Goal: Information Seeking & Learning: Learn about a topic

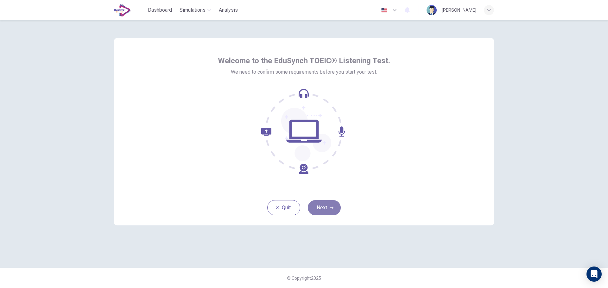
click at [328, 201] on button "Next" at bounding box center [324, 207] width 33 height 15
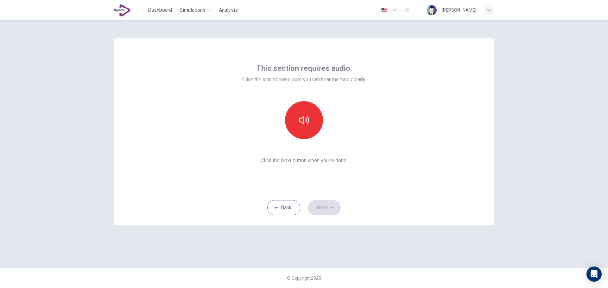
click at [430, 189] on div "This section requires audio. Click the icon to make sure you can hear the tune …" at bounding box center [304, 114] width 380 height 152
click at [299, 115] on icon "button" at bounding box center [304, 120] width 10 height 10
click at [320, 209] on button "Next" at bounding box center [324, 207] width 33 height 15
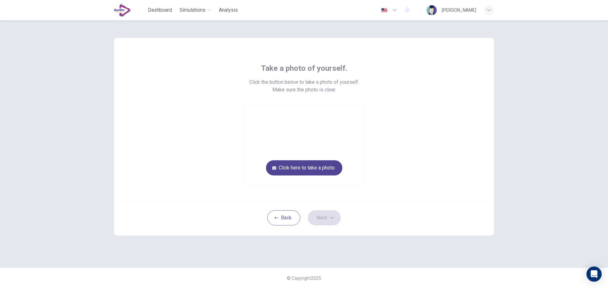
click at [315, 168] on button "Click here to take a photo" at bounding box center [304, 167] width 76 height 15
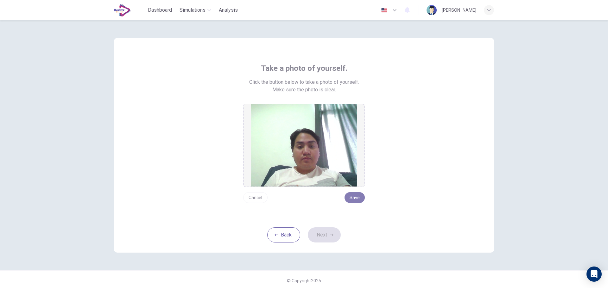
click at [357, 199] on button "Save" at bounding box center [354, 197] width 20 height 11
click at [320, 231] on button "Next" at bounding box center [324, 235] width 33 height 15
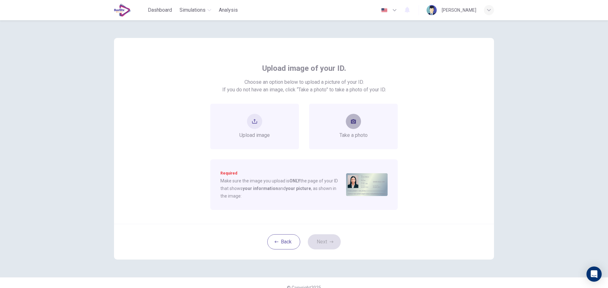
click at [347, 123] on button "take photo" at bounding box center [353, 121] width 15 height 15
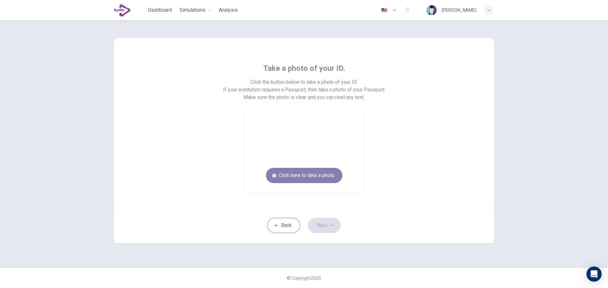
click at [309, 175] on button "Click here to take a photo" at bounding box center [304, 175] width 76 height 15
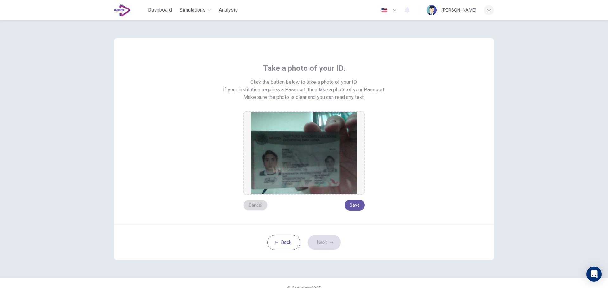
click at [257, 205] on button "Cancel" at bounding box center [255, 205] width 24 height 11
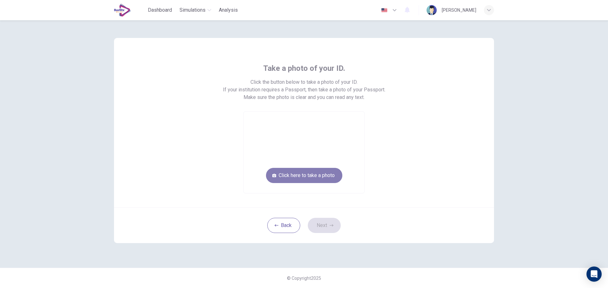
click at [308, 177] on button "Click here to take a photo" at bounding box center [304, 175] width 76 height 15
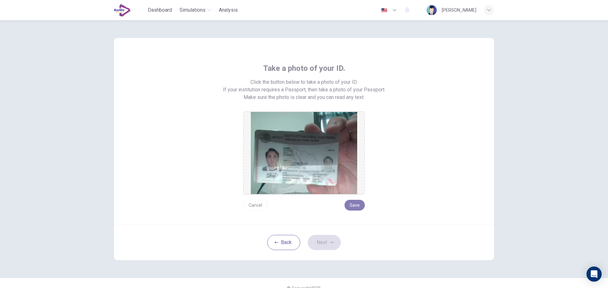
click at [350, 207] on button "Save" at bounding box center [354, 205] width 20 height 11
click at [327, 241] on button "Next" at bounding box center [324, 242] width 33 height 15
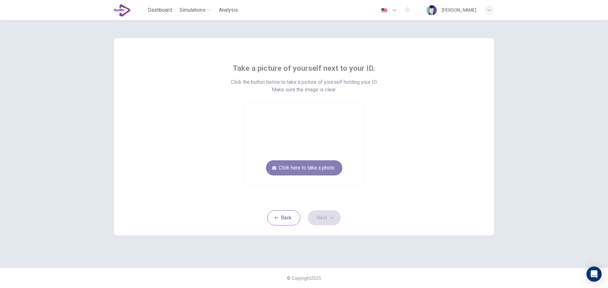
click at [335, 172] on button "Click here to take a photo" at bounding box center [304, 167] width 76 height 15
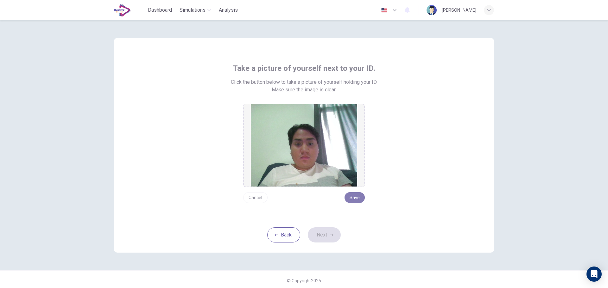
click at [349, 198] on button "Save" at bounding box center [354, 197] width 20 height 11
click at [324, 228] on button "Next" at bounding box center [324, 235] width 33 height 15
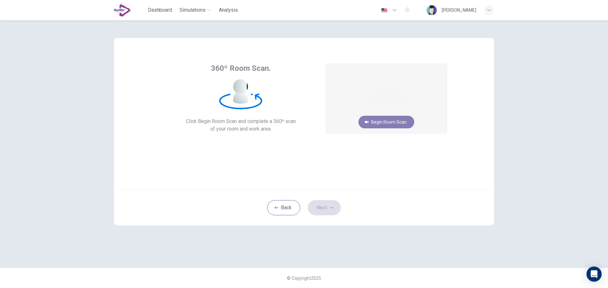
click at [400, 123] on button "Begin Room Scan" at bounding box center [386, 122] width 56 height 13
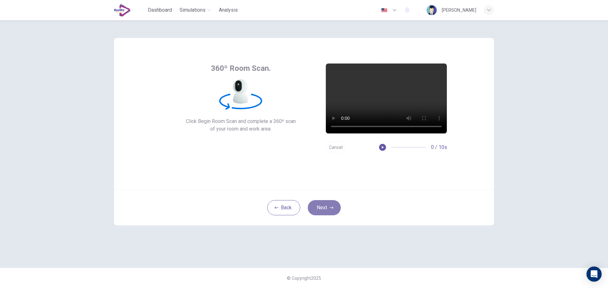
click at [324, 202] on button "Next" at bounding box center [324, 207] width 33 height 15
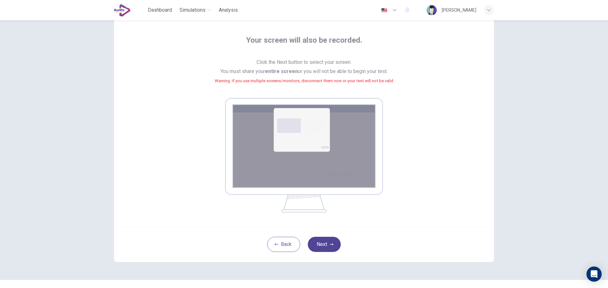
scroll to position [26, 0]
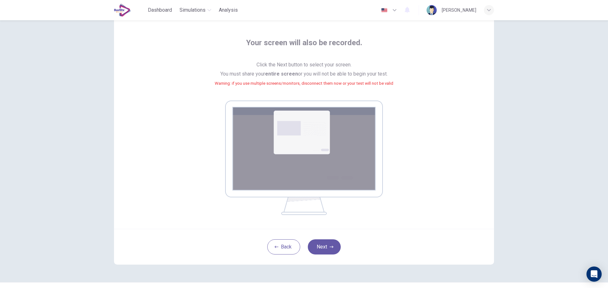
click at [429, 185] on div "Your screen will also be recorded. Click the Next button to select your screen.…" at bounding box center [304, 127] width 286 height 178
click at [323, 242] on button "Next" at bounding box center [324, 247] width 33 height 15
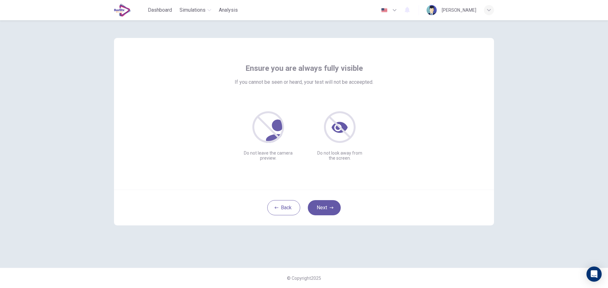
scroll to position [0, 0]
click at [330, 204] on button "Next" at bounding box center [324, 207] width 33 height 15
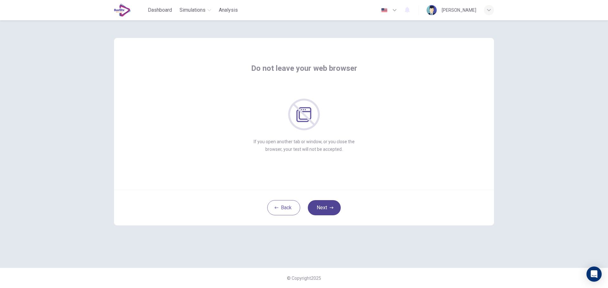
click at [330, 204] on button "Next" at bounding box center [324, 207] width 33 height 15
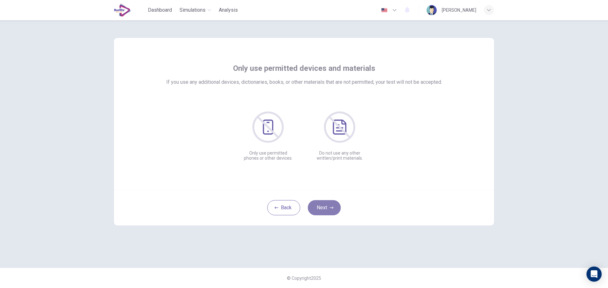
click at [330, 204] on button "Next" at bounding box center [324, 207] width 33 height 15
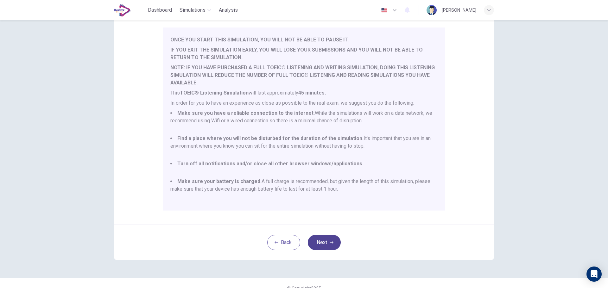
scroll to position [60, 0]
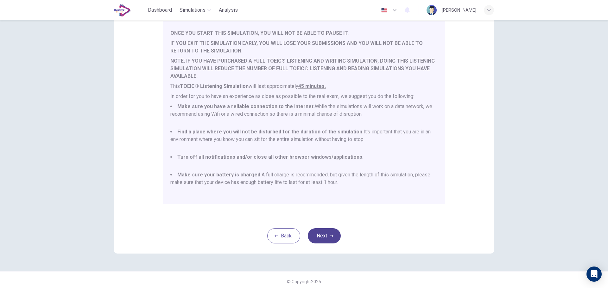
click at [322, 243] on button "Next" at bounding box center [324, 235] width 33 height 15
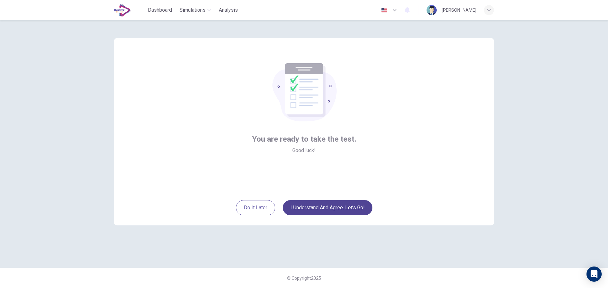
scroll to position [0, 0]
click at [338, 206] on button "I understand and agree. Let’s go!" at bounding box center [328, 207] width 90 height 15
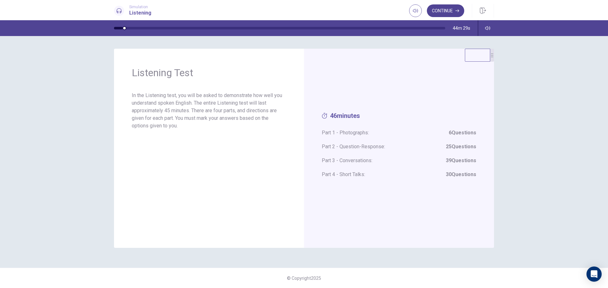
click at [436, 9] on button "Continue" at bounding box center [445, 10] width 37 height 13
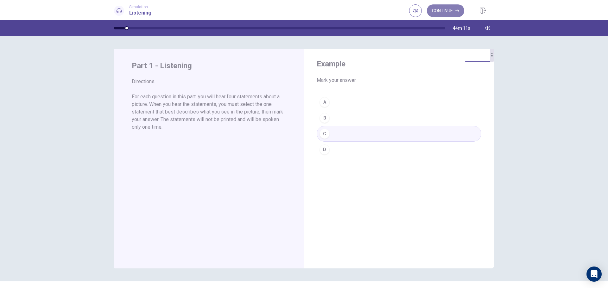
click at [442, 8] on button "Continue" at bounding box center [445, 10] width 37 height 13
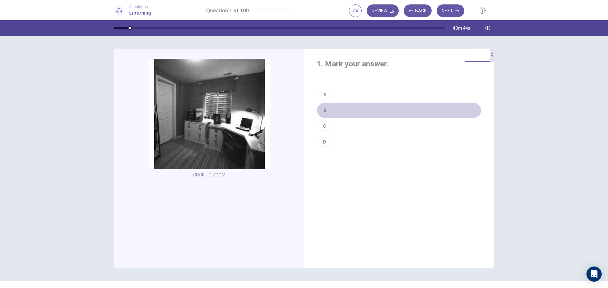
click at [321, 112] on div "B" at bounding box center [324, 110] width 10 height 10
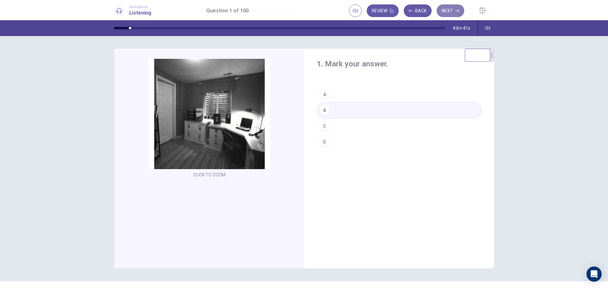
click at [454, 11] on button "Next" at bounding box center [450, 10] width 28 height 13
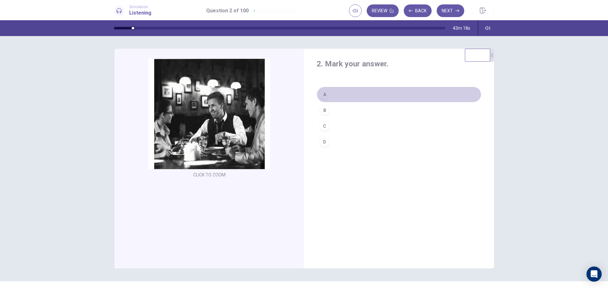
click at [325, 92] on div "A" at bounding box center [324, 95] width 10 height 10
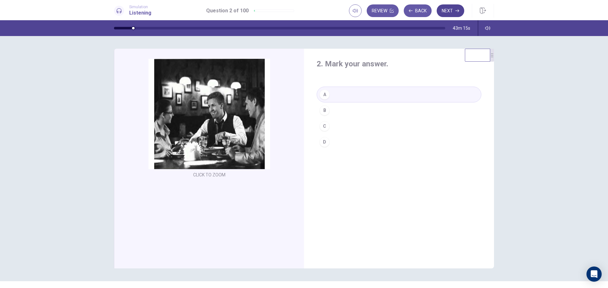
click at [453, 16] on button "Next" at bounding box center [450, 10] width 28 height 13
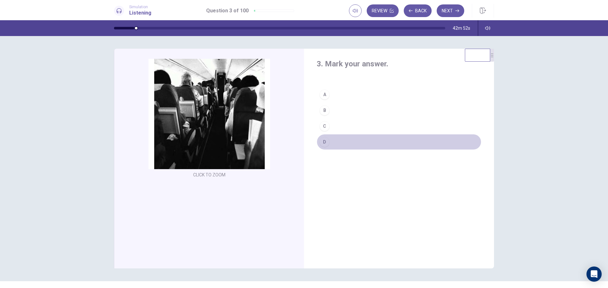
click at [326, 140] on div "D" at bounding box center [324, 142] width 10 height 10
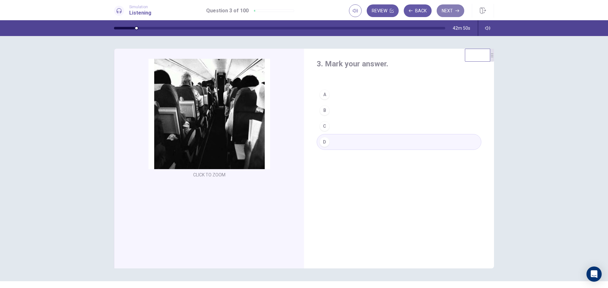
click at [456, 10] on icon "button" at bounding box center [457, 11] width 4 height 4
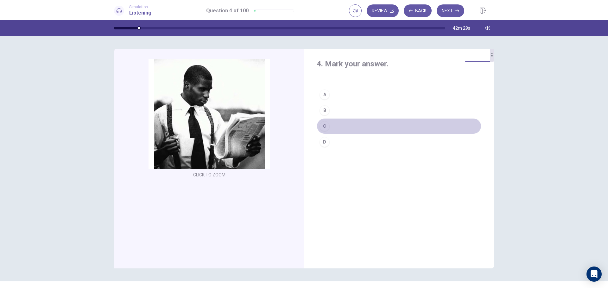
click at [325, 128] on div "C" at bounding box center [324, 126] width 10 height 10
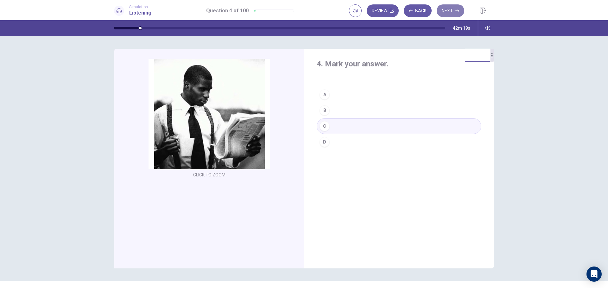
click at [450, 15] on button "Next" at bounding box center [450, 10] width 28 height 13
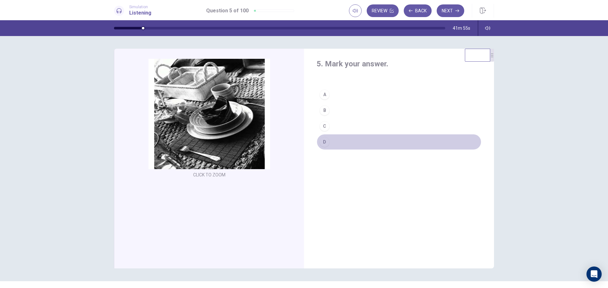
click at [324, 141] on div "D" at bounding box center [324, 142] width 10 height 10
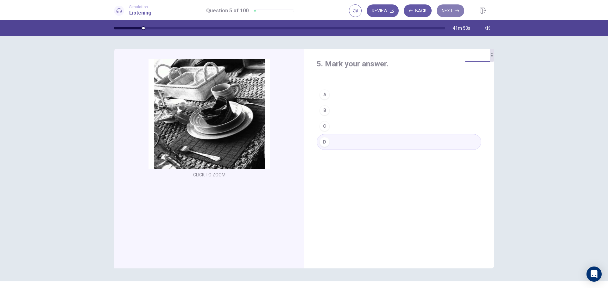
click at [452, 11] on button "Next" at bounding box center [450, 10] width 28 height 13
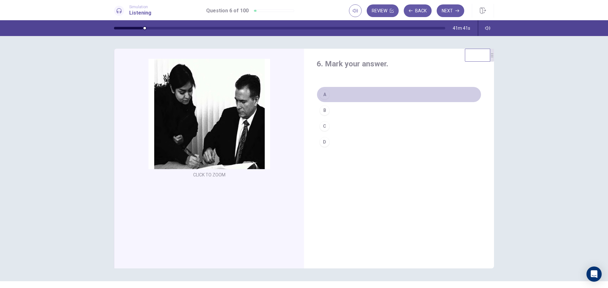
click at [328, 96] on button "A" at bounding box center [398, 95] width 165 height 16
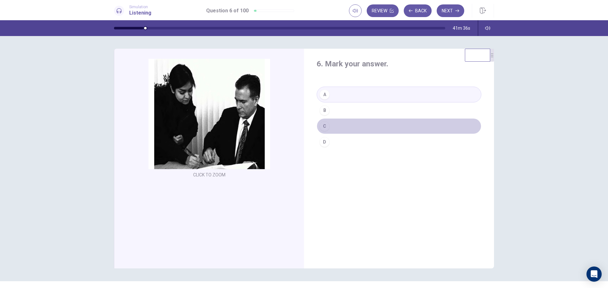
click at [337, 124] on button "C" at bounding box center [398, 126] width 165 height 16
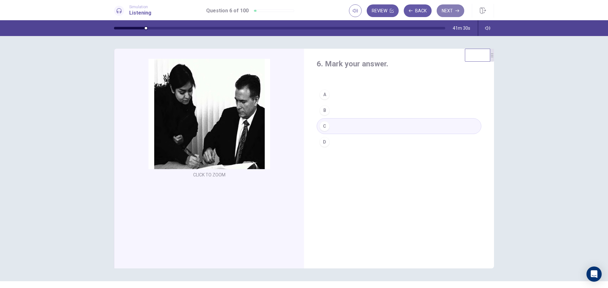
click at [456, 8] on button "Next" at bounding box center [450, 10] width 28 height 13
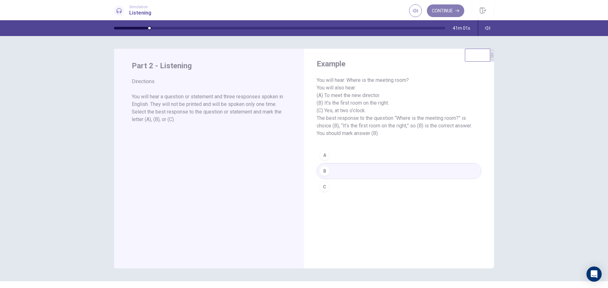
click at [445, 14] on button "Continue" at bounding box center [445, 10] width 37 height 13
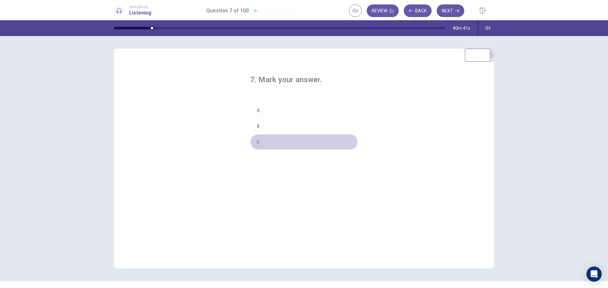
click at [256, 141] on div "C" at bounding box center [258, 142] width 10 height 10
click at [455, 11] on icon "button" at bounding box center [457, 11] width 4 height 4
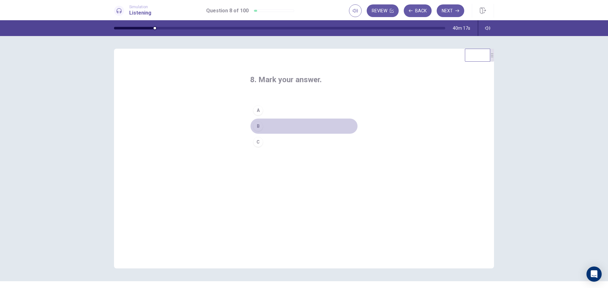
click at [257, 125] on div "B" at bounding box center [258, 126] width 10 height 10
click at [449, 15] on button "Next" at bounding box center [450, 10] width 28 height 13
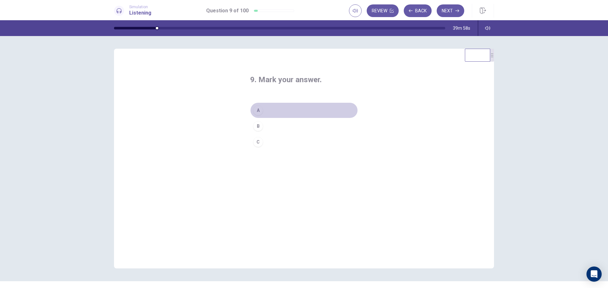
click at [259, 106] on button "A" at bounding box center [304, 111] width 108 height 16
click at [449, 7] on button "Next" at bounding box center [450, 10] width 28 height 13
click at [253, 111] on div "A" at bounding box center [258, 110] width 10 height 10
click at [455, 10] on icon "button" at bounding box center [457, 11] width 4 height 4
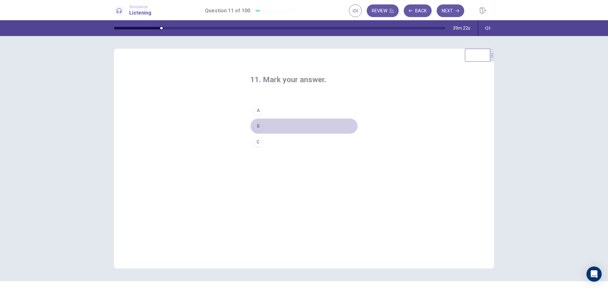
click at [256, 122] on div "B" at bounding box center [258, 126] width 10 height 10
click at [459, 11] on button "Next" at bounding box center [450, 10] width 28 height 13
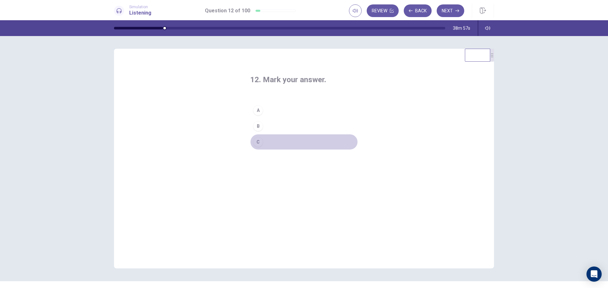
click at [261, 141] on div "C" at bounding box center [258, 142] width 10 height 10
click at [446, 7] on button "Next" at bounding box center [450, 10] width 28 height 13
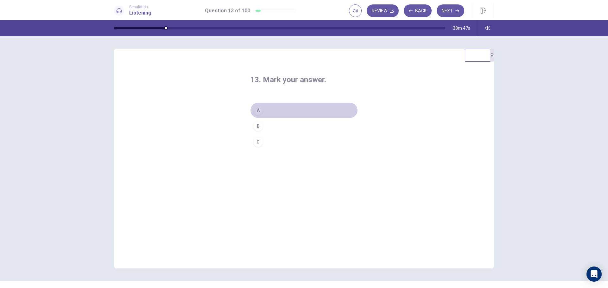
click at [265, 109] on button "A" at bounding box center [304, 111] width 108 height 16
click at [451, 13] on button "Next" at bounding box center [450, 10] width 28 height 13
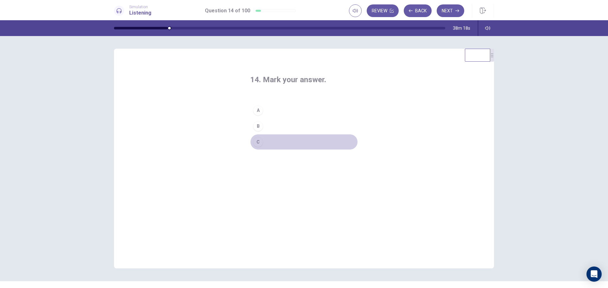
click at [257, 139] on div "C" at bounding box center [258, 142] width 10 height 10
click at [455, 12] on button "Next" at bounding box center [450, 10] width 28 height 13
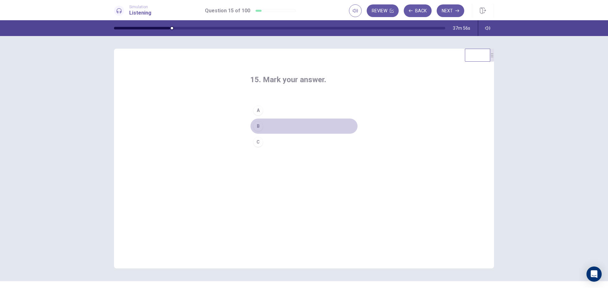
click at [253, 128] on div "B" at bounding box center [258, 126] width 10 height 10
click at [449, 12] on button "Next" at bounding box center [450, 10] width 28 height 13
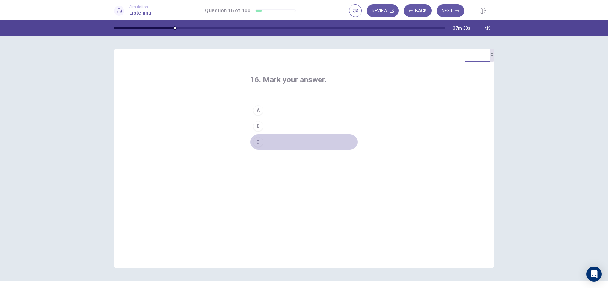
click at [265, 143] on button "C" at bounding box center [304, 142] width 108 height 16
click at [452, 13] on button "Next" at bounding box center [450, 10] width 28 height 13
click at [260, 140] on div "C" at bounding box center [258, 142] width 10 height 10
click at [446, 15] on button "Next" at bounding box center [450, 10] width 28 height 13
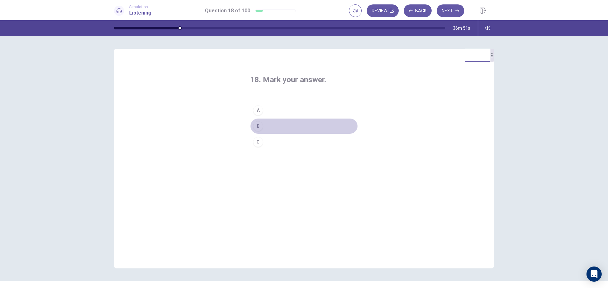
click at [260, 125] on div "B" at bounding box center [258, 126] width 10 height 10
click at [452, 11] on button "Next" at bounding box center [450, 10] width 28 height 13
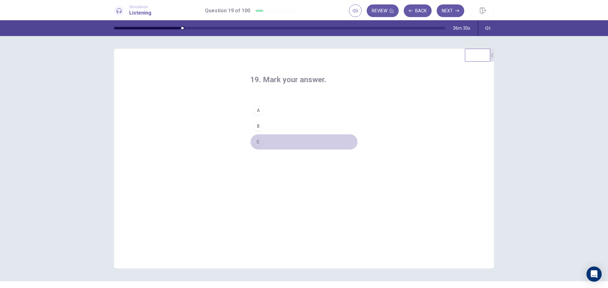
click at [255, 141] on div "C" at bounding box center [258, 142] width 10 height 10
click at [459, 13] on button "Next" at bounding box center [450, 10] width 28 height 13
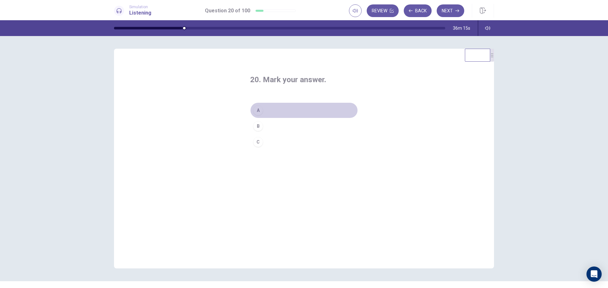
click at [261, 110] on div "A" at bounding box center [258, 110] width 10 height 10
click at [457, 14] on button "Next" at bounding box center [450, 10] width 28 height 13
click at [256, 132] on button "B" at bounding box center [304, 126] width 108 height 16
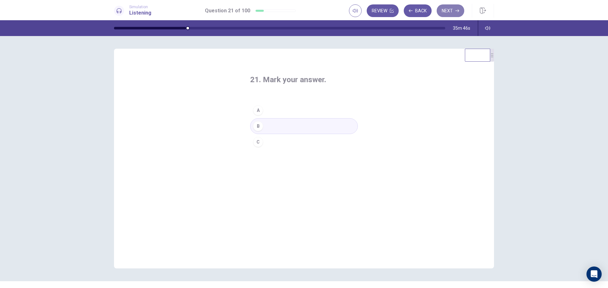
click at [456, 11] on icon "button" at bounding box center [457, 10] width 4 height 3
click at [259, 127] on div "B" at bounding box center [258, 126] width 10 height 10
click at [452, 8] on button "Next" at bounding box center [450, 10] width 28 height 13
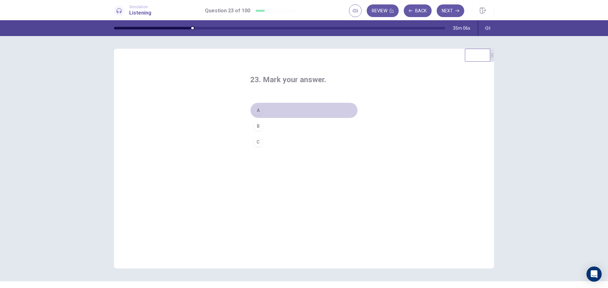
click at [263, 116] on button "A" at bounding box center [304, 111] width 108 height 16
click at [458, 11] on icon "button" at bounding box center [457, 11] width 4 height 4
click at [260, 130] on div "B" at bounding box center [258, 126] width 10 height 10
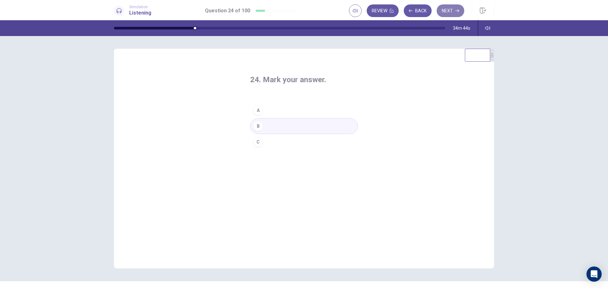
click at [452, 13] on button "Next" at bounding box center [450, 10] width 28 height 13
click at [258, 113] on div "A" at bounding box center [258, 110] width 10 height 10
click at [456, 10] on icon "button" at bounding box center [457, 11] width 4 height 4
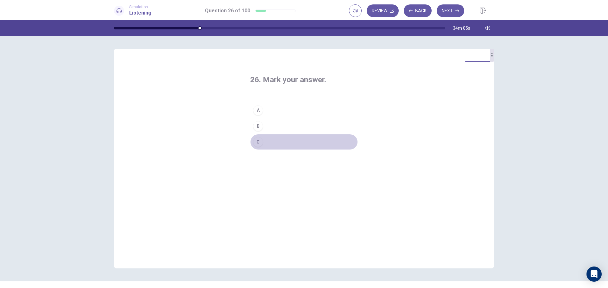
click at [258, 142] on div "C" at bounding box center [258, 142] width 10 height 10
click at [452, 15] on button "Next" at bounding box center [450, 10] width 28 height 13
click at [253, 142] on div "C" at bounding box center [258, 142] width 10 height 10
click at [457, 13] on button "Next" at bounding box center [450, 10] width 28 height 13
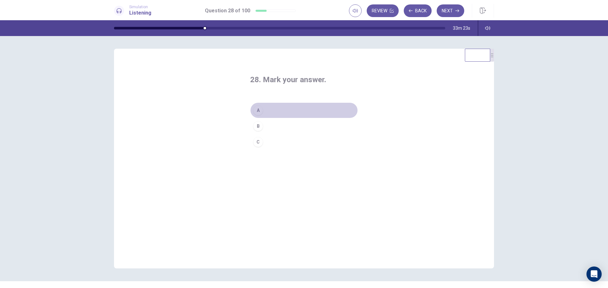
click at [253, 110] on div "A" at bounding box center [258, 110] width 10 height 10
click at [458, 8] on button "Next" at bounding box center [450, 10] width 28 height 13
click at [257, 132] on button "B" at bounding box center [304, 126] width 108 height 16
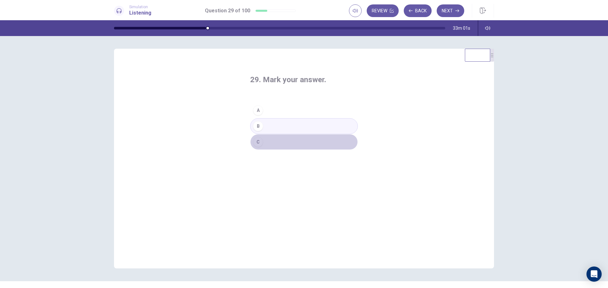
click at [260, 140] on div "C" at bounding box center [258, 142] width 10 height 10
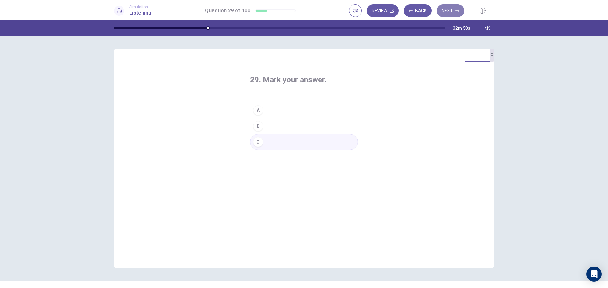
click at [448, 10] on button "Next" at bounding box center [450, 10] width 28 height 13
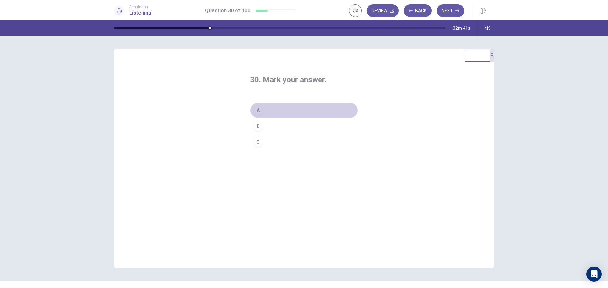
click at [255, 106] on div "A" at bounding box center [258, 110] width 10 height 10
click at [449, 12] on button "Next" at bounding box center [450, 10] width 28 height 13
click at [272, 112] on button "A" at bounding box center [304, 111] width 108 height 16
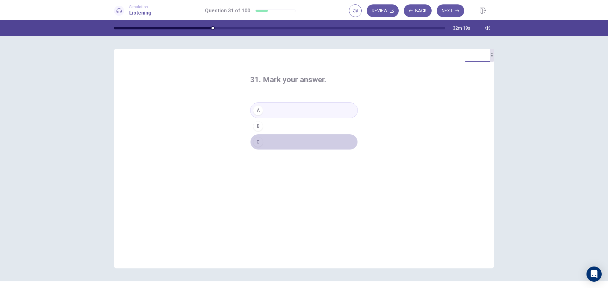
click at [268, 142] on button "C" at bounding box center [304, 142] width 108 height 16
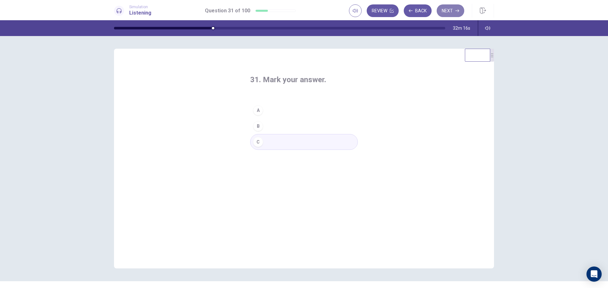
click at [453, 15] on button "Next" at bounding box center [450, 10] width 28 height 13
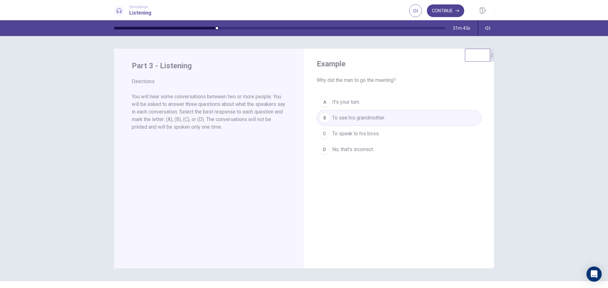
click at [451, 12] on button "Continue" at bounding box center [445, 10] width 37 height 13
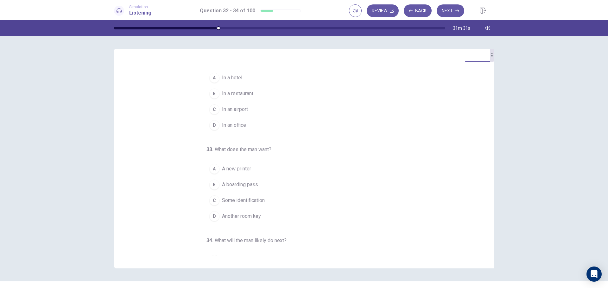
scroll to position [7, 0]
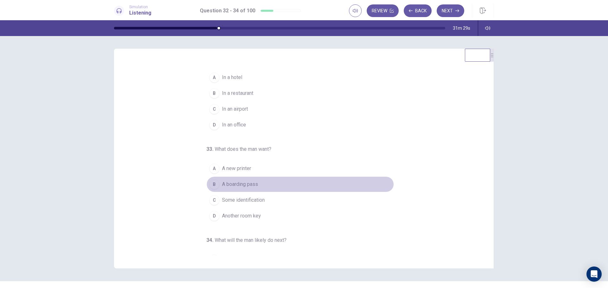
click at [212, 183] on div "B" at bounding box center [214, 184] width 10 height 10
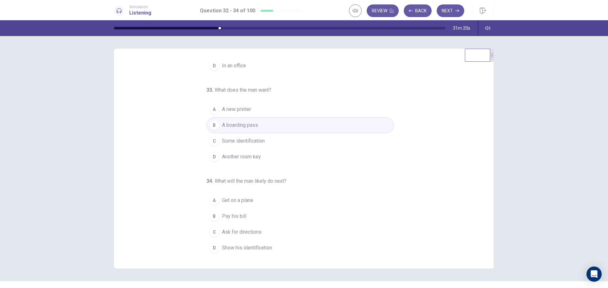
scroll to position [0, 0]
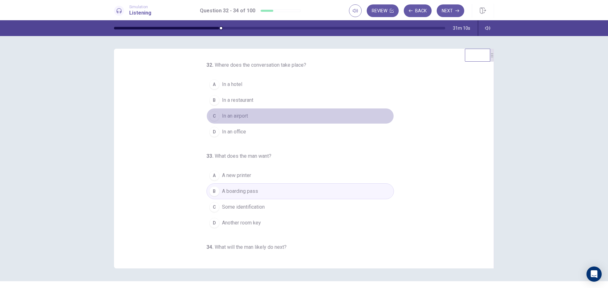
click at [210, 120] on div "C" at bounding box center [214, 116] width 10 height 10
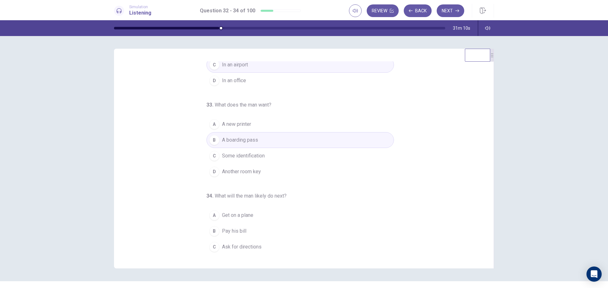
scroll to position [66, 0]
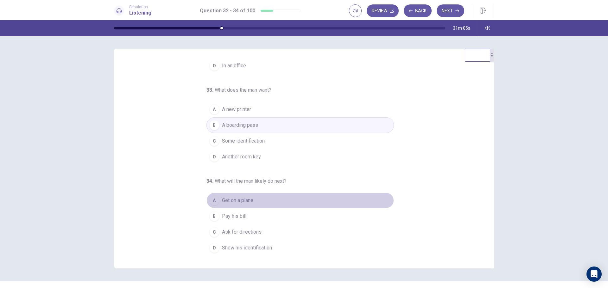
click at [235, 202] on span "Get on a plane" at bounding box center [237, 201] width 31 height 8
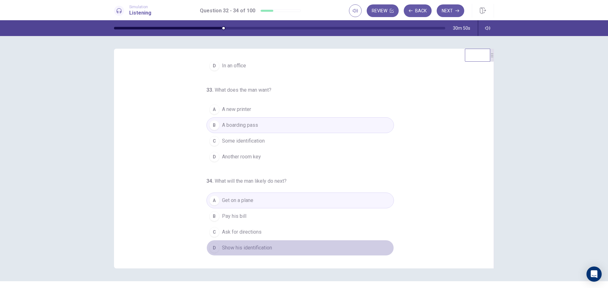
click at [215, 248] on div "D" at bounding box center [214, 248] width 10 height 10
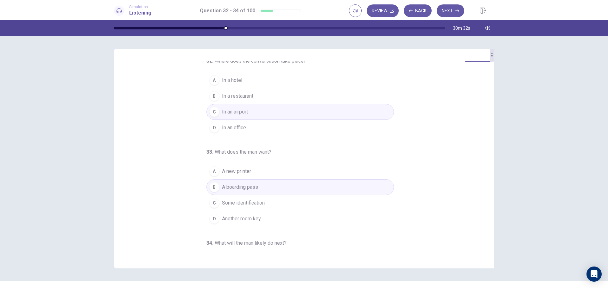
scroll to position [0, 0]
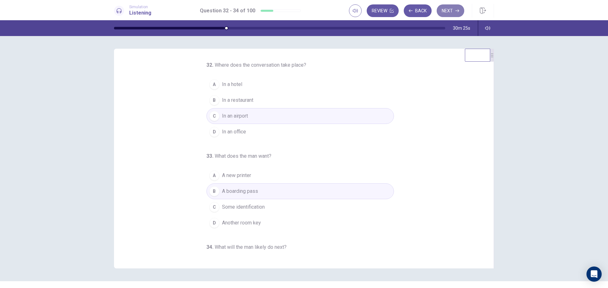
click at [453, 7] on button "Next" at bounding box center [450, 10] width 28 height 13
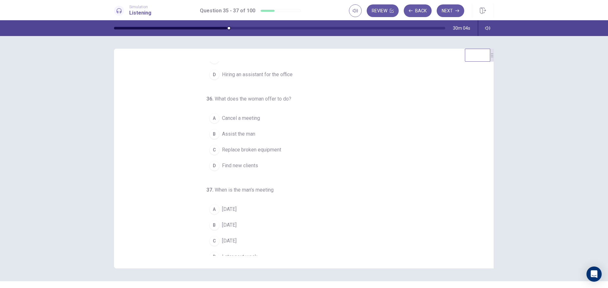
scroll to position [66, 0]
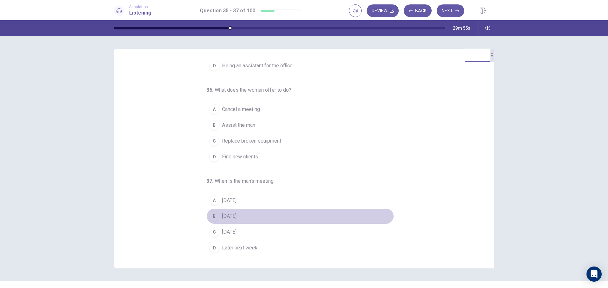
click at [229, 214] on span "Wednesday" at bounding box center [229, 217] width 15 height 8
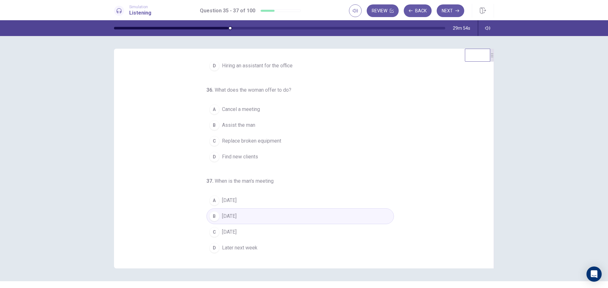
scroll to position [0, 0]
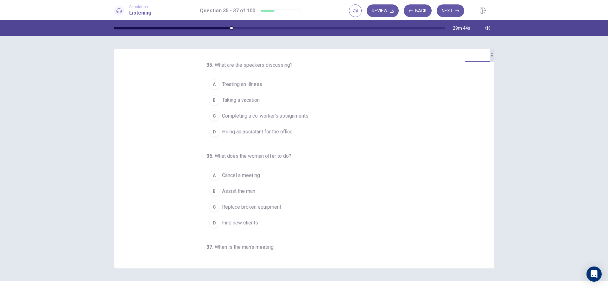
click at [223, 117] on span "Completing a co-worker's assignments" at bounding box center [265, 116] width 86 height 8
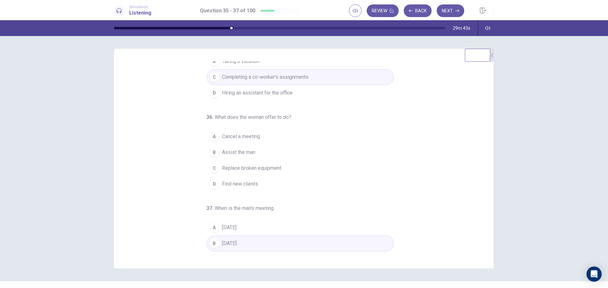
scroll to position [40, 0]
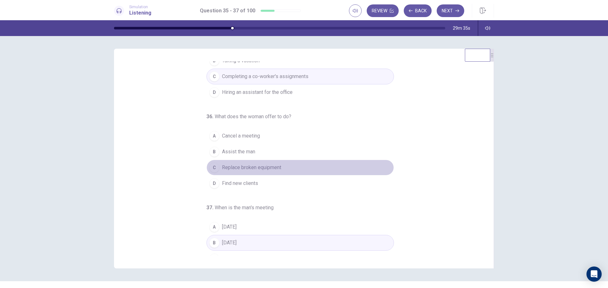
click at [228, 167] on span "Replace broken equipment" at bounding box center [251, 168] width 59 height 8
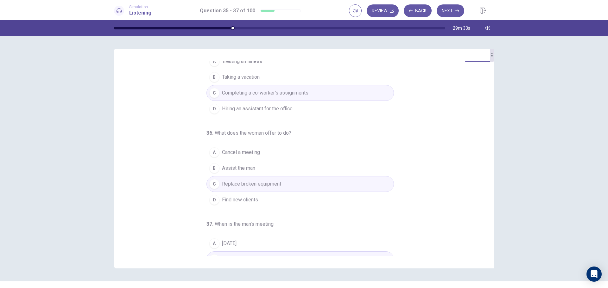
scroll to position [21, 0]
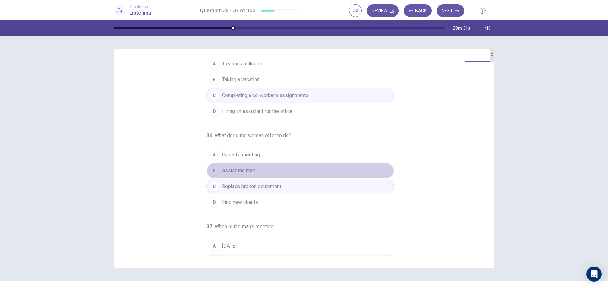
click at [248, 166] on button "B Assist the man" at bounding box center [299, 171] width 187 height 16
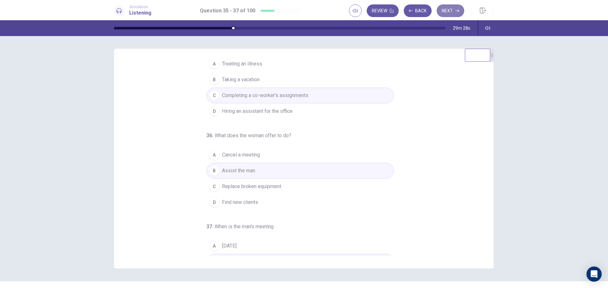
click at [457, 15] on button "Next" at bounding box center [450, 10] width 28 height 13
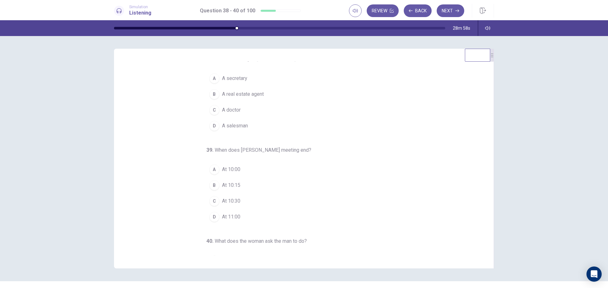
scroll to position [6, 0]
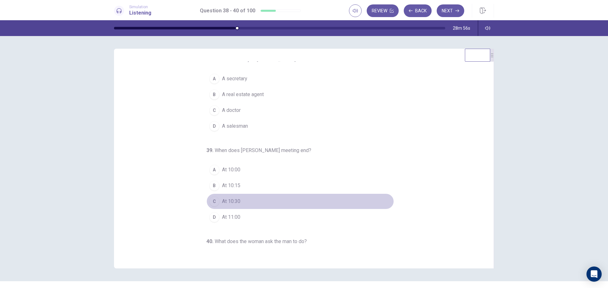
click at [211, 197] on div "C" at bounding box center [214, 202] width 10 height 10
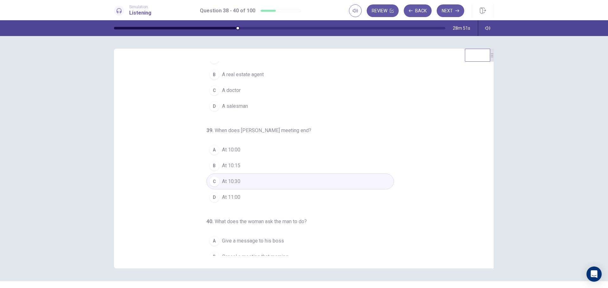
scroll to position [26, 0]
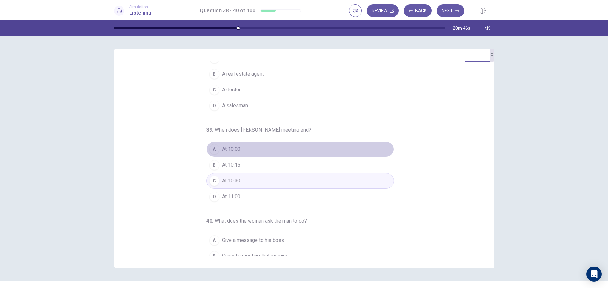
click at [258, 153] on button "A At 10:00" at bounding box center [299, 149] width 187 height 16
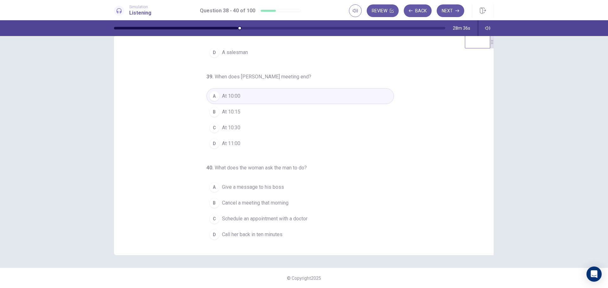
scroll to position [66, 0]
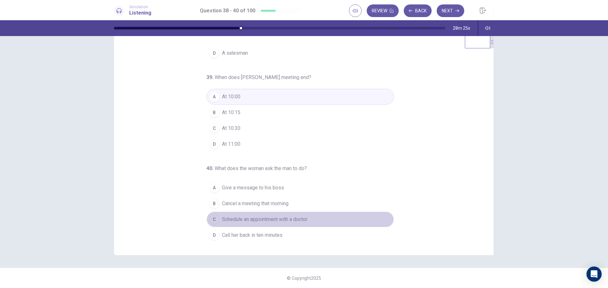
click at [212, 224] on div "C" at bounding box center [214, 220] width 10 height 10
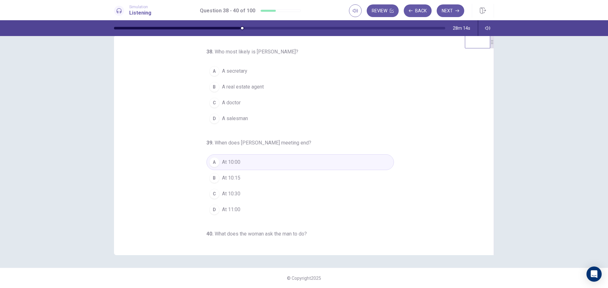
scroll to position [0, 0]
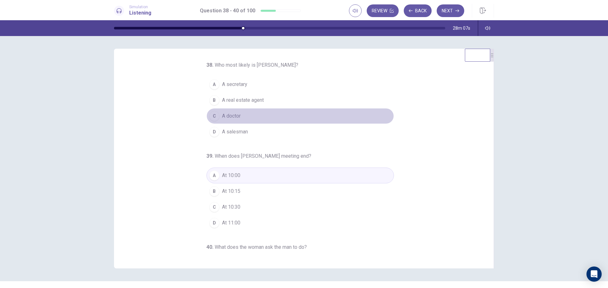
click at [231, 119] on span "A doctor" at bounding box center [231, 116] width 19 height 8
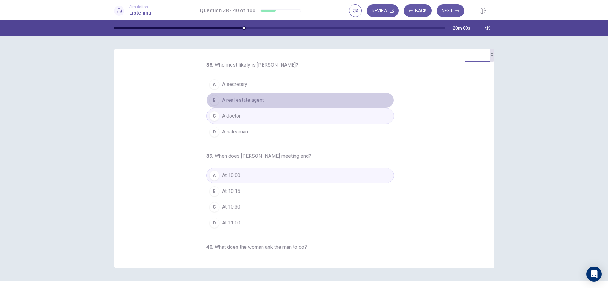
click at [266, 99] on button "B A real estate agent" at bounding box center [299, 100] width 187 height 16
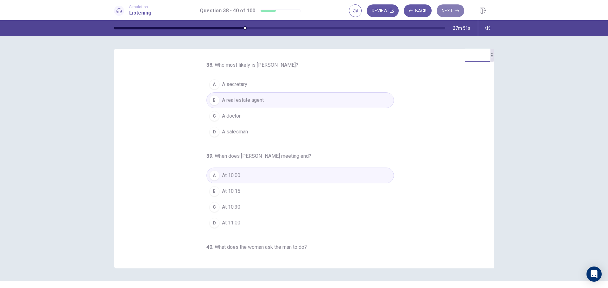
click at [459, 11] on button "Next" at bounding box center [450, 10] width 28 height 13
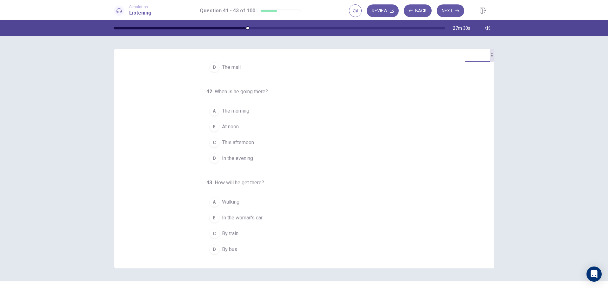
scroll to position [65, 0]
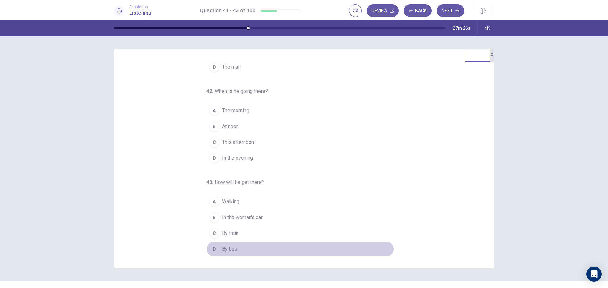
click at [213, 247] on div "D" at bounding box center [214, 249] width 10 height 10
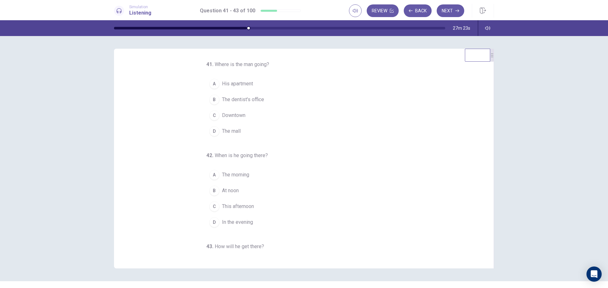
scroll to position [0, 0]
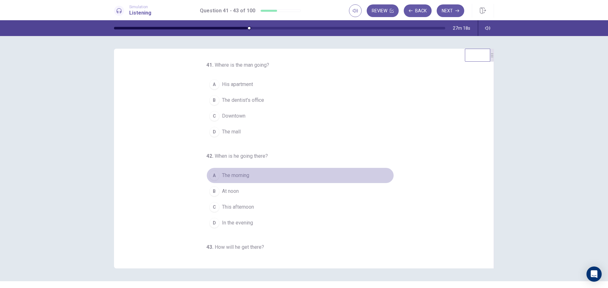
click at [247, 177] on button "A The morning" at bounding box center [299, 176] width 187 height 16
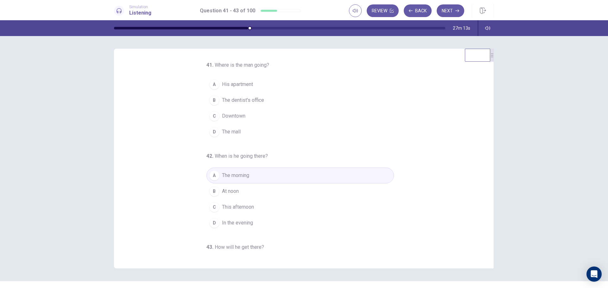
click at [243, 99] on span "The dentist's office" at bounding box center [243, 101] width 42 height 8
click at [443, 14] on button "Next" at bounding box center [450, 10] width 28 height 13
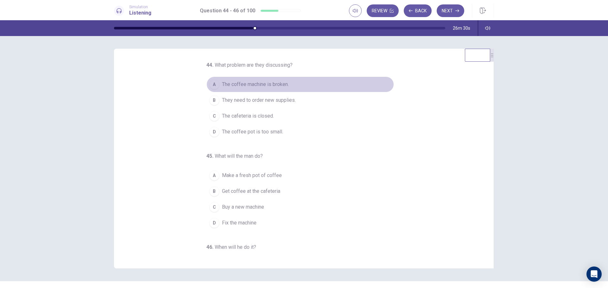
click at [269, 83] on span "The coffee machine is broken." at bounding box center [255, 85] width 67 height 8
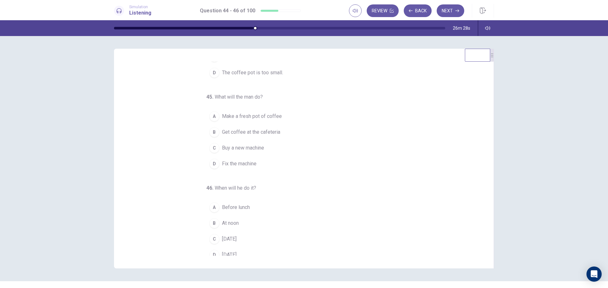
scroll to position [59, 0]
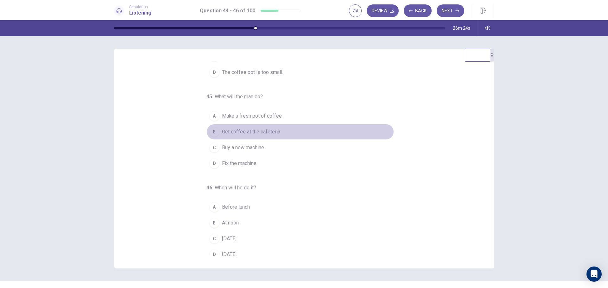
click at [256, 134] on span "Get coffee at the cafeteria" at bounding box center [251, 132] width 58 height 8
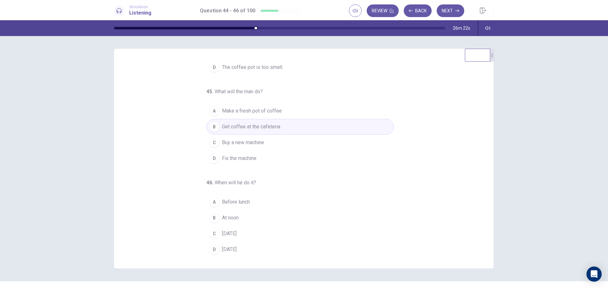
scroll to position [66, 0]
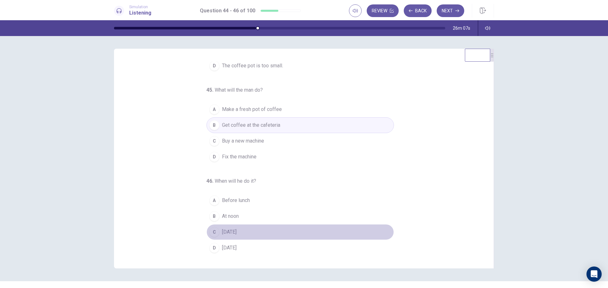
click at [213, 231] on div "C" at bounding box center [214, 232] width 10 height 10
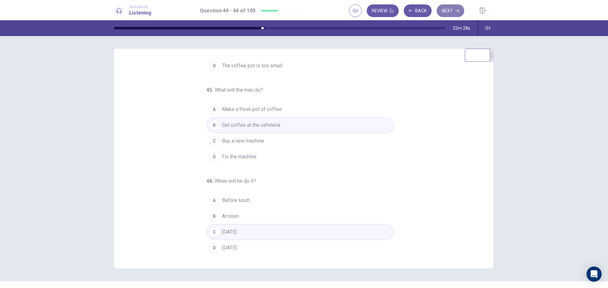
click at [448, 16] on button "Next" at bounding box center [450, 10] width 28 height 13
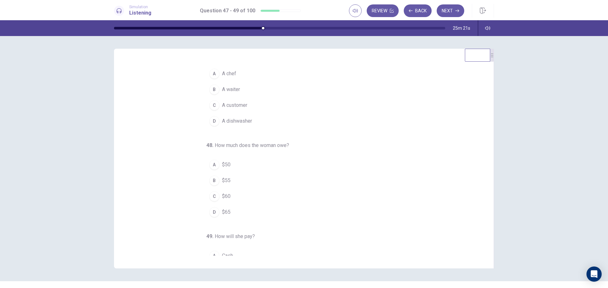
scroll to position [12, 0]
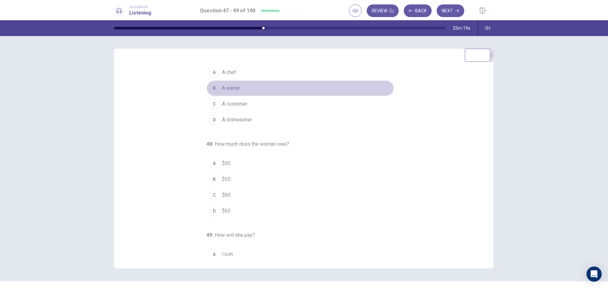
click at [222, 87] on span "A waiter" at bounding box center [231, 88] width 18 height 8
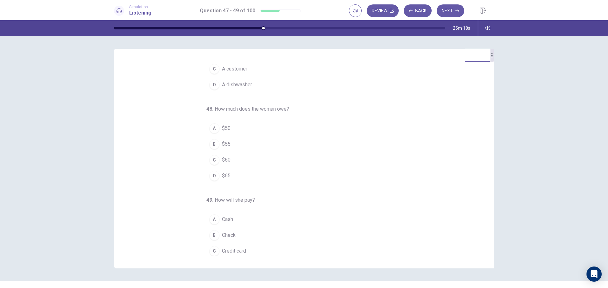
scroll to position [66, 0]
click at [220, 161] on button "D $65" at bounding box center [299, 157] width 187 height 16
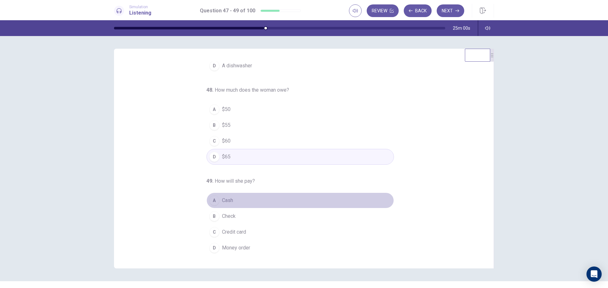
click at [213, 206] on button "A Cash" at bounding box center [299, 201] width 187 height 16
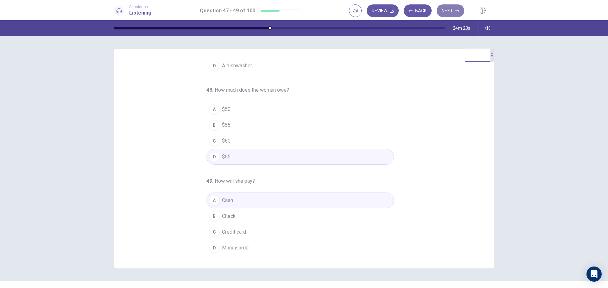
click at [456, 10] on icon "button" at bounding box center [457, 11] width 4 height 4
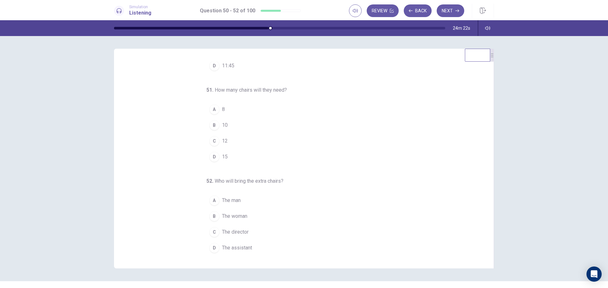
scroll to position [0, 0]
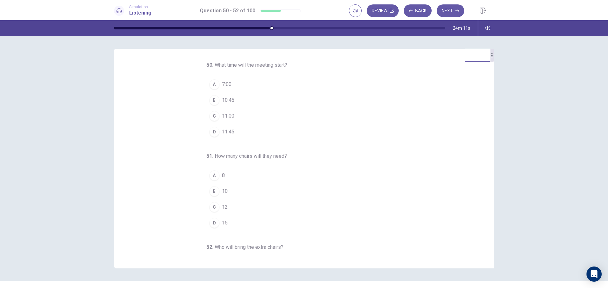
click at [212, 117] on div "C" at bounding box center [214, 116] width 10 height 10
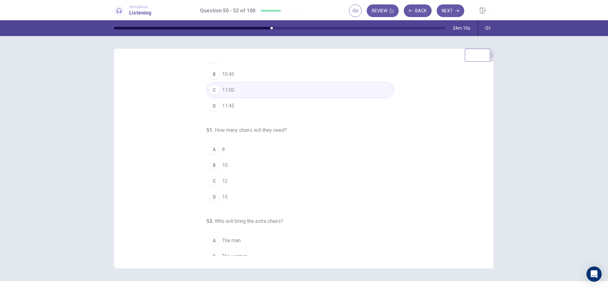
scroll to position [66, 0]
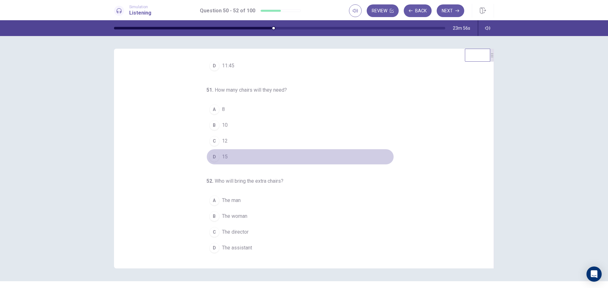
click at [211, 157] on div "D" at bounding box center [214, 157] width 10 height 10
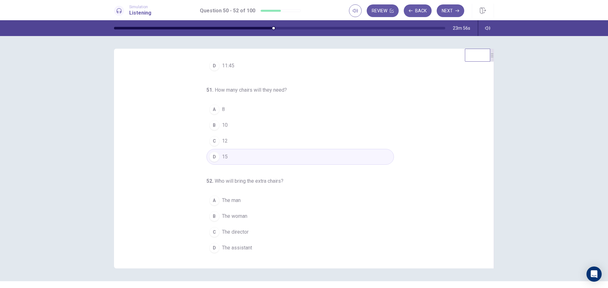
scroll to position [13, 0]
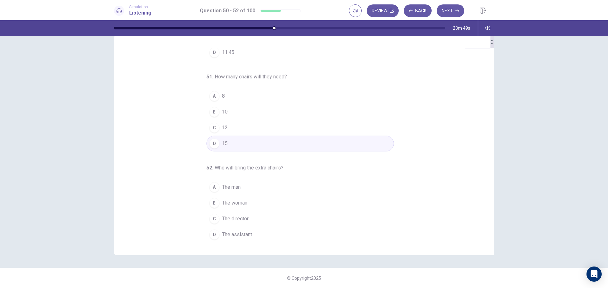
click at [216, 237] on button "D The assistant" at bounding box center [299, 235] width 187 height 16
click at [443, 9] on button "Next" at bounding box center [450, 10] width 28 height 13
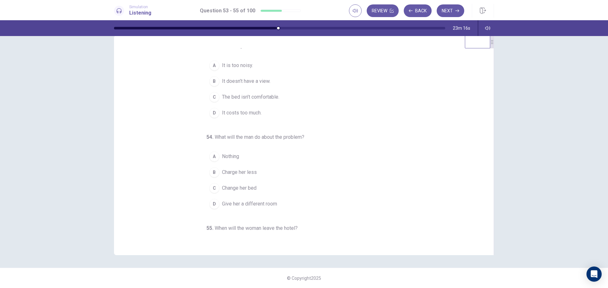
scroll to position [0, 0]
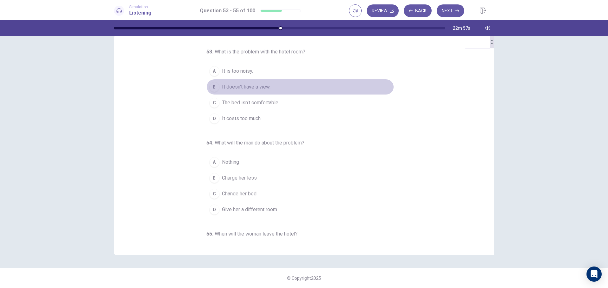
click at [211, 86] on div "B" at bounding box center [214, 87] width 10 height 10
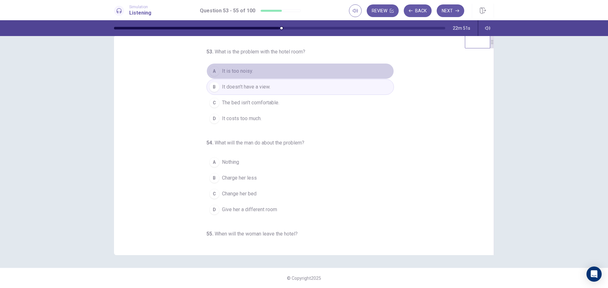
click at [222, 72] on span "It is too noisy." at bounding box center [237, 71] width 31 height 8
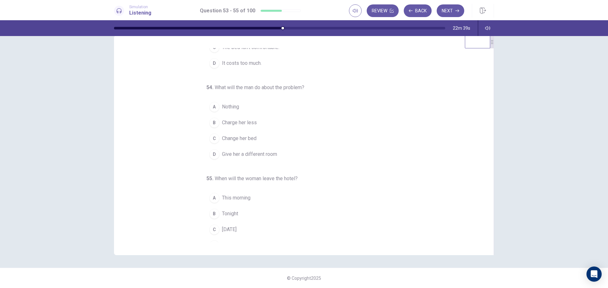
scroll to position [66, 0]
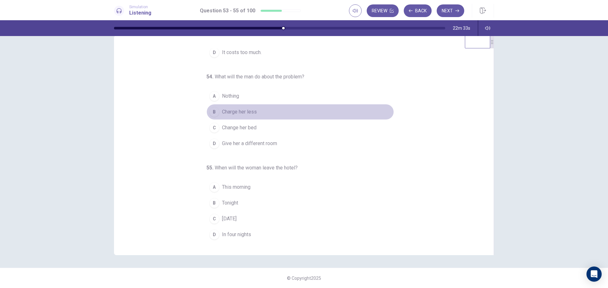
click at [218, 113] on button "B Charge her less" at bounding box center [299, 112] width 187 height 16
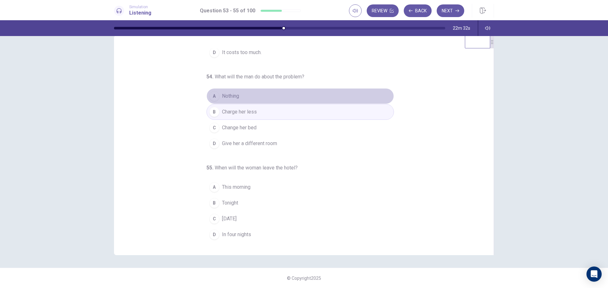
click at [224, 94] on span "Nothing" at bounding box center [230, 96] width 17 height 8
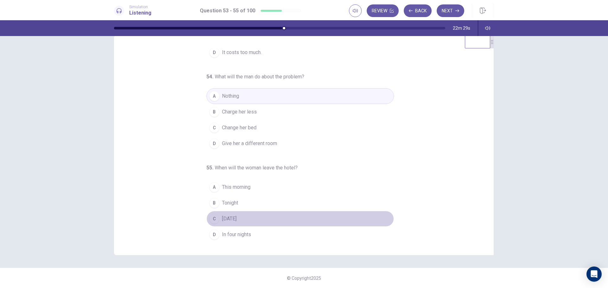
click at [228, 216] on span "Tomorrow" at bounding box center [229, 219] width 15 height 8
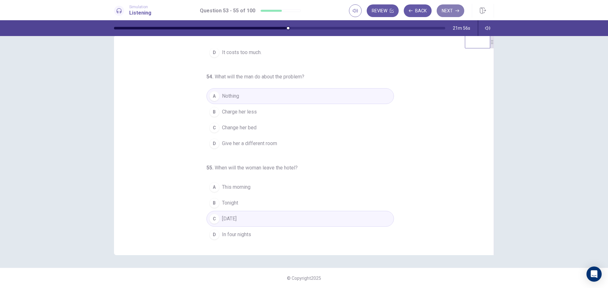
click at [450, 11] on button "Next" at bounding box center [450, 10] width 28 height 13
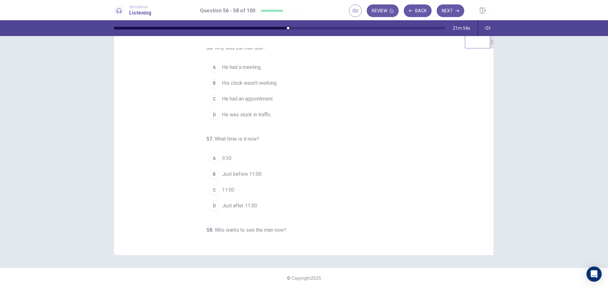
scroll to position [0, 0]
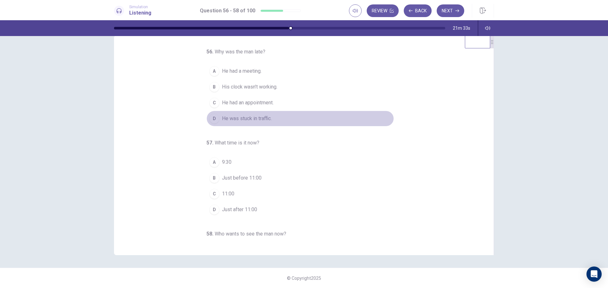
click at [214, 117] on div "D" at bounding box center [214, 119] width 10 height 10
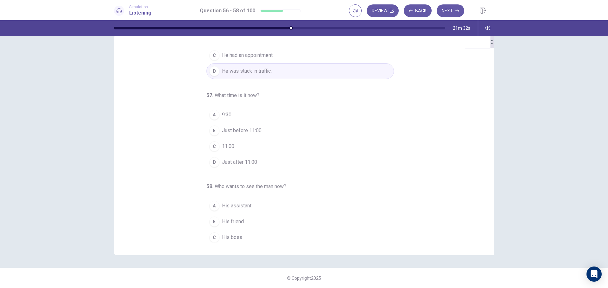
scroll to position [48, 0]
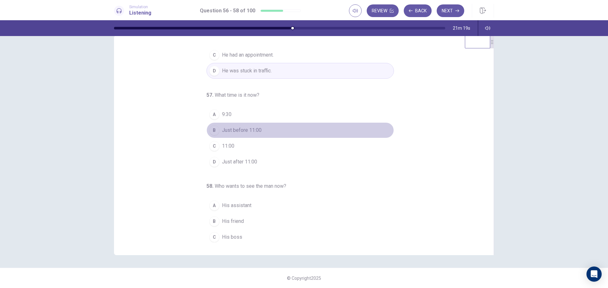
click at [214, 131] on div "B" at bounding box center [214, 130] width 10 height 10
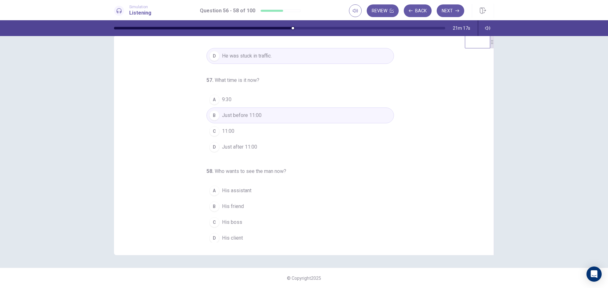
scroll to position [66, 0]
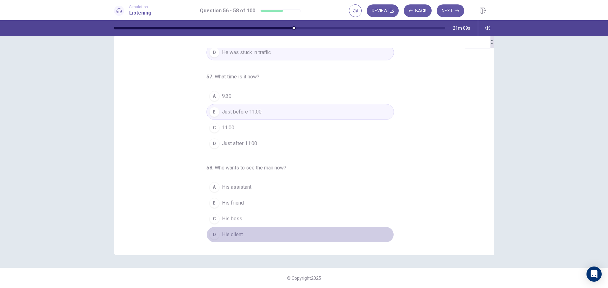
click at [211, 235] on div "D" at bounding box center [214, 235] width 10 height 10
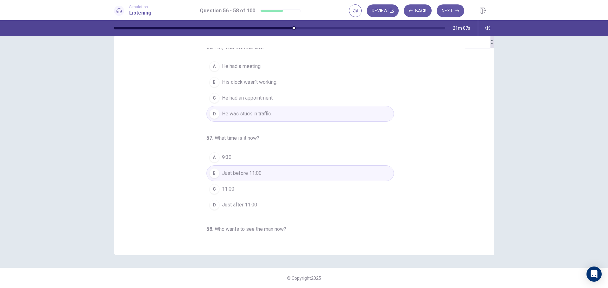
scroll to position [0, 0]
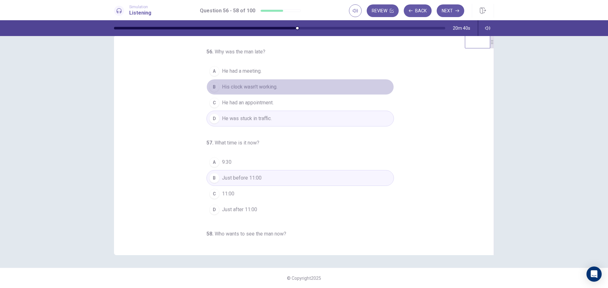
click at [253, 89] on span "His clock wasn’t working." at bounding box center [249, 87] width 55 height 8
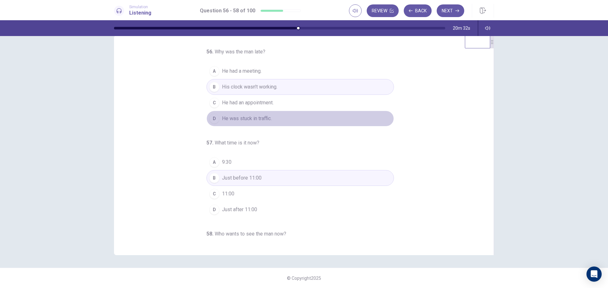
click at [248, 120] on span "He was stuck in traffic." at bounding box center [247, 119] width 50 height 8
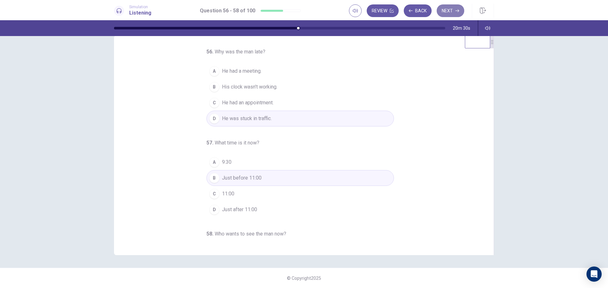
click at [455, 11] on icon "button" at bounding box center [457, 11] width 4 height 4
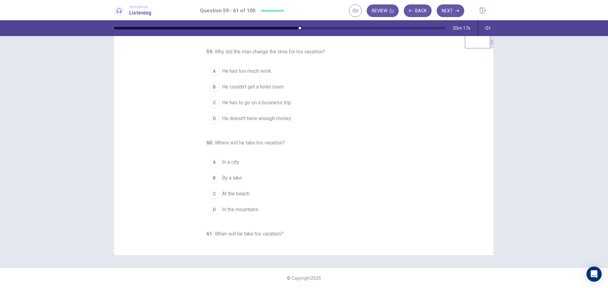
scroll to position [74, 0]
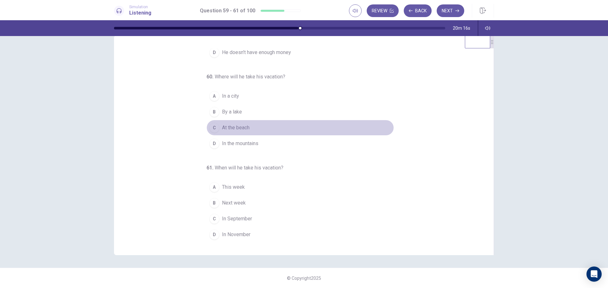
click at [227, 133] on button "C At the beach" at bounding box center [299, 128] width 187 height 16
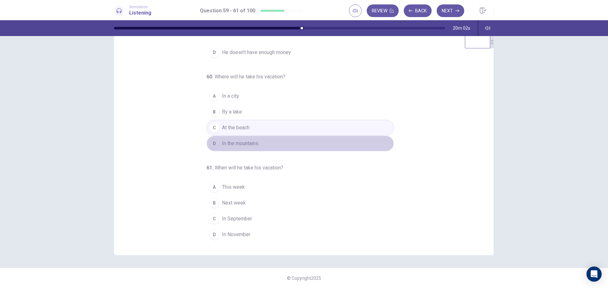
click at [251, 146] on span "In the mountains" at bounding box center [240, 144] width 36 height 8
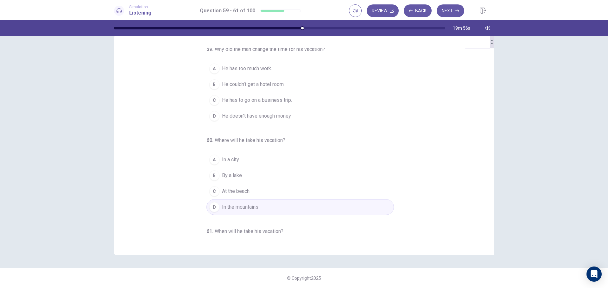
scroll to position [0, 0]
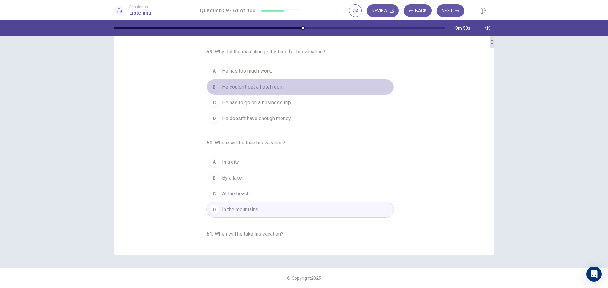
click at [244, 91] on span "He couldn’t get a hotel room." at bounding box center [253, 87] width 63 height 8
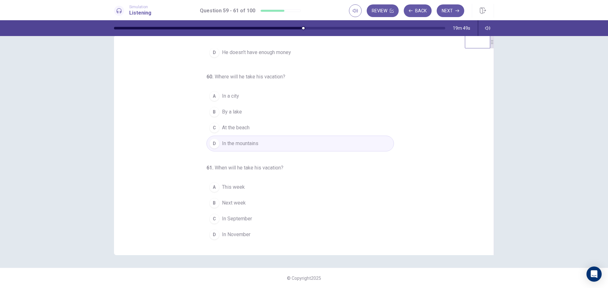
scroll to position [74, 0]
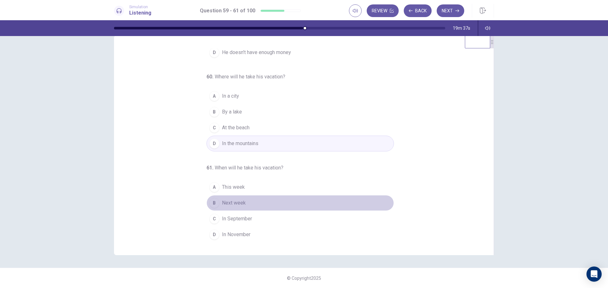
click at [222, 200] on span "Next week" at bounding box center [234, 203] width 24 height 8
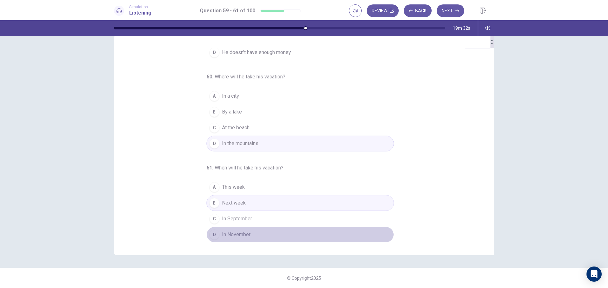
click at [234, 232] on span "In November" at bounding box center [236, 235] width 28 height 8
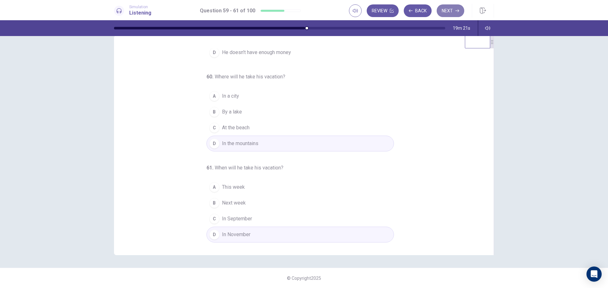
click at [461, 12] on button "Next" at bounding box center [450, 10] width 28 height 13
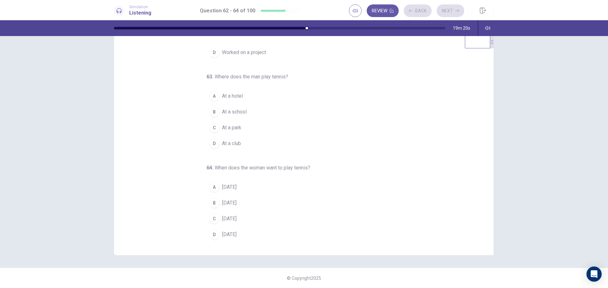
scroll to position [0, 0]
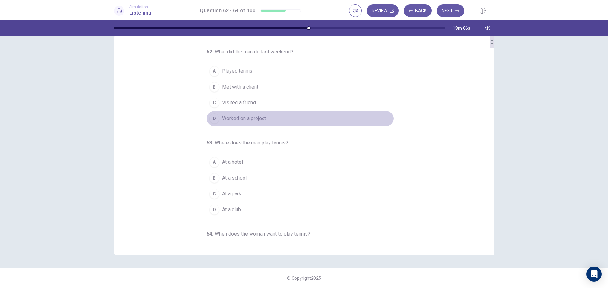
click at [228, 111] on button "D Worked on a project" at bounding box center [299, 119] width 187 height 16
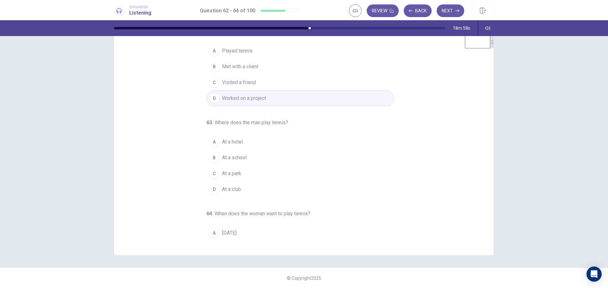
scroll to position [21, 0]
click at [228, 187] on span "At a club" at bounding box center [231, 189] width 19 height 8
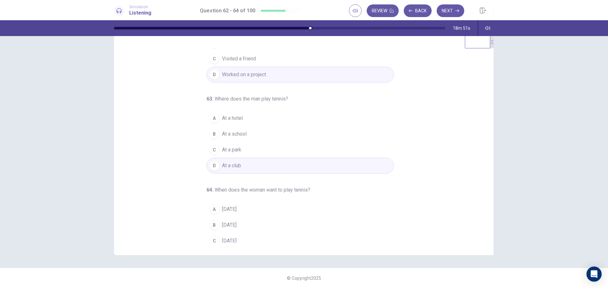
scroll to position [66, 0]
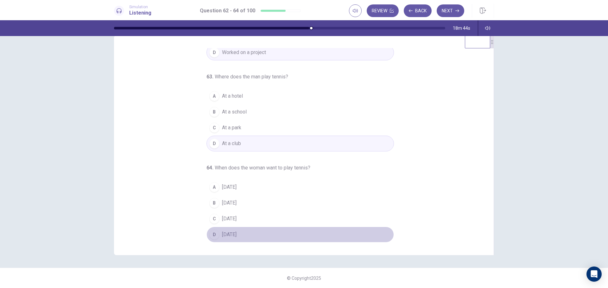
click at [211, 234] on div "D" at bounding box center [214, 235] width 10 height 10
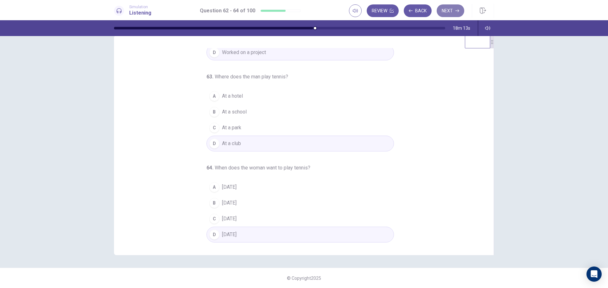
click at [448, 12] on button "Next" at bounding box center [450, 10] width 28 height 13
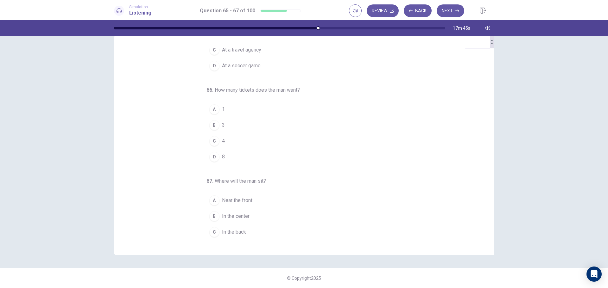
scroll to position [54, 0]
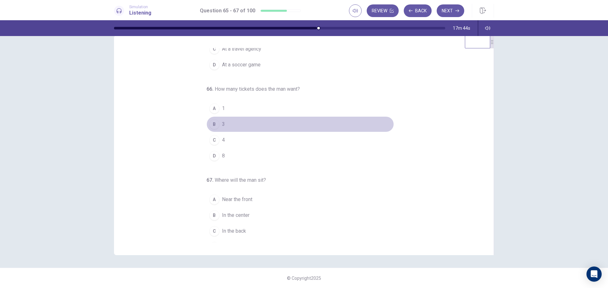
click at [211, 124] on div "B" at bounding box center [214, 124] width 10 height 10
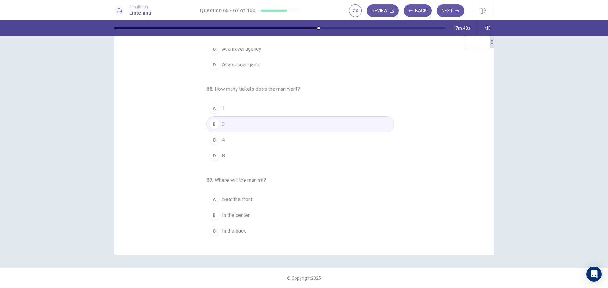
scroll to position [66, 0]
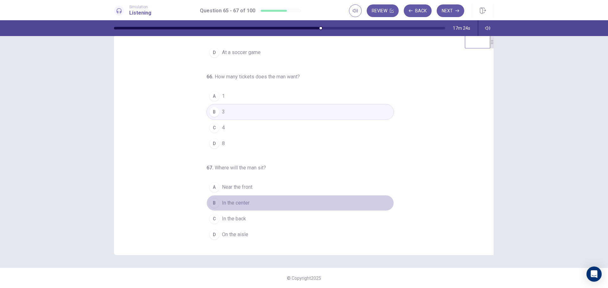
click at [218, 197] on button "B In the center" at bounding box center [299, 203] width 187 height 16
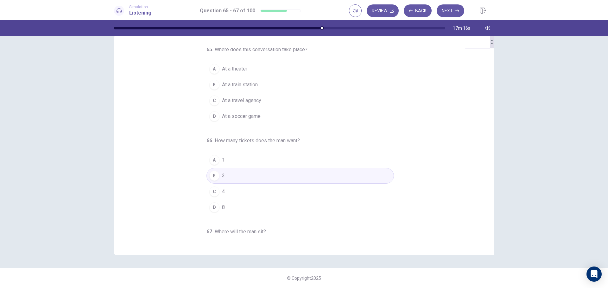
scroll to position [0, 0]
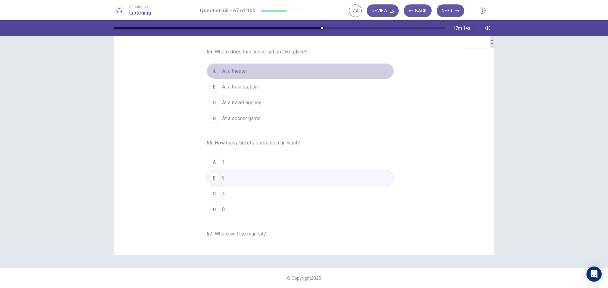
click at [218, 76] on button "A At a theater" at bounding box center [299, 71] width 187 height 16
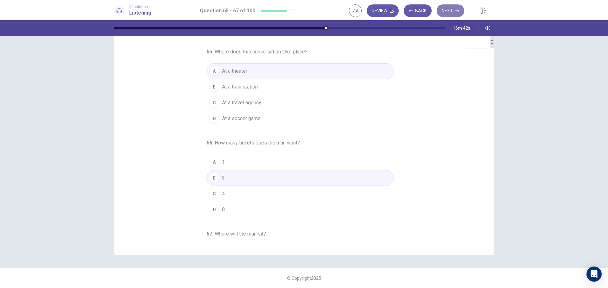
click at [457, 13] on button "Next" at bounding box center [450, 10] width 28 height 13
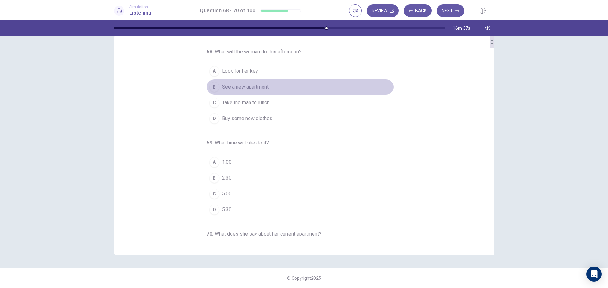
click at [262, 85] on span "See a new apartment" at bounding box center [245, 87] width 47 height 8
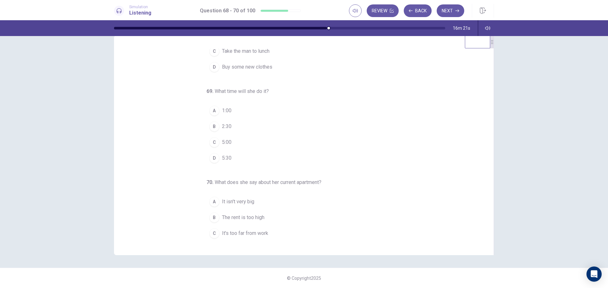
scroll to position [66, 0]
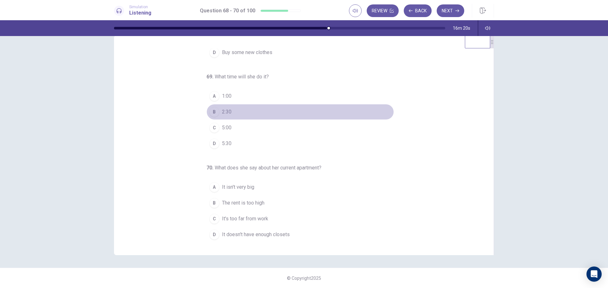
click at [229, 116] on button "B 2:30" at bounding box center [299, 112] width 187 height 16
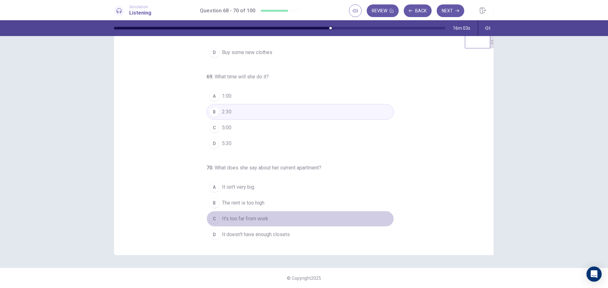
click at [222, 219] on span "It's too far from work" at bounding box center [245, 219] width 46 height 8
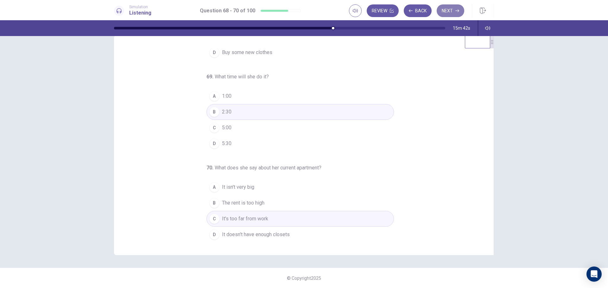
click at [445, 9] on button "Next" at bounding box center [450, 10] width 28 height 13
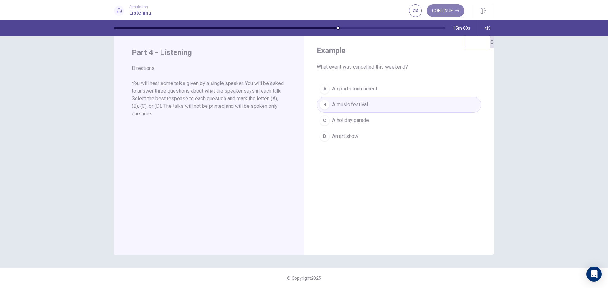
click at [446, 16] on button "Continue" at bounding box center [445, 10] width 37 height 13
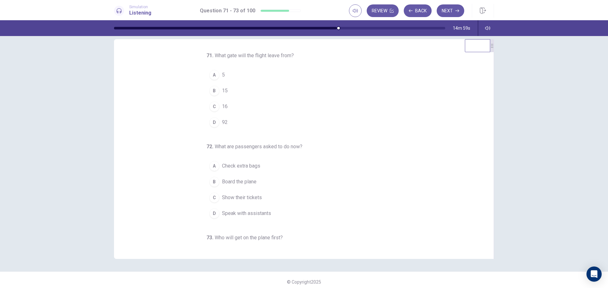
scroll to position [13, 0]
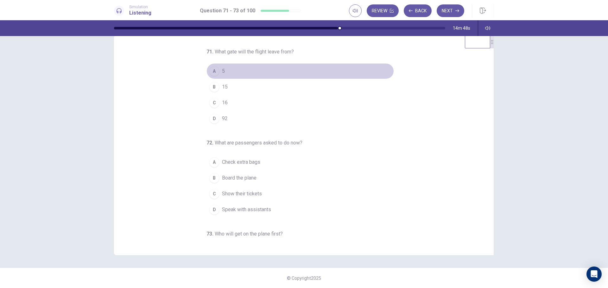
click at [206, 74] on button "A 5" at bounding box center [299, 71] width 187 height 16
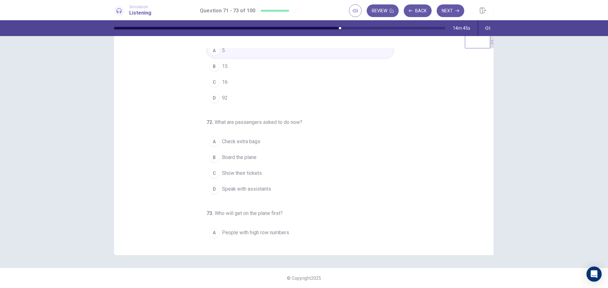
scroll to position [0, 0]
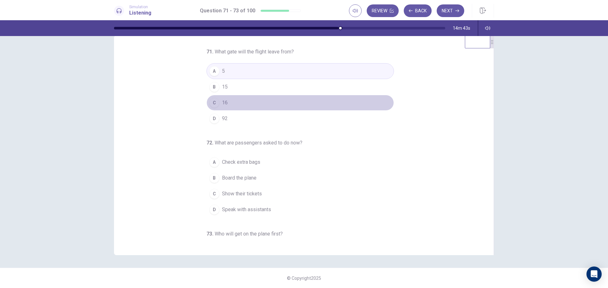
click at [212, 105] on div "C" at bounding box center [214, 103] width 10 height 10
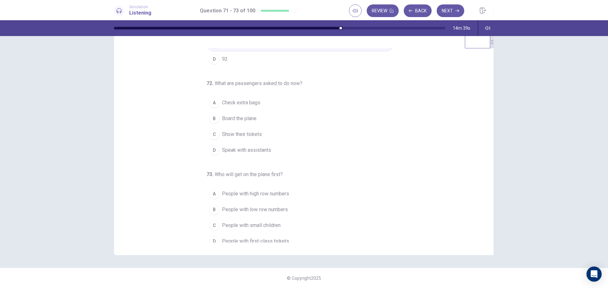
scroll to position [66, 0]
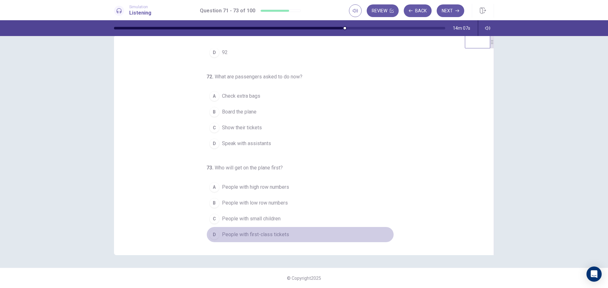
click at [234, 234] on span "People with first-class tickets" at bounding box center [255, 235] width 67 height 8
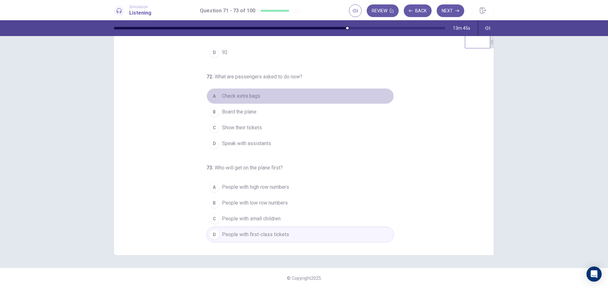
click at [250, 92] on span "Check extra bags" at bounding box center [241, 96] width 38 height 8
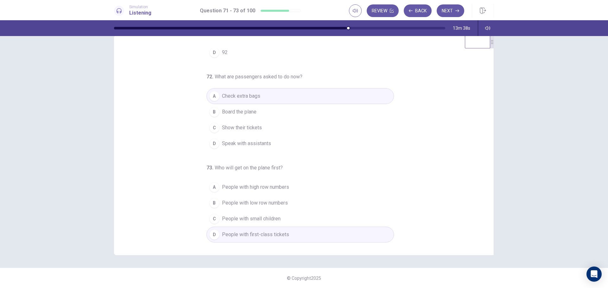
click at [254, 129] on span "Show their tickets" at bounding box center [242, 128] width 40 height 8
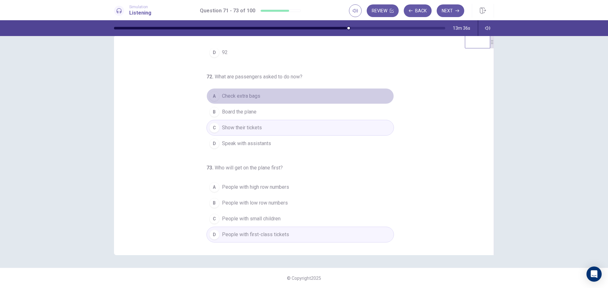
click at [277, 99] on button "A Check extra bags" at bounding box center [299, 96] width 187 height 16
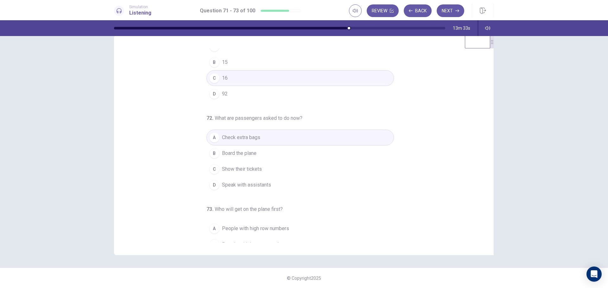
scroll to position [24, 0]
click at [455, 7] on button "Next" at bounding box center [450, 10] width 28 height 13
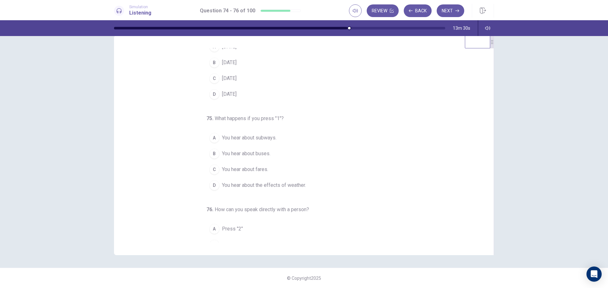
scroll to position [0, 0]
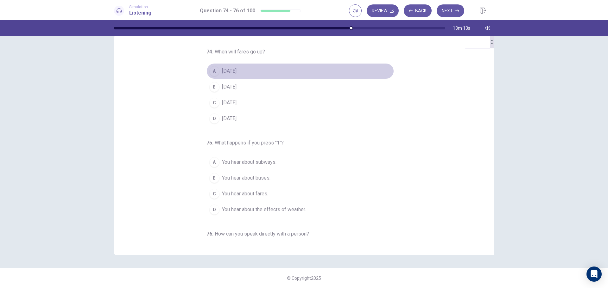
click at [210, 72] on div "A" at bounding box center [214, 71] width 10 height 10
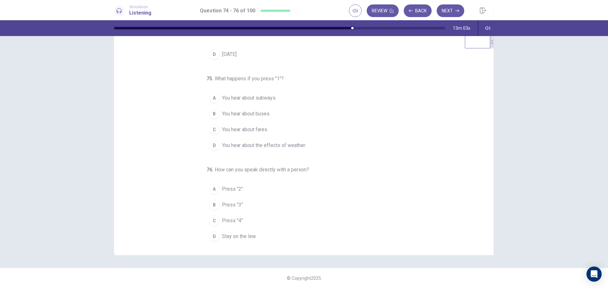
scroll to position [66, 0]
click at [211, 188] on div "A" at bounding box center [214, 187] width 10 height 10
click at [214, 234] on div "D" at bounding box center [214, 235] width 10 height 10
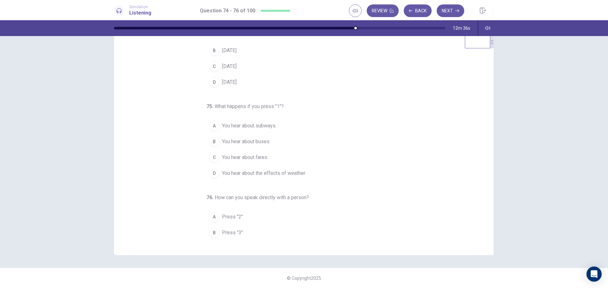
scroll to position [36, 0]
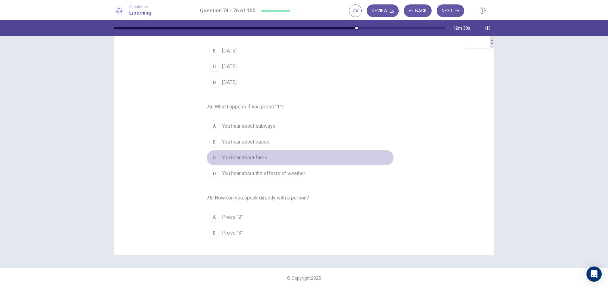
click at [222, 156] on span "You hear about fares." at bounding box center [245, 158] width 46 height 8
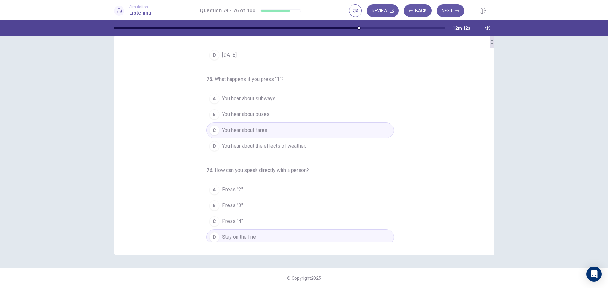
scroll to position [66, 0]
click at [457, 15] on button "Next" at bounding box center [450, 10] width 28 height 13
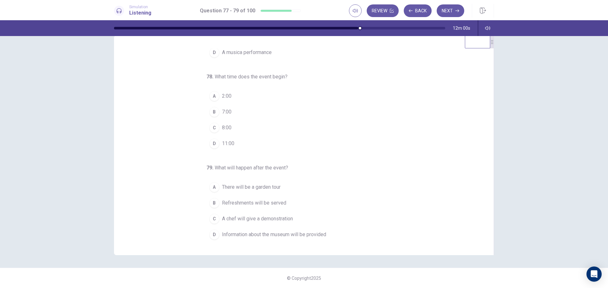
scroll to position [0, 0]
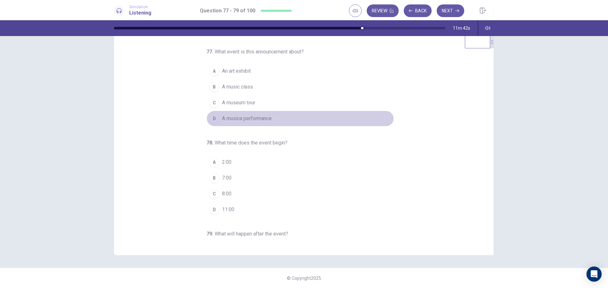
click at [239, 119] on span "A musica performance" at bounding box center [247, 119] width 50 height 8
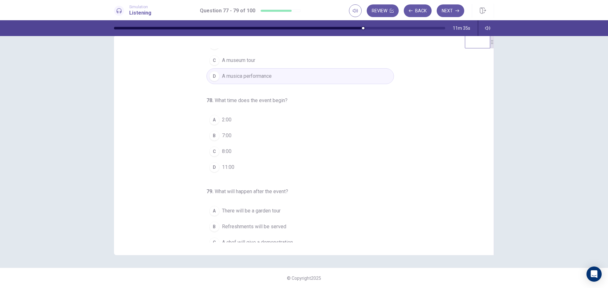
scroll to position [43, 0]
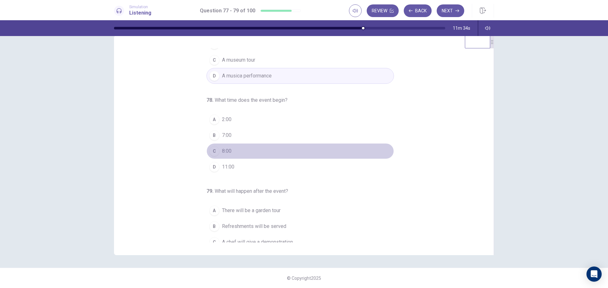
click at [214, 148] on div "C" at bounding box center [214, 151] width 10 height 10
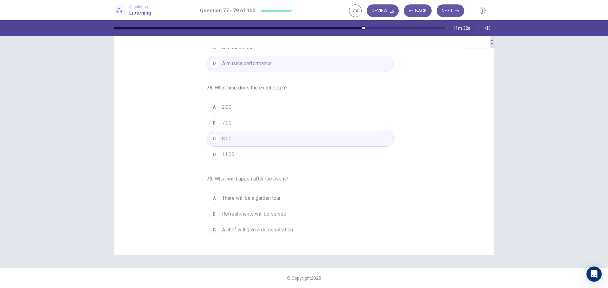
scroll to position [66, 0]
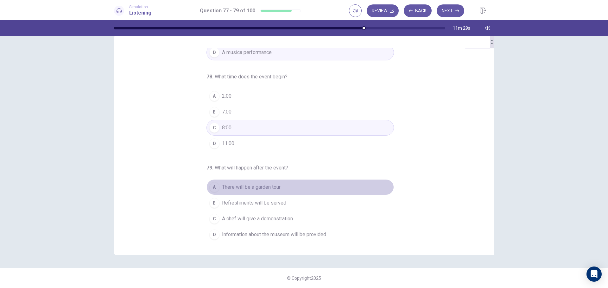
click at [228, 187] on span "There will be a garden tour" at bounding box center [251, 188] width 59 height 8
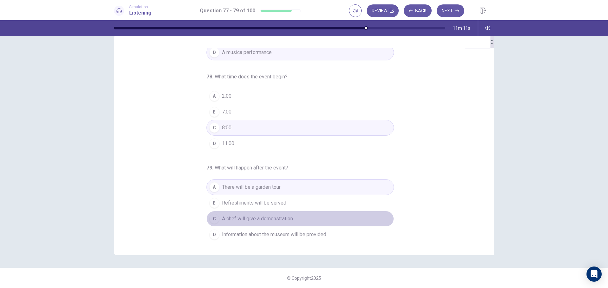
click at [212, 215] on div "C" at bounding box center [214, 219] width 10 height 10
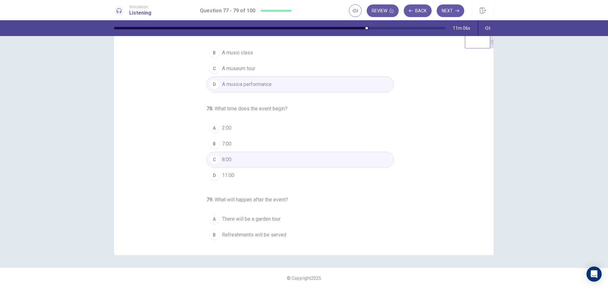
scroll to position [0, 0]
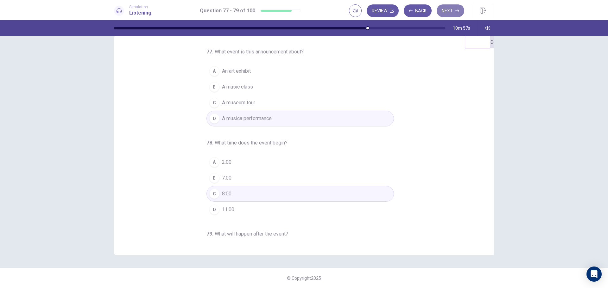
click at [455, 13] on button "Next" at bounding box center [450, 10] width 28 height 13
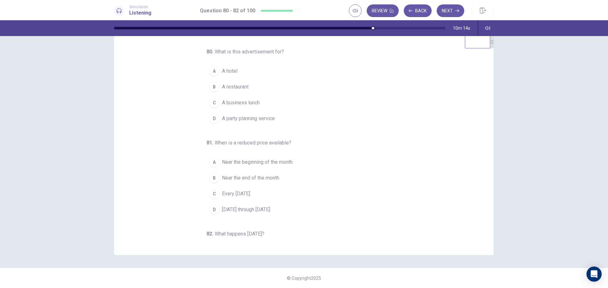
scroll to position [9, 0]
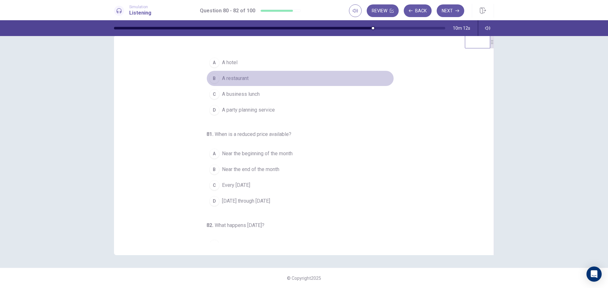
click at [245, 79] on span "A restaurant" at bounding box center [235, 79] width 27 height 8
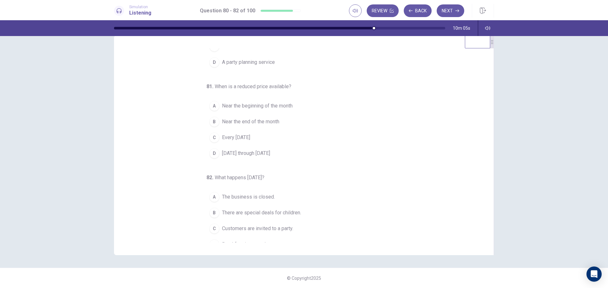
scroll to position [66, 0]
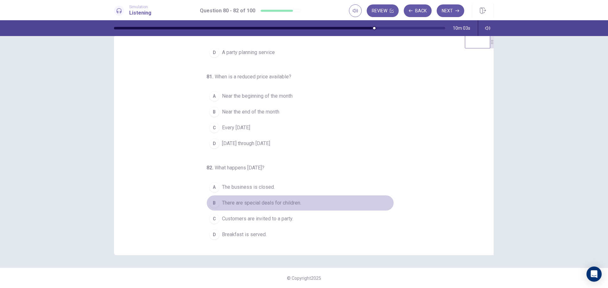
click at [210, 204] on div "B" at bounding box center [214, 203] width 10 height 10
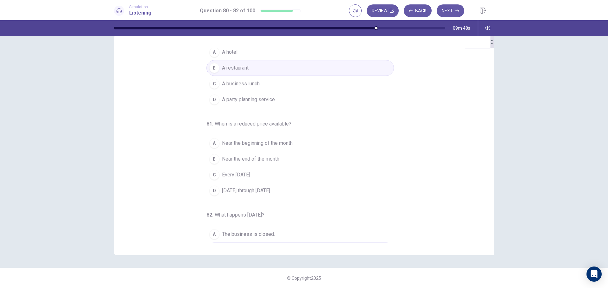
scroll to position [19, 0]
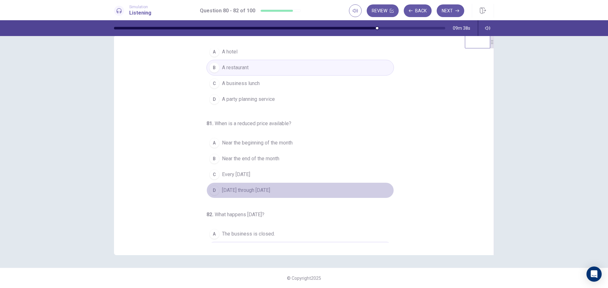
click at [216, 194] on button "D Tuesday through Saturday" at bounding box center [299, 191] width 187 height 16
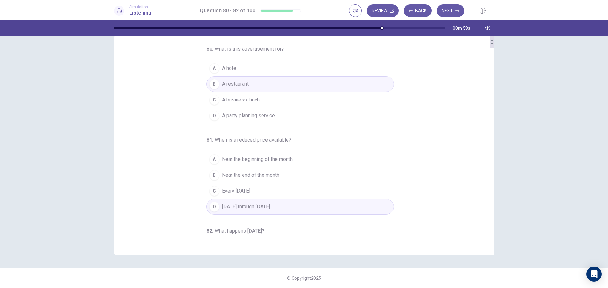
scroll to position [0, 0]
click at [448, 10] on button "Next" at bounding box center [450, 10] width 28 height 13
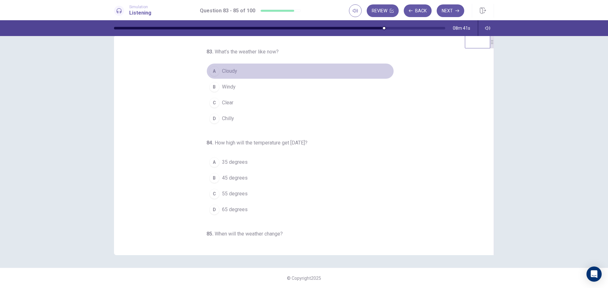
click at [215, 72] on div "A" at bounding box center [214, 71] width 10 height 10
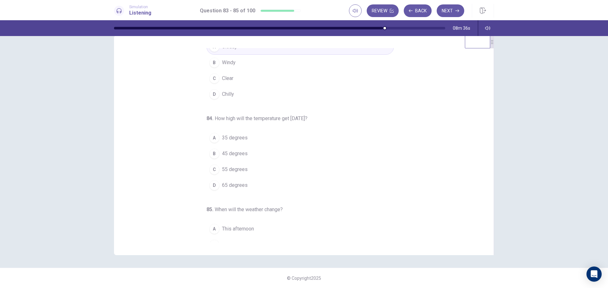
scroll to position [43, 0]
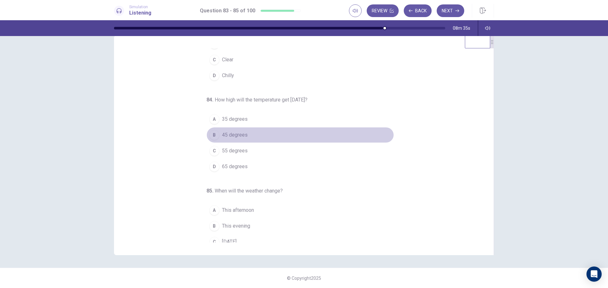
click at [210, 135] on div "B" at bounding box center [214, 135] width 10 height 10
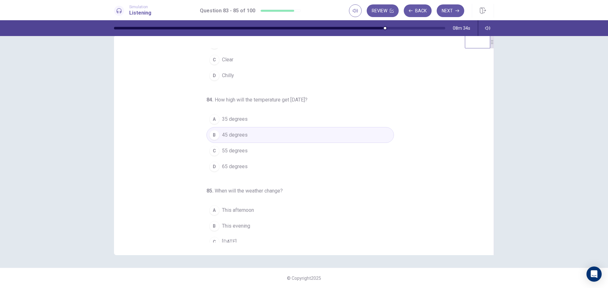
scroll to position [66, 0]
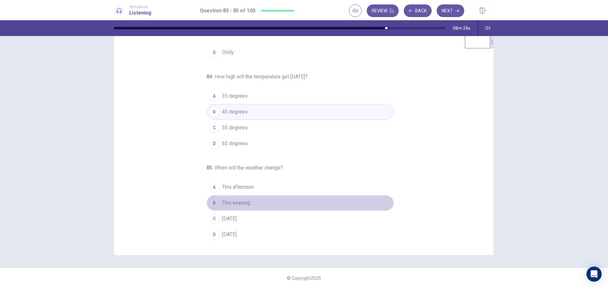
click at [217, 206] on button "B This evening" at bounding box center [299, 203] width 187 height 16
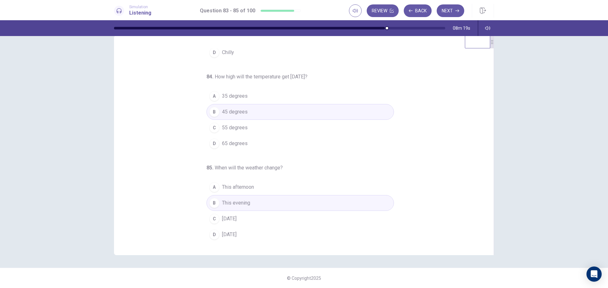
click at [206, 220] on button "C Tomorrow" at bounding box center [299, 219] width 187 height 16
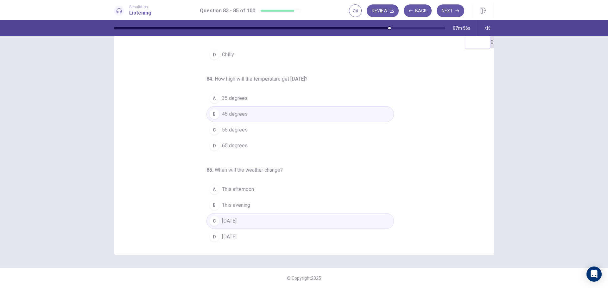
scroll to position [65, 0]
click at [457, 14] on button "Next" at bounding box center [450, 10] width 28 height 13
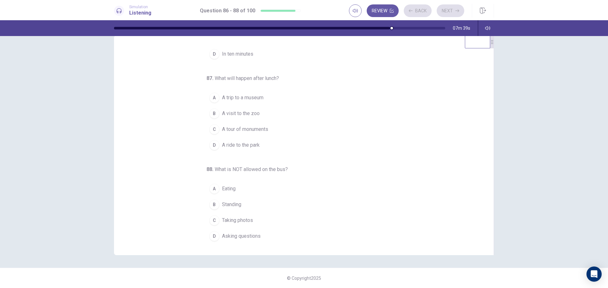
scroll to position [0, 0]
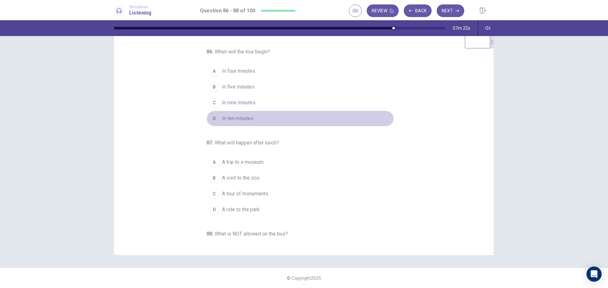
click at [237, 117] on span "In ten minutes" at bounding box center [237, 119] width 31 height 8
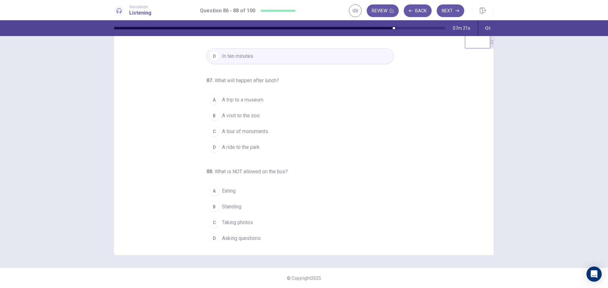
scroll to position [66, 0]
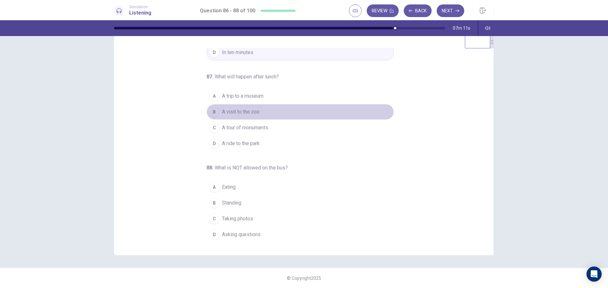
click at [230, 113] on span "A visit to the zoo" at bounding box center [241, 112] width 38 height 8
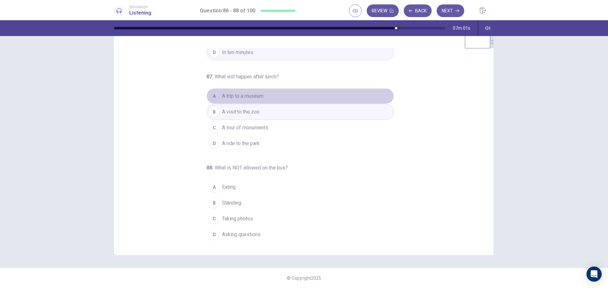
click at [210, 99] on div "A" at bounding box center [214, 96] width 10 height 10
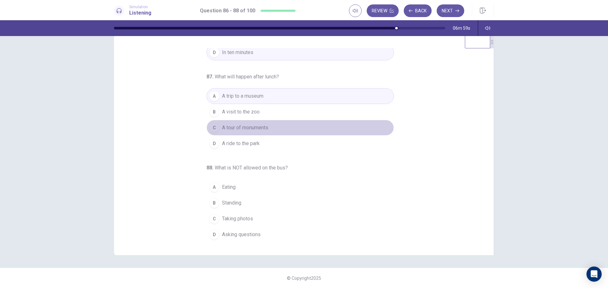
click at [212, 130] on div "C" at bounding box center [214, 128] width 10 height 10
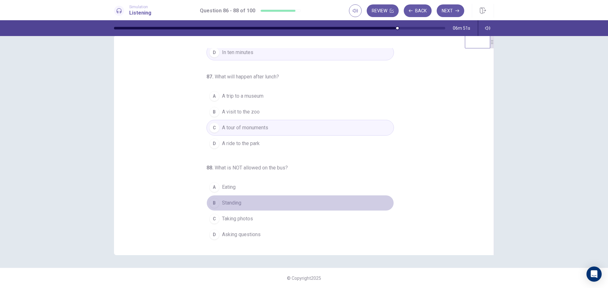
click at [234, 202] on span "Standing" at bounding box center [231, 203] width 19 height 8
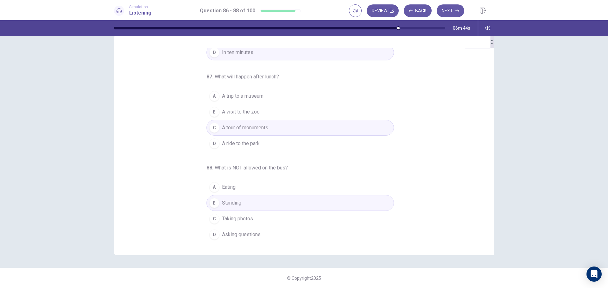
scroll to position [0, 0]
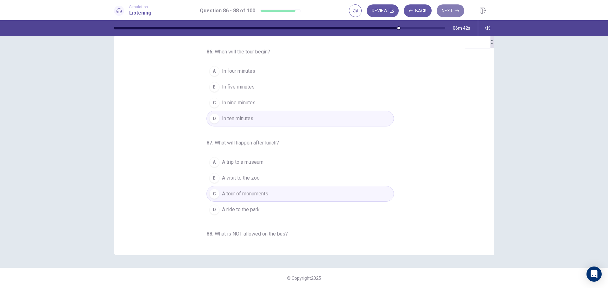
click at [452, 15] on button "Next" at bounding box center [450, 10] width 28 height 13
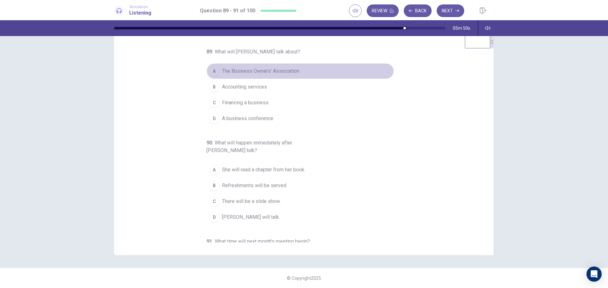
click at [260, 70] on span "The Business Owners’ Association" at bounding box center [260, 71] width 77 height 8
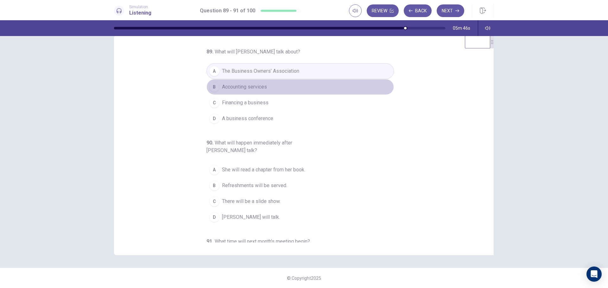
click at [257, 86] on span "Accounting services" at bounding box center [244, 87] width 45 height 8
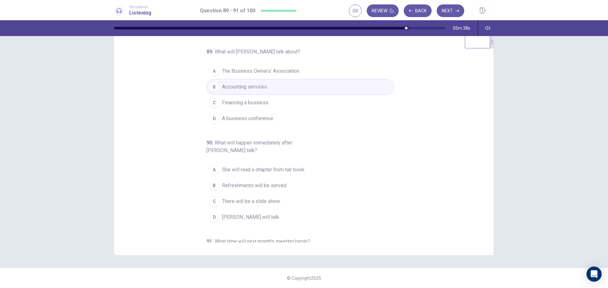
scroll to position [9, 0]
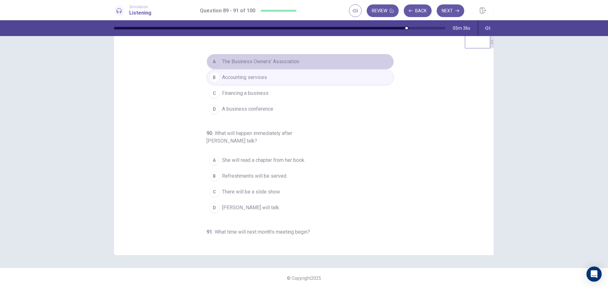
click at [301, 65] on button "A The Business Owners’ Association" at bounding box center [299, 62] width 187 height 16
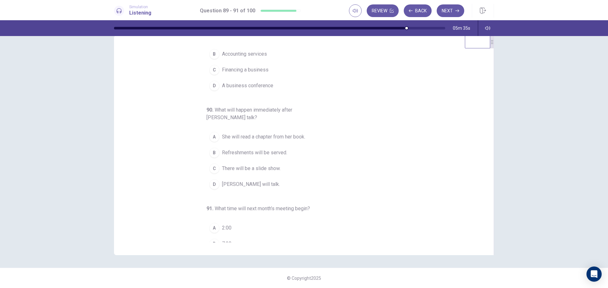
scroll to position [34, 0]
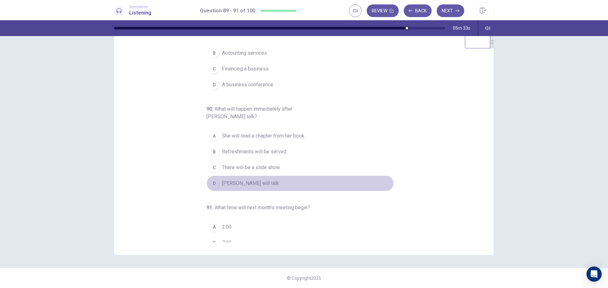
click at [237, 181] on span "John Jones will talk." at bounding box center [251, 184] width 58 height 8
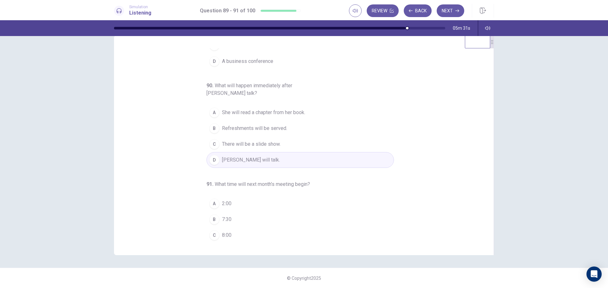
scroll to position [74, 0]
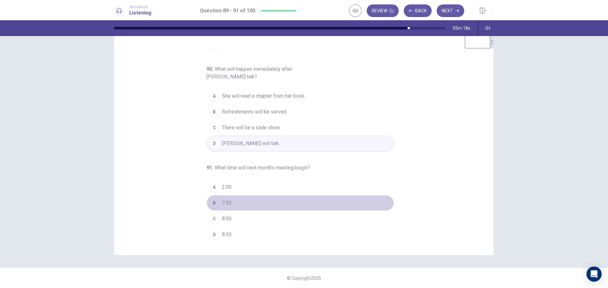
click at [218, 197] on button "B 7:30" at bounding box center [299, 203] width 187 height 16
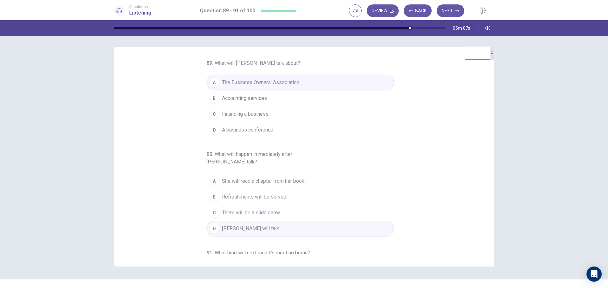
scroll to position [0, 0]
click at [453, 15] on button "Next" at bounding box center [450, 10] width 28 height 13
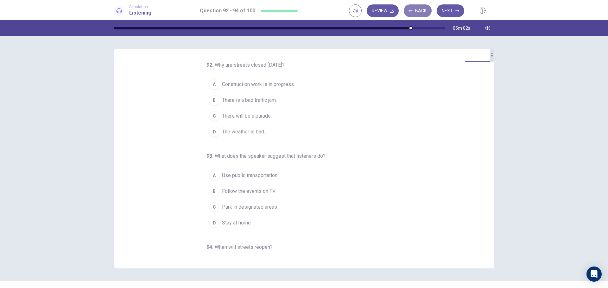
click at [415, 12] on button "Back" at bounding box center [417, 10] width 28 height 13
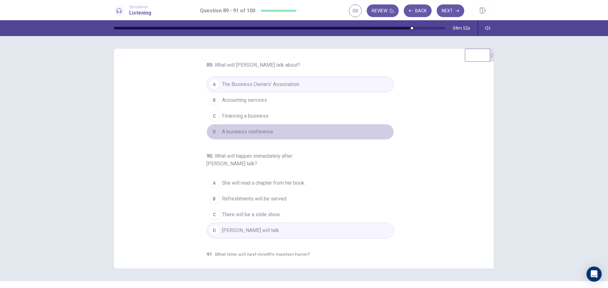
click at [268, 125] on button "D A business conference" at bounding box center [299, 132] width 187 height 16
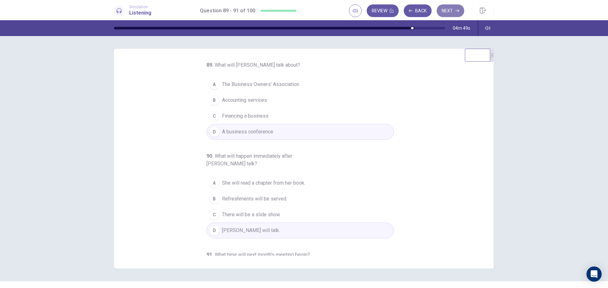
click at [446, 10] on button "Next" at bounding box center [450, 10] width 28 height 13
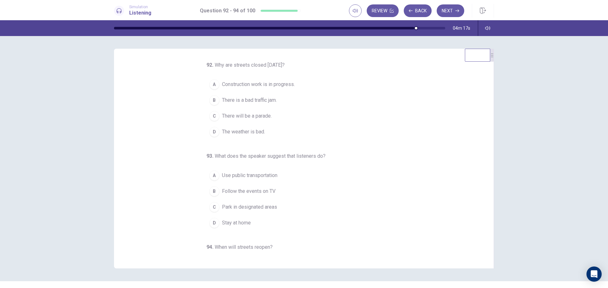
scroll to position [66, 0]
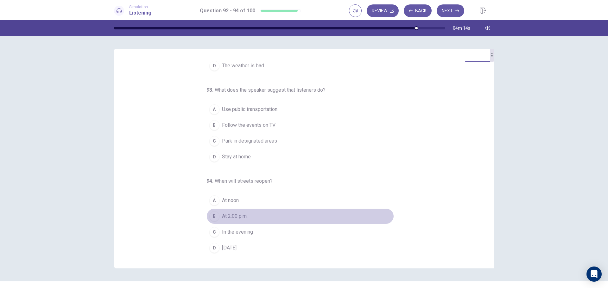
click at [209, 213] on div "B" at bounding box center [214, 216] width 10 height 10
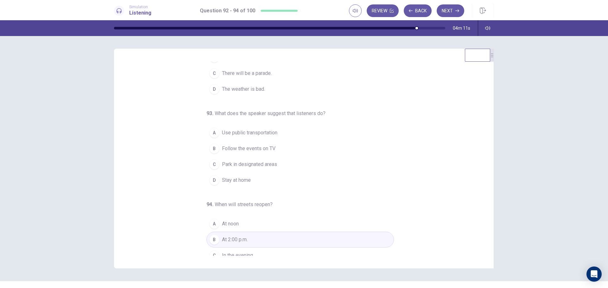
scroll to position [0, 0]
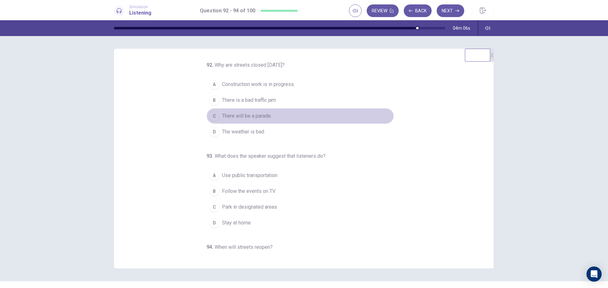
click at [238, 118] on span "There will be a parade." at bounding box center [247, 116] width 50 height 8
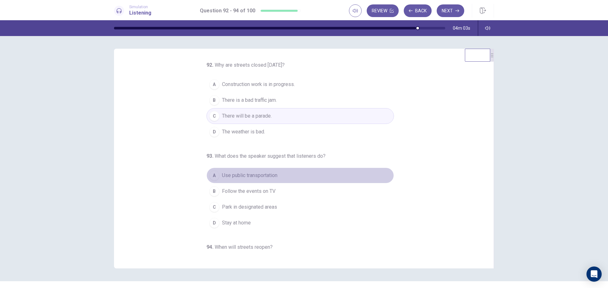
click at [235, 173] on span "Use public transportation" at bounding box center [249, 176] width 55 height 8
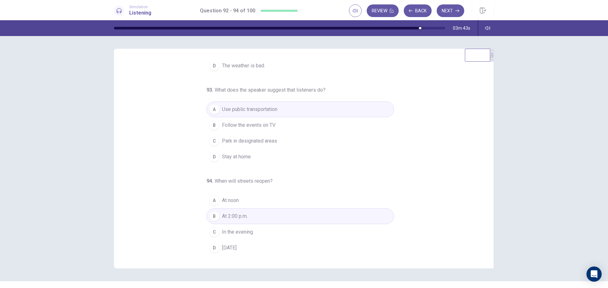
scroll to position [13, 0]
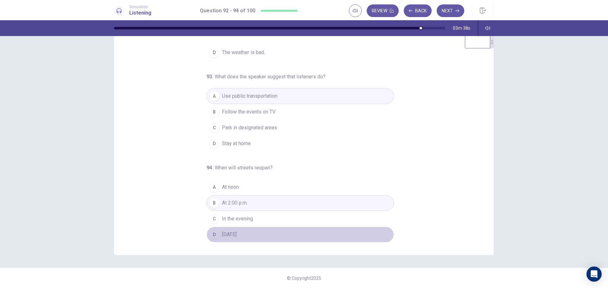
click at [236, 234] on span "Tomorrow" at bounding box center [229, 235] width 15 height 8
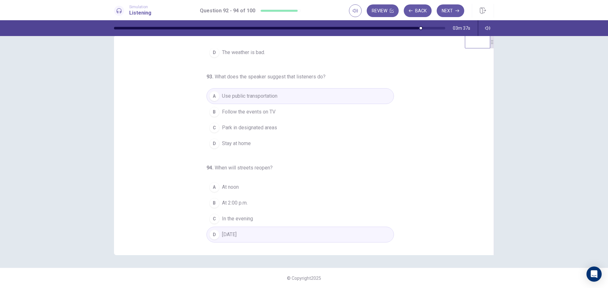
scroll to position [0, 0]
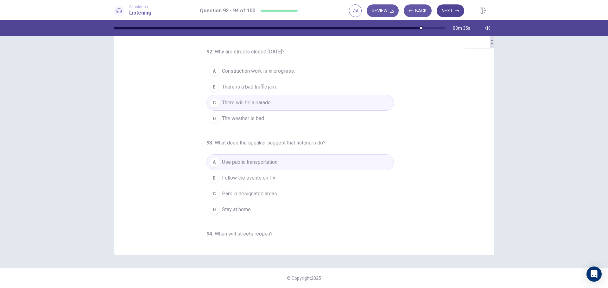
click at [457, 14] on button "Next" at bounding box center [450, 10] width 28 height 13
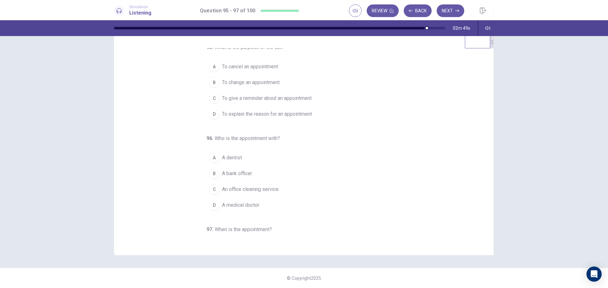
scroll to position [12, 0]
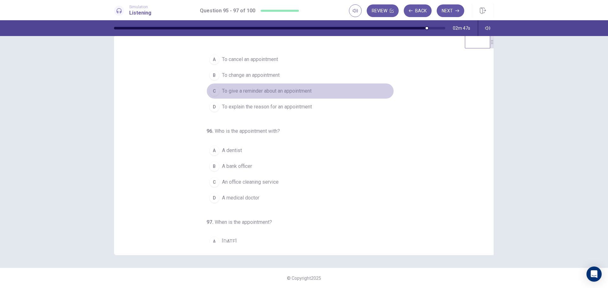
click at [288, 92] on span "To give a reminder about an appointment" at bounding box center [267, 91] width 90 height 8
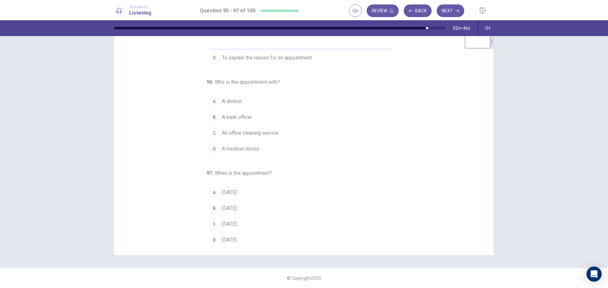
scroll to position [66, 0]
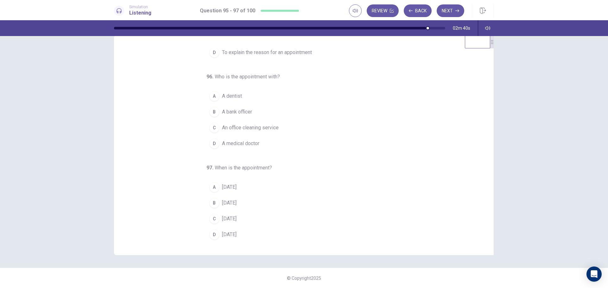
click at [225, 204] on span "Monday" at bounding box center [229, 203] width 15 height 8
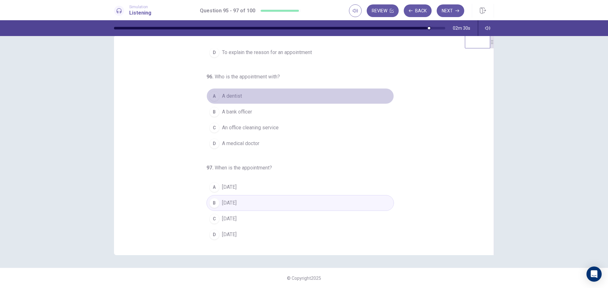
click at [209, 99] on div "A" at bounding box center [214, 96] width 10 height 10
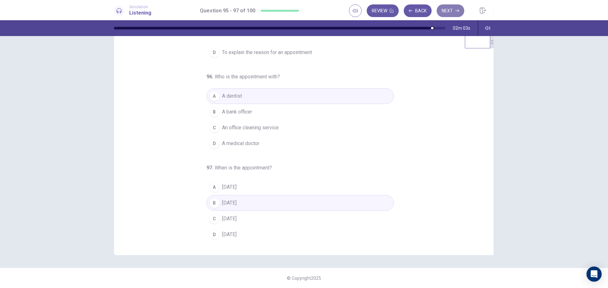
click at [452, 10] on button "Next" at bounding box center [450, 10] width 28 height 13
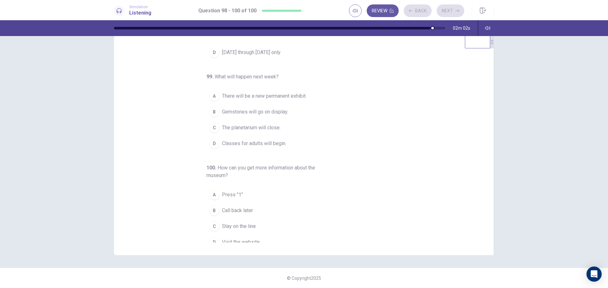
scroll to position [0, 0]
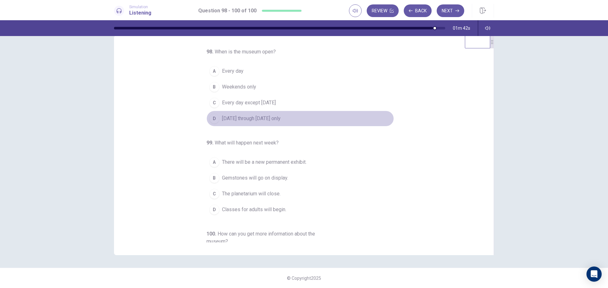
click at [258, 119] on span "Monday through Friday only" at bounding box center [251, 119] width 59 height 8
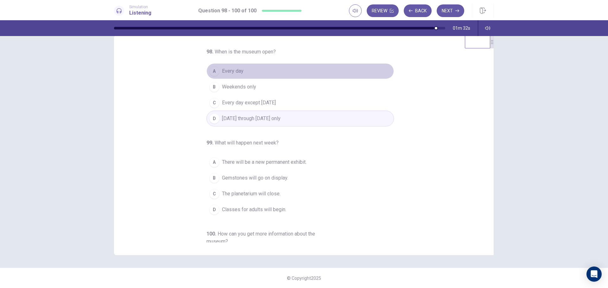
click at [228, 71] on span "Every day" at bounding box center [233, 71] width 22 height 8
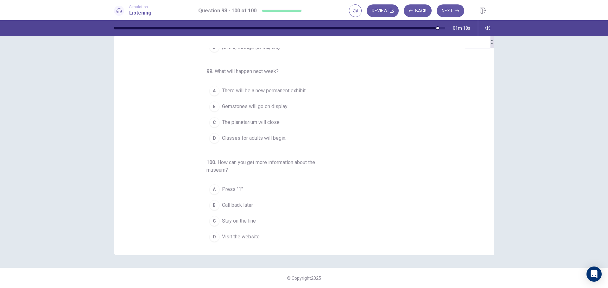
scroll to position [71, 0]
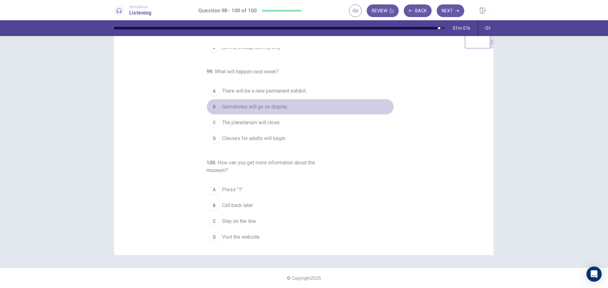
click at [227, 104] on span "Gemstones will go on display." at bounding box center [255, 107] width 66 height 8
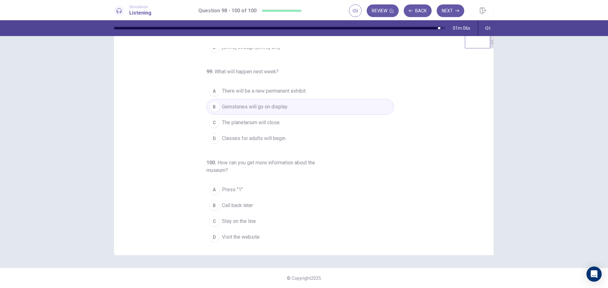
scroll to position [74, 0]
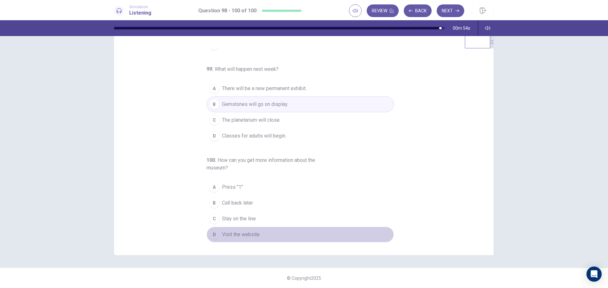
click at [246, 235] on span "Visit the website" at bounding box center [241, 235] width 38 height 8
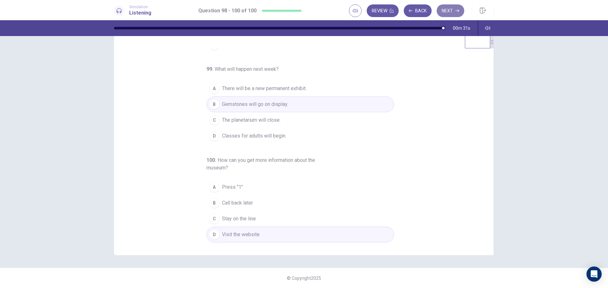
click at [455, 16] on button "Next" at bounding box center [450, 10] width 28 height 13
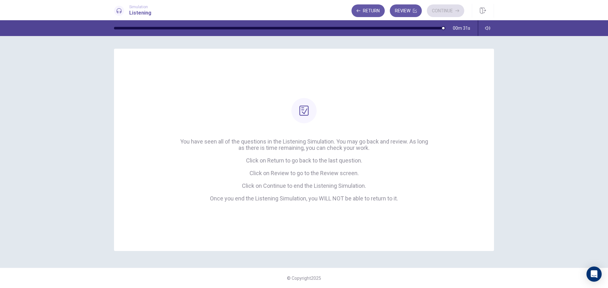
scroll to position [0, 0]
click at [451, 15] on button "Continue" at bounding box center [445, 10] width 37 height 13
click at [408, 8] on button "Review" at bounding box center [406, 10] width 32 height 13
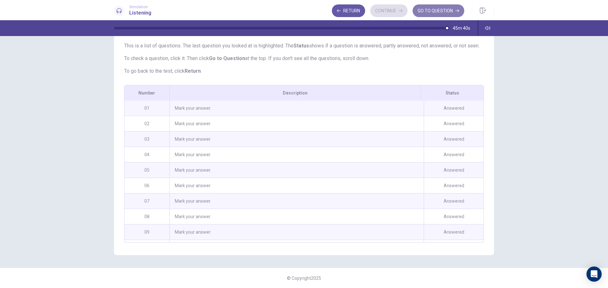
click at [442, 13] on button "GO TO QUESTION" at bounding box center [438, 10] width 52 height 13
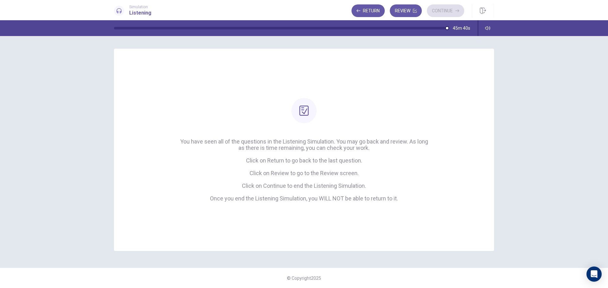
click at [404, 19] on div "Simulation Listening Return Review Continue" at bounding box center [304, 10] width 608 height 20
click at [409, 12] on button "Review" at bounding box center [406, 10] width 32 height 13
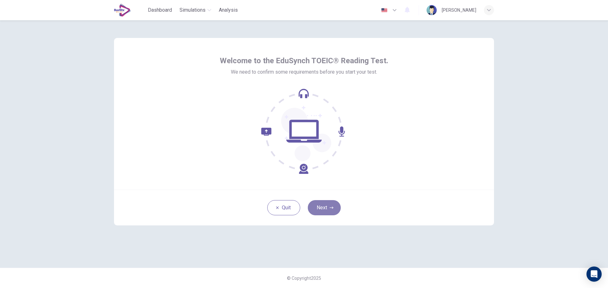
click at [330, 206] on icon "button" at bounding box center [331, 208] width 4 height 4
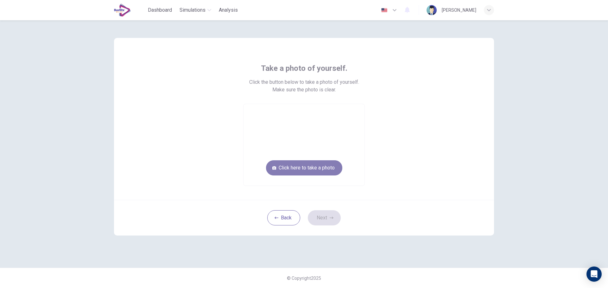
click at [324, 170] on button "Click here to take a photo" at bounding box center [304, 167] width 76 height 15
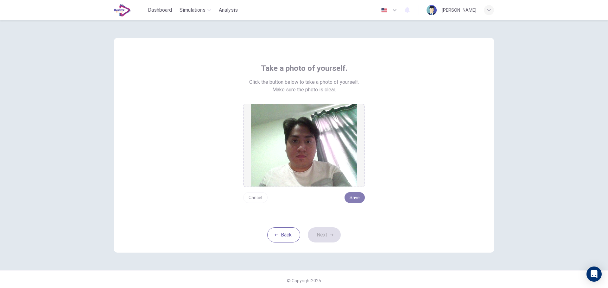
click at [351, 198] on button "Save" at bounding box center [354, 197] width 20 height 11
click at [328, 229] on button "Next" at bounding box center [324, 235] width 33 height 15
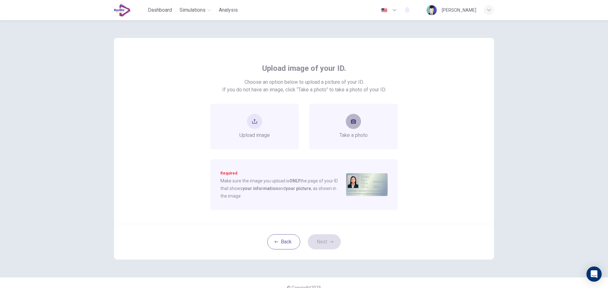
click at [350, 125] on button "take photo" at bounding box center [353, 121] width 15 height 15
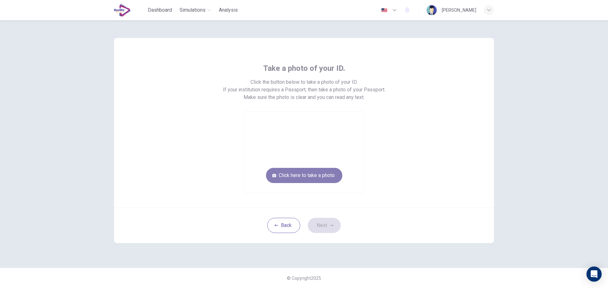
click at [327, 172] on button "Click here to take a photo" at bounding box center [304, 175] width 76 height 15
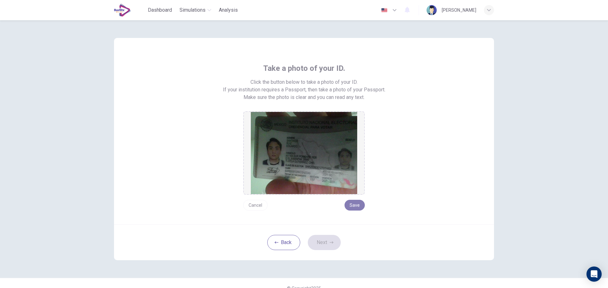
click at [353, 209] on button "Save" at bounding box center [354, 205] width 20 height 11
click at [326, 244] on button "Next" at bounding box center [324, 242] width 33 height 15
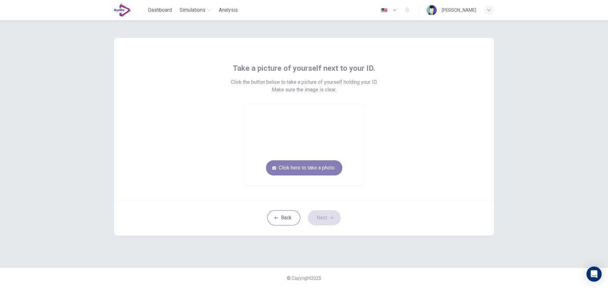
click at [320, 165] on button "Click here to take a photo" at bounding box center [304, 167] width 76 height 15
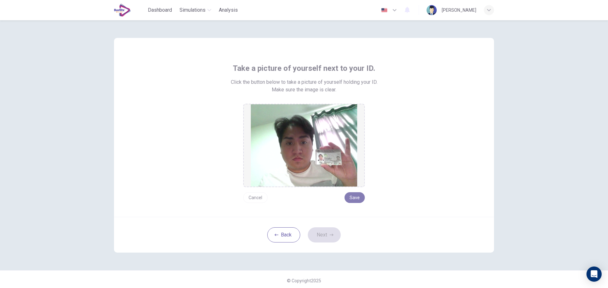
click at [356, 195] on button "Save" at bounding box center [354, 197] width 20 height 11
click at [329, 230] on button "Next" at bounding box center [324, 235] width 33 height 15
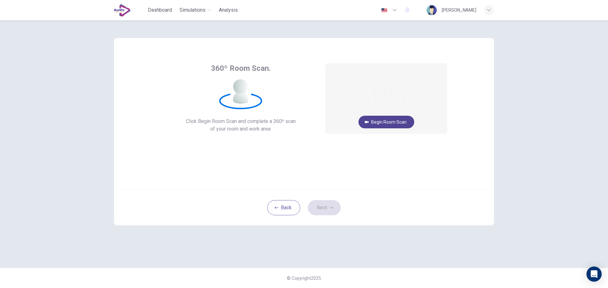
click at [398, 119] on button "Begin Room Scan" at bounding box center [386, 122] width 56 height 13
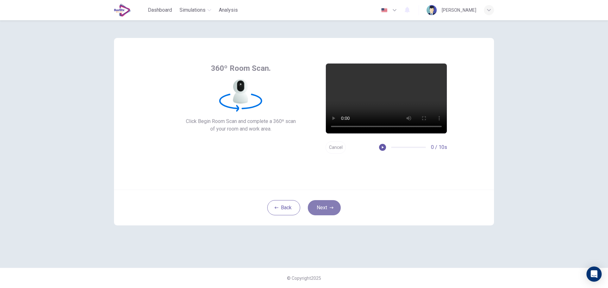
click at [329, 209] on button "Next" at bounding box center [324, 207] width 33 height 15
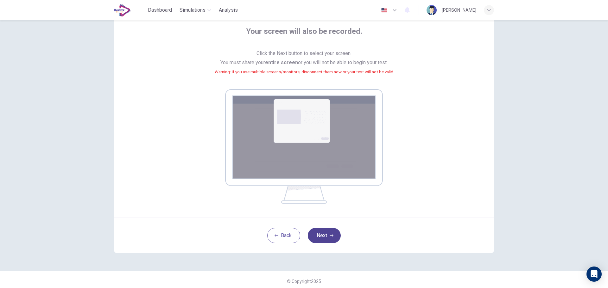
scroll to position [40, 0]
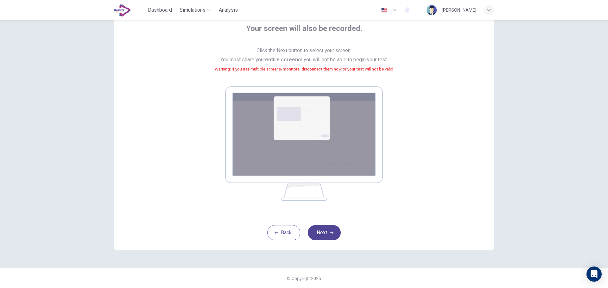
click at [322, 231] on button "Next" at bounding box center [324, 232] width 33 height 15
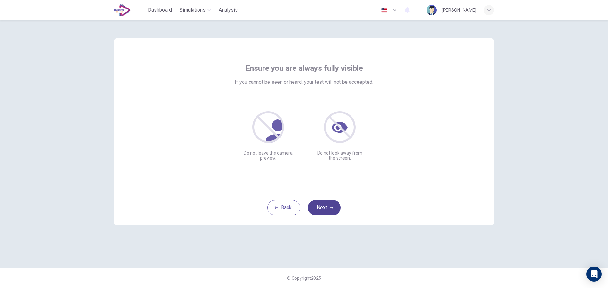
scroll to position [0, 0]
click at [329, 202] on button "Next" at bounding box center [324, 207] width 33 height 15
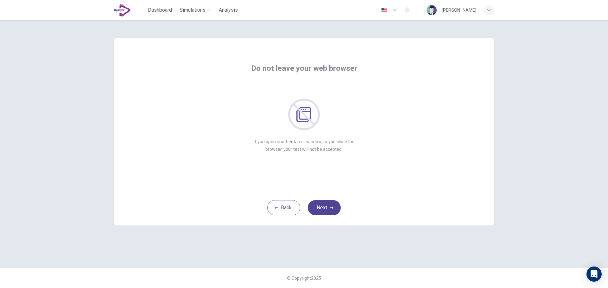
click at [331, 213] on button "Next" at bounding box center [324, 207] width 33 height 15
click at [322, 206] on button "Next" at bounding box center [324, 207] width 33 height 15
click at [331, 208] on icon "button" at bounding box center [331, 208] width 4 height 2
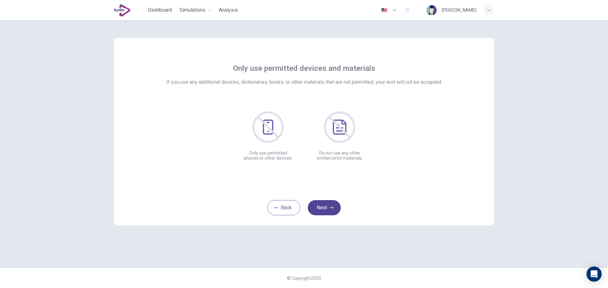
click at [331, 208] on icon "button" at bounding box center [331, 208] width 4 height 2
click at [334, 207] on button "Next" at bounding box center [324, 207] width 33 height 15
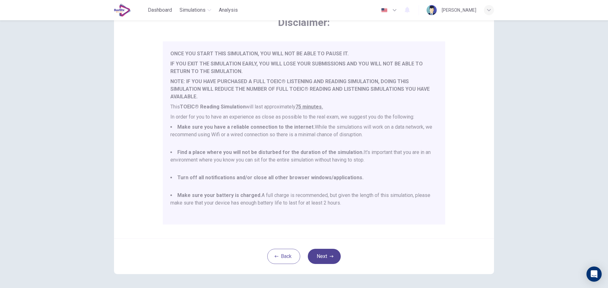
scroll to position [41, 0]
click at [315, 241] on div "Back Next" at bounding box center [304, 256] width 380 height 36
click at [330, 254] on icon "button" at bounding box center [331, 256] width 4 height 4
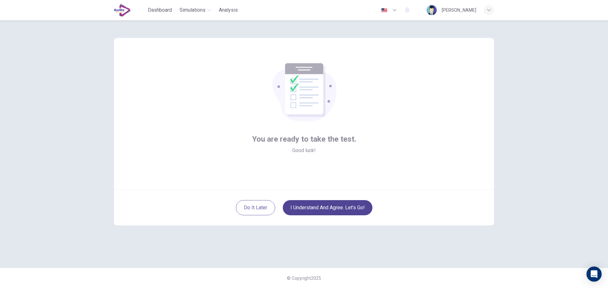
scroll to position [0, 0]
click at [348, 213] on button "I understand and agree. Let’s go!" at bounding box center [328, 207] width 90 height 15
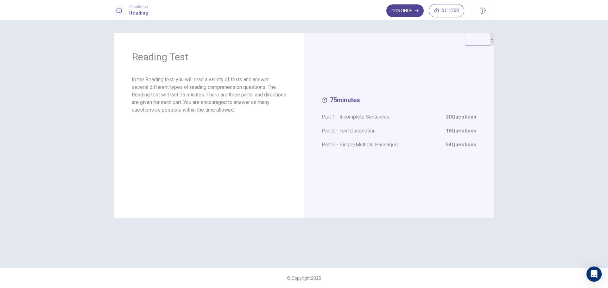
click at [401, 15] on button "Continue" at bounding box center [404, 10] width 37 height 13
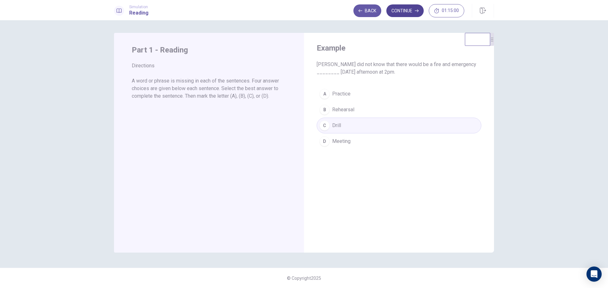
click at [411, 12] on button "Continue" at bounding box center [404, 10] width 37 height 13
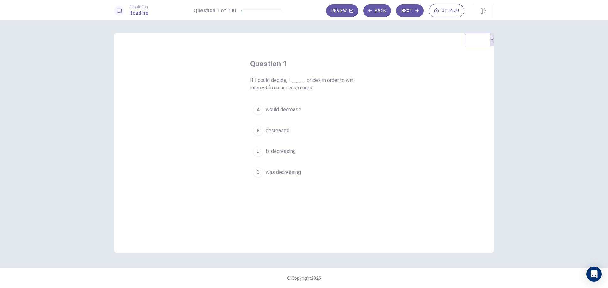
click at [290, 133] on button "B decreased" at bounding box center [304, 131] width 108 height 16
click at [312, 110] on button "A would decrease" at bounding box center [304, 110] width 108 height 16
click at [408, 9] on button "Next" at bounding box center [410, 10] width 28 height 13
click at [263, 172] on button "D expires" at bounding box center [304, 173] width 108 height 16
click at [415, 10] on icon "button" at bounding box center [417, 11] width 4 height 4
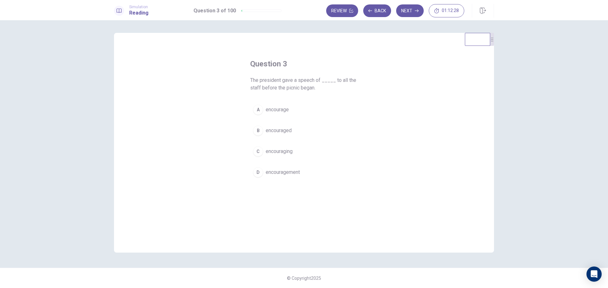
click at [285, 111] on span "encourage" at bounding box center [276, 110] width 23 height 8
click at [409, 14] on button "Next" at bounding box center [410, 10] width 28 height 13
click at [261, 141] on div "B" at bounding box center [258, 138] width 10 height 10
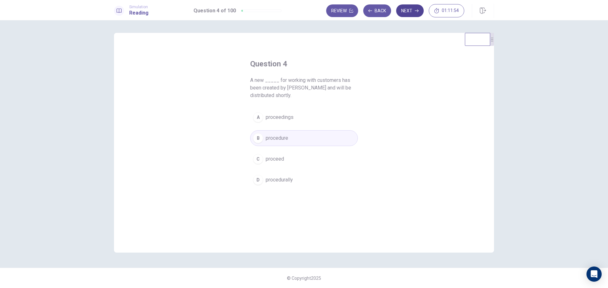
click at [416, 11] on icon "button" at bounding box center [417, 10] width 4 height 3
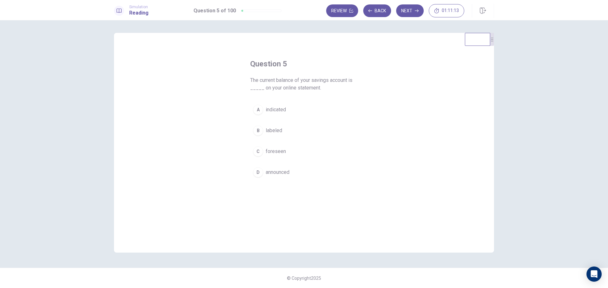
click at [261, 109] on div "A" at bounding box center [258, 110] width 10 height 10
click at [409, 14] on button "Next" at bounding box center [410, 10] width 28 height 13
click at [261, 120] on div "A" at bounding box center [258, 117] width 10 height 10
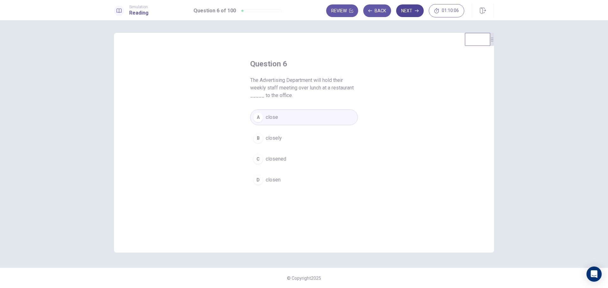
click at [418, 11] on icon "button" at bounding box center [417, 10] width 4 height 3
click at [267, 177] on button "D himself" at bounding box center [304, 173] width 108 height 16
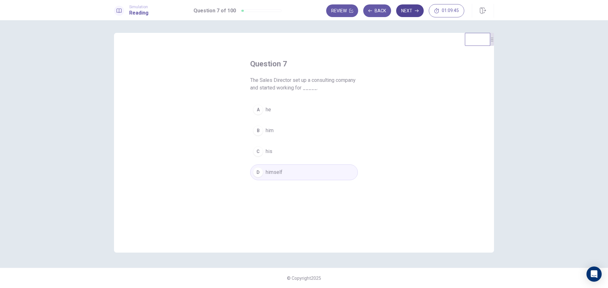
click at [407, 14] on button "Next" at bounding box center [410, 10] width 28 height 13
click at [258, 115] on div "A" at bounding box center [258, 117] width 10 height 10
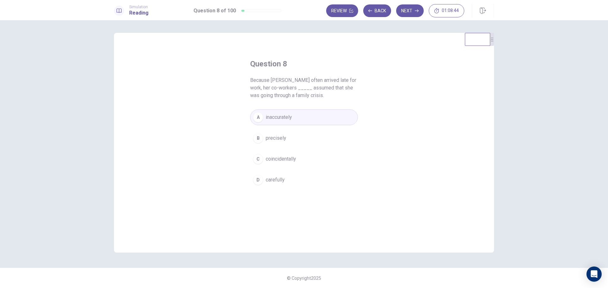
click at [268, 161] on span "coincidentally" at bounding box center [280, 159] width 30 height 8
click at [263, 181] on button "D carefully" at bounding box center [304, 180] width 108 height 16
click at [267, 124] on button "A inaccurately" at bounding box center [304, 117] width 108 height 16
click at [407, 12] on button "Next" at bounding box center [410, 10] width 28 height 13
click at [265, 158] on button "C rival" at bounding box center [304, 159] width 108 height 16
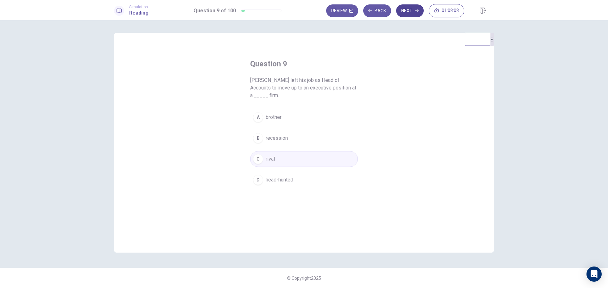
click at [416, 11] on icon "button" at bounding box center [417, 10] width 4 height 3
click at [266, 116] on span "for" at bounding box center [268, 118] width 6 height 8
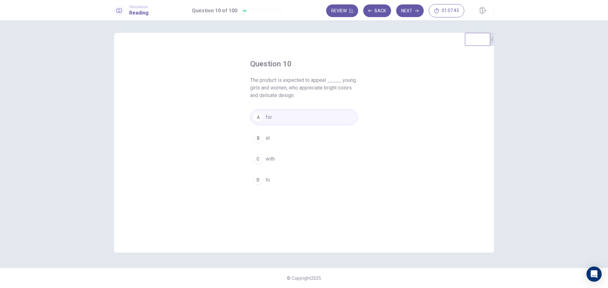
click at [264, 184] on button "D to" at bounding box center [304, 180] width 108 height 16
click at [409, 12] on button "Next" at bounding box center [410, 10] width 28 height 13
click at [277, 125] on span "distinct" at bounding box center [273, 125] width 16 height 8
click at [295, 140] on button "B remarkable" at bounding box center [304, 146] width 108 height 16
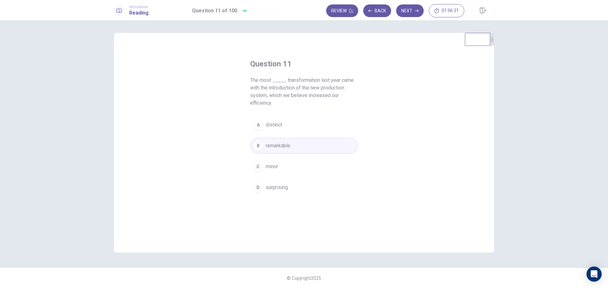
click at [313, 126] on button "A distinct" at bounding box center [304, 125] width 108 height 16
click at [313, 150] on button "B remarkable" at bounding box center [304, 146] width 108 height 16
click at [410, 11] on button "Next" at bounding box center [410, 10] width 28 height 13
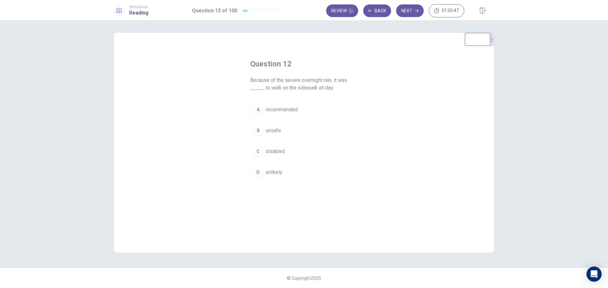
click at [282, 115] on button "A recommended" at bounding box center [304, 110] width 108 height 16
click at [413, 12] on button "Next" at bounding box center [410, 10] width 28 height 13
click at [259, 177] on div "D" at bounding box center [258, 180] width 10 height 10
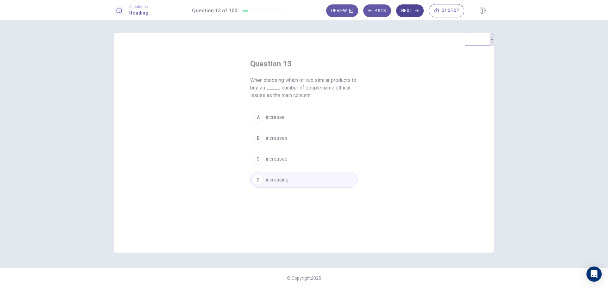
click at [416, 11] on icon "button" at bounding box center [417, 10] width 4 height 3
click at [258, 163] on div "C" at bounding box center [258, 159] width 10 height 10
click at [419, 15] on button "Next" at bounding box center [410, 10] width 28 height 13
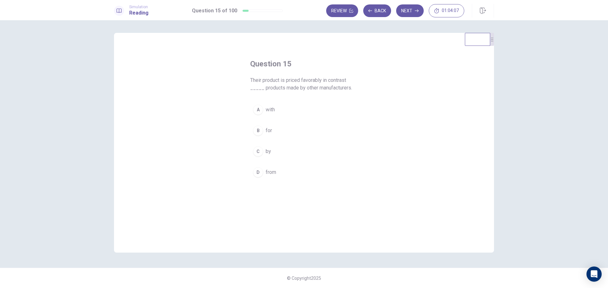
click at [259, 108] on div "A" at bounding box center [258, 110] width 10 height 10
click at [262, 166] on button "D from" at bounding box center [304, 173] width 108 height 16
click at [415, 10] on icon "button" at bounding box center [417, 11] width 4 height 4
click at [280, 155] on span "tentatively" at bounding box center [276, 152] width 23 height 8
click at [409, 13] on button "Next" at bounding box center [410, 10] width 28 height 13
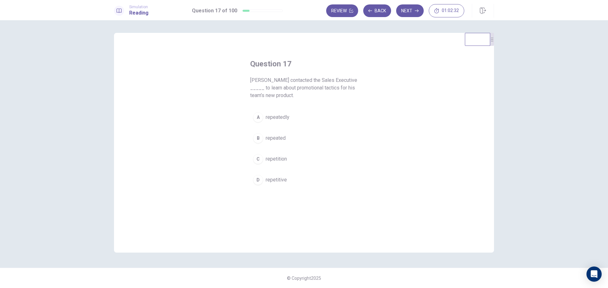
click at [285, 122] on button "A repeatedly" at bounding box center [304, 117] width 108 height 16
click at [416, 11] on icon "button" at bounding box center [417, 10] width 4 height 3
click at [284, 158] on span "responsible" at bounding box center [278, 159] width 27 height 8
click at [415, 11] on icon "button" at bounding box center [417, 11] width 4 height 4
click at [261, 157] on button "C to" at bounding box center [304, 152] width 108 height 16
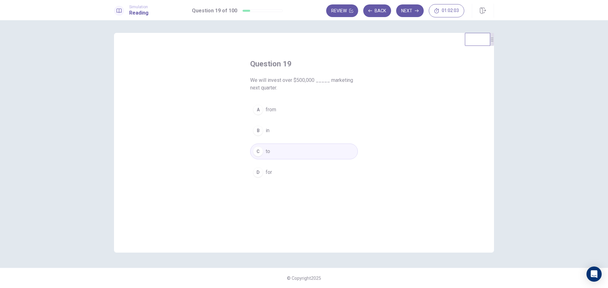
click at [289, 133] on button "B in" at bounding box center [304, 131] width 108 height 16
click at [416, 11] on icon "button" at bounding box center [417, 10] width 4 height 3
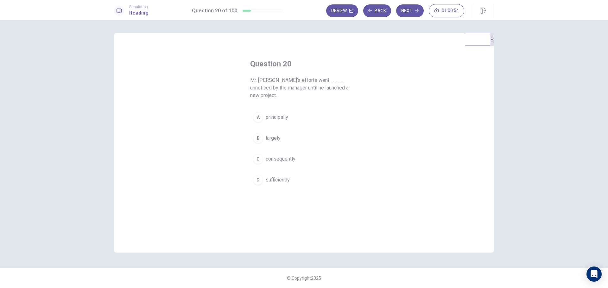
click at [278, 114] on span "principally" at bounding box center [276, 118] width 22 height 8
click at [411, 14] on button "Next" at bounding box center [410, 10] width 28 height 13
click at [259, 125] on button "B since" at bounding box center [304, 131] width 108 height 16
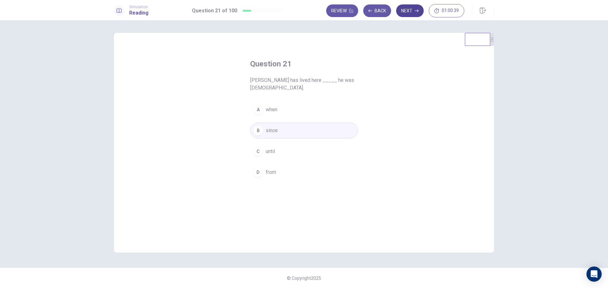
click at [416, 11] on icon "button" at bounding box center [417, 10] width 4 height 3
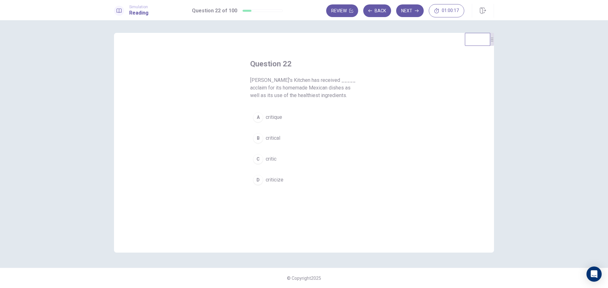
click at [278, 121] on span "critique" at bounding box center [273, 118] width 16 height 8
click at [285, 141] on button "B critical" at bounding box center [304, 138] width 108 height 16
click at [406, 13] on button "Next" at bounding box center [410, 10] width 28 height 13
click at [269, 109] on span "correct" at bounding box center [273, 110] width 16 height 8
click at [412, 13] on button "Next" at bounding box center [410, 10] width 28 height 13
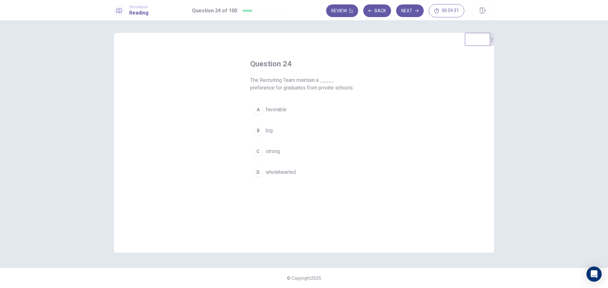
click at [277, 137] on button "B big" at bounding box center [304, 131] width 108 height 16
click at [408, 14] on button "Next" at bounding box center [410, 10] width 28 height 13
click at [260, 112] on div "A" at bounding box center [258, 117] width 10 height 10
click at [407, 15] on button "Next" at bounding box center [410, 10] width 28 height 13
click at [262, 138] on div "B" at bounding box center [258, 138] width 10 height 10
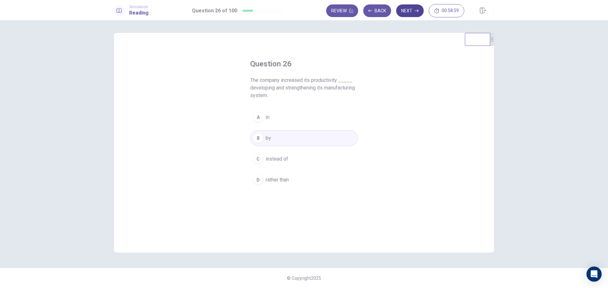
click at [416, 17] on button "Next" at bounding box center [410, 10] width 28 height 13
click at [258, 174] on div "D" at bounding box center [258, 172] width 10 height 10
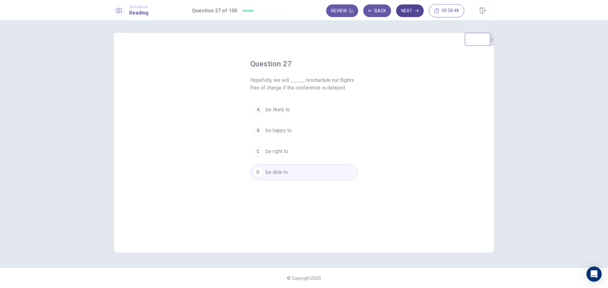
click at [411, 11] on button "Next" at bounding box center [410, 10] width 28 height 13
click at [273, 130] on button "B expansion" at bounding box center [304, 138] width 108 height 16
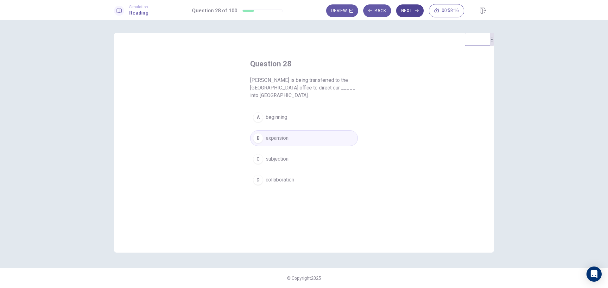
click at [416, 11] on icon "button" at bounding box center [417, 10] width 4 height 3
click at [290, 165] on button "C Regardless of" at bounding box center [304, 159] width 108 height 16
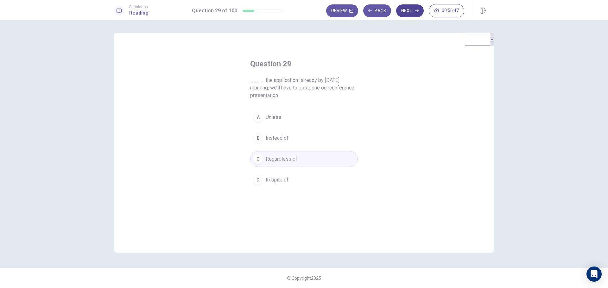
click at [410, 16] on button "Next" at bounding box center [410, 10] width 28 height 13
click at [271, 182] on span "lengthy" at bounding box center [273, 180] width 16 height 8
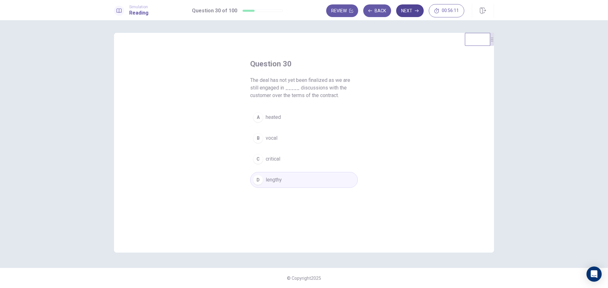
click at [416, 11] on icon "button" at bounding box center [417, 10] width 4 height 3
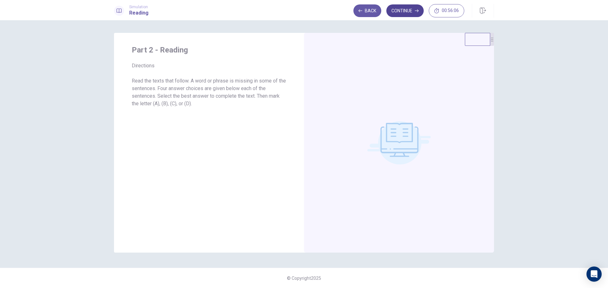
click at [420, 15] on button "Continue" at bounding box center [404, 10] width 37 height 13
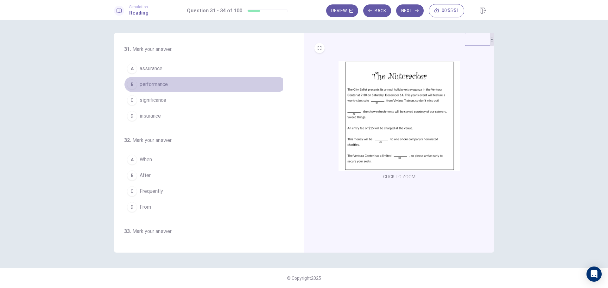
click at [137, 82] on button "B performance" at bounding box center [205, 85] width 162 height 16
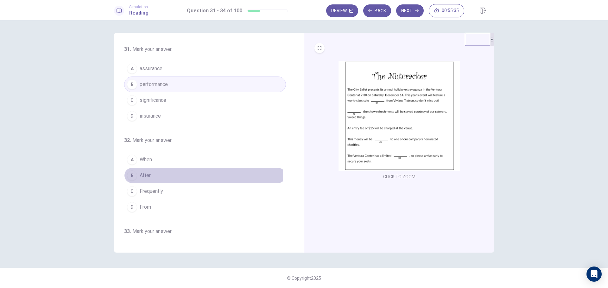
click at [140, 175] on span "After" at bounding box center [145, 176] width 11 height 8
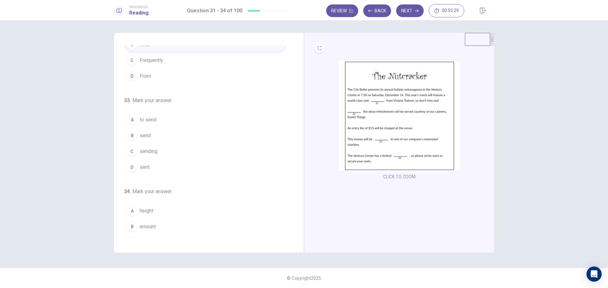
scroll to position [127, 0]
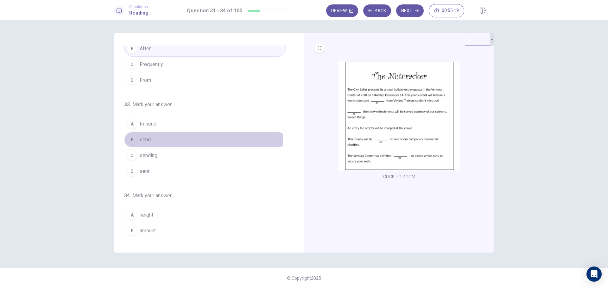
click at [142, 141] on span "send" at bounding box center [145, 140] width 11 height 8
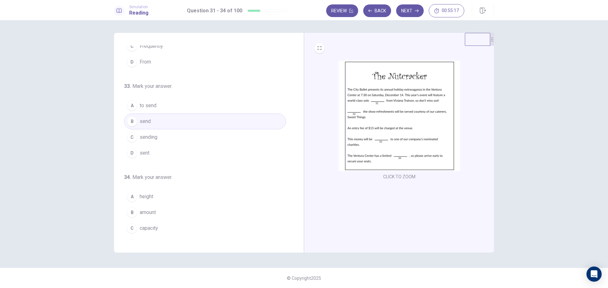
scroll to position [157, 0]
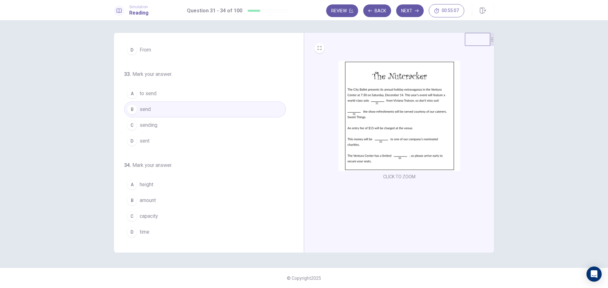
click at [175, 123] on button "C sending" at bounding box center [205, 125] width 162 height 16
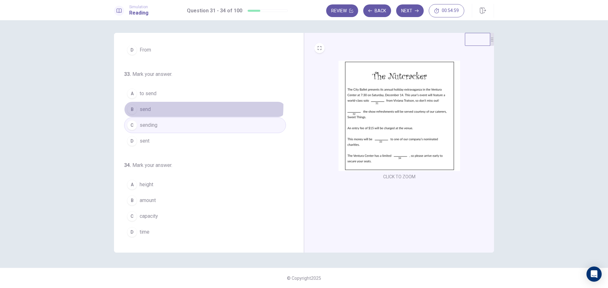
click at [173, 106] on button "B send" at bounding box center [205, 110] width 162 height 16
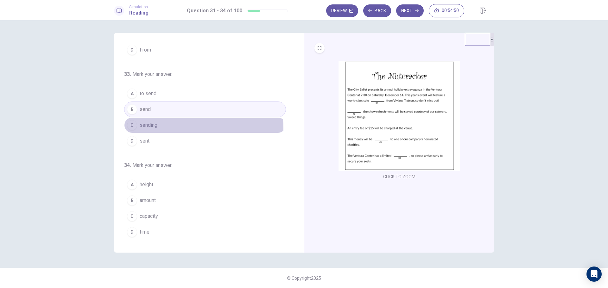
click at [172, 128] on button "C sending" at bounding box center [205, 125] width 162 height 16
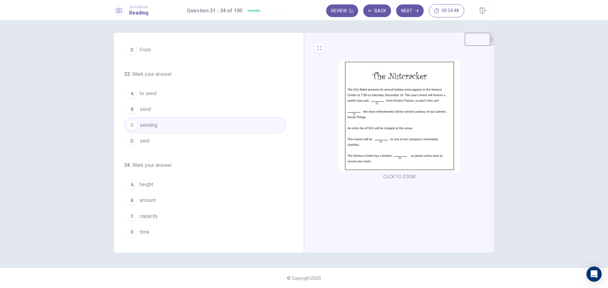
click at [149, 141] on button "D sent" at bounding box center [205, 141] width 162 height 16
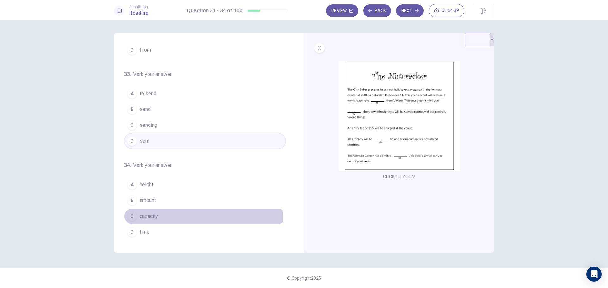
click at [142, 219] on span "capacity" at bounding box center [149, 217] width 18 height 8
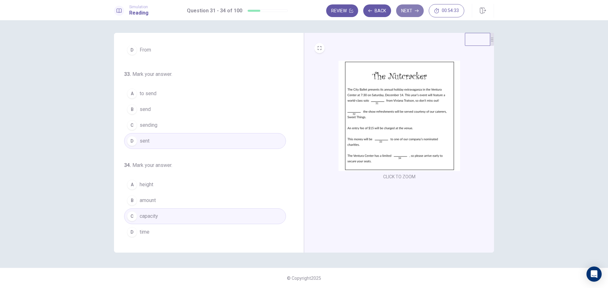
click at [407, 15] on button "Next" at bounding box center [410, 10] width 28 height 13
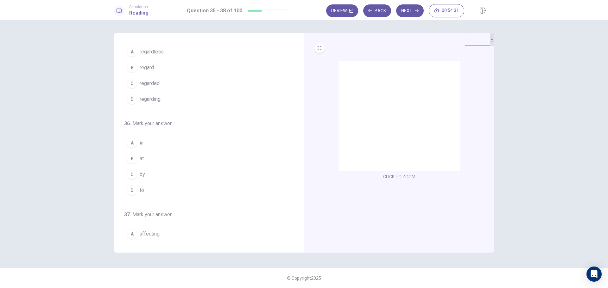
scroll to position [0, 0]
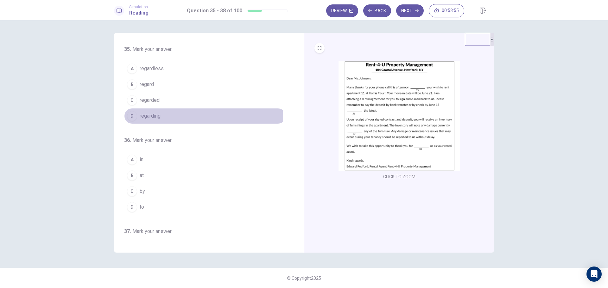
click at [155, 118] on span "regarding" at bounding box center [150, 116] width 21 height 8
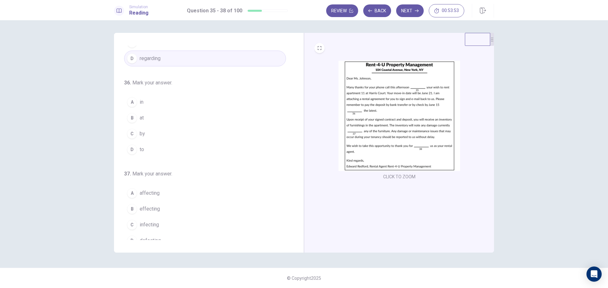
scroll to position [59, 0]
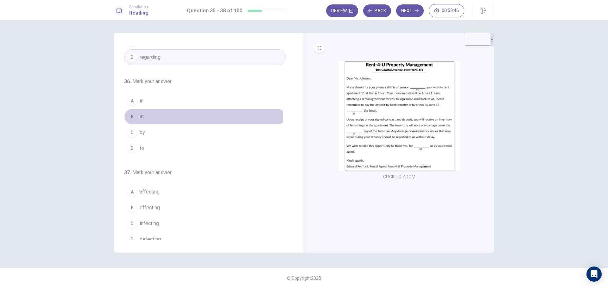
click at [126, 114] on button "B at" at bounding box center [205, 117] width 162 height 16
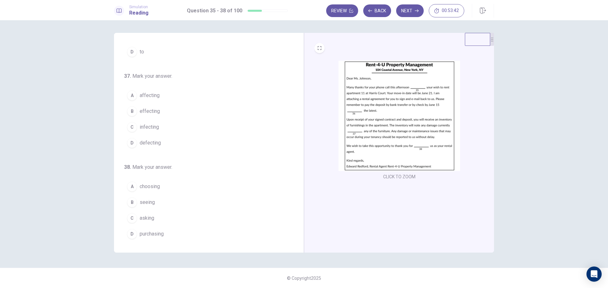
scroll to position [157, 0]
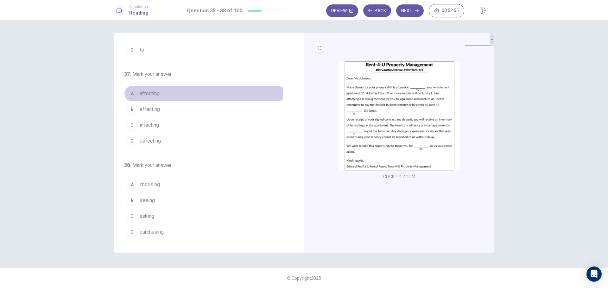
click at [147, 94] on span "affecting" at bounding box center [150, 94] width 20 height 8
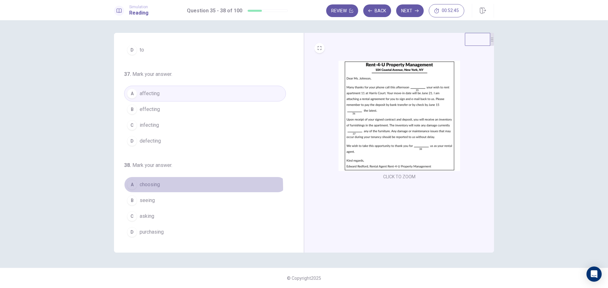
click at [147, 188] on span "choosing" at bounding box center [150, 185] width 20 height 8
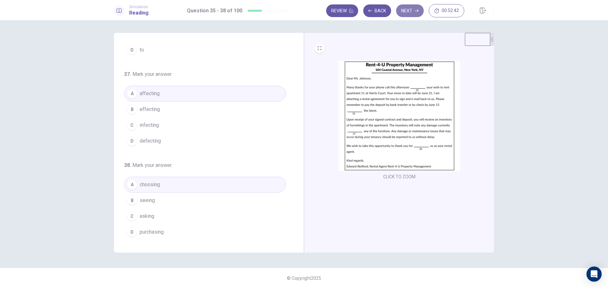
click at [416, 12] on icon "button" at bounding box center [417, 11] width 4 height 4
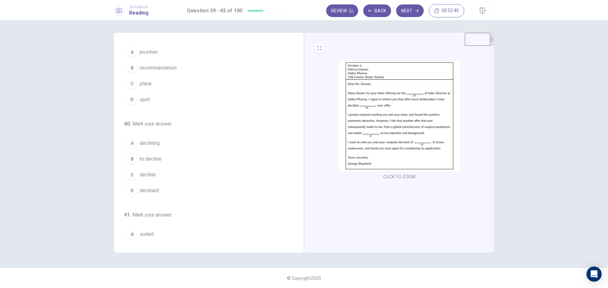
scroll to position [0, 0]
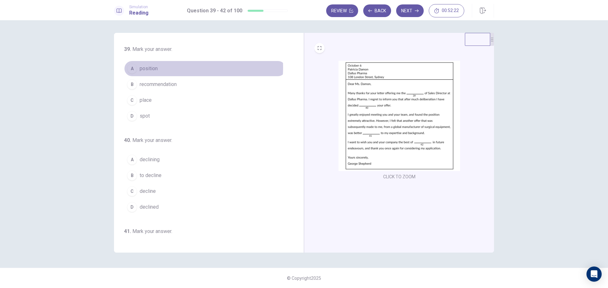
click at [158, 68] on button "A position" at bounding box center [205, 69] width 162 height 16
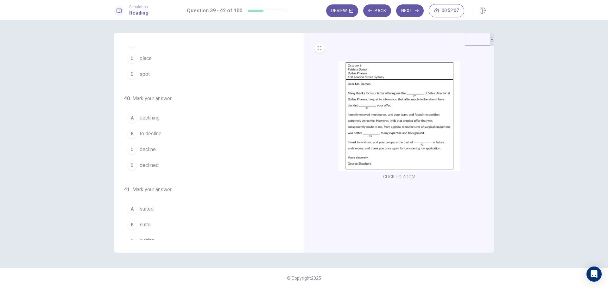
scroll to position [44, 0]
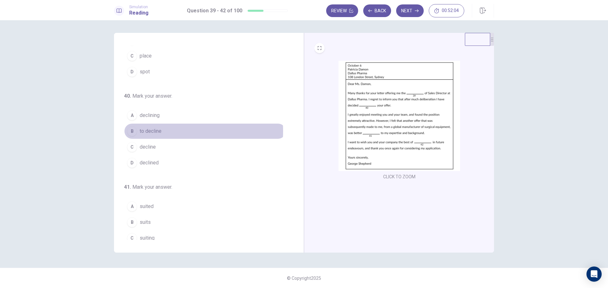
click at [148, 131] on span "to decline" at bounding box center [151, 132] width 22 height 8
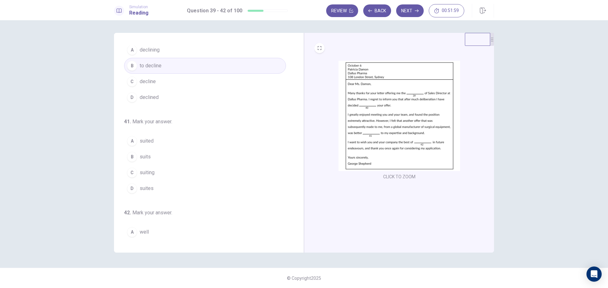
scroll to position [110, 0]
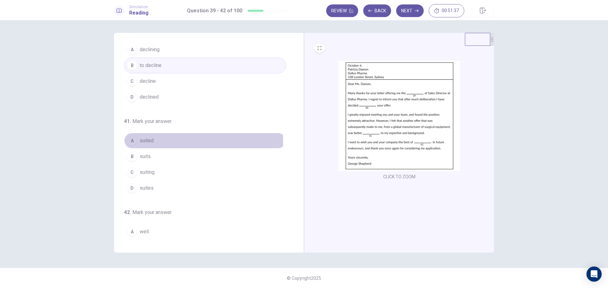
click at [150, 142] on span "suited" at bounding box center [147, 141] width 14 height 8
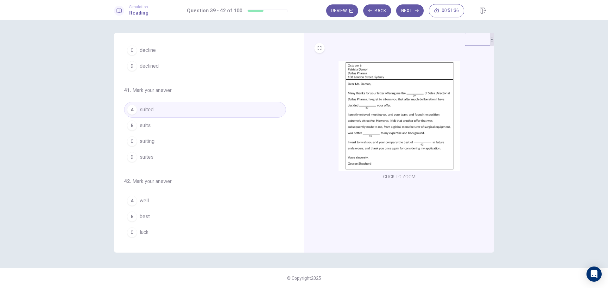
scroll to position [157, 0]
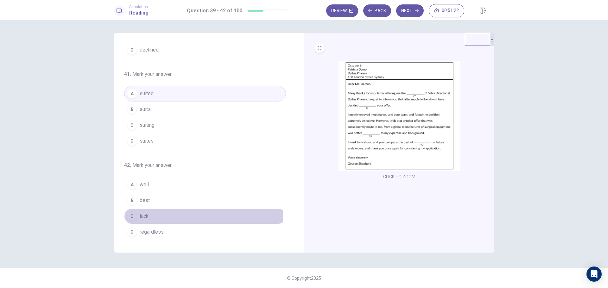
click at [134, 215] on div "C" at bounding box center [132, 216] width 10 height 10
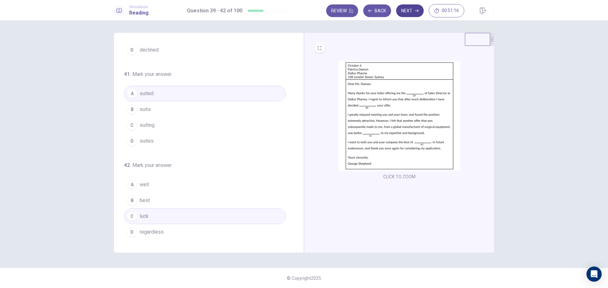
click at [410, 13] on button "Next" at bounding box center [410, 10] width 28 height 13
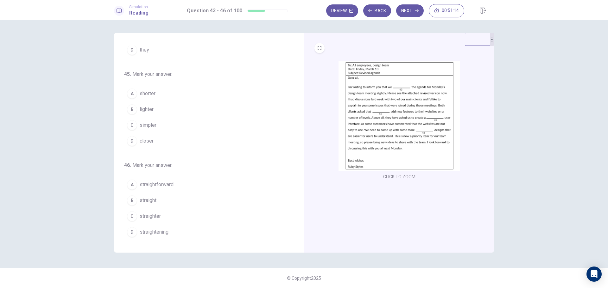
scroll to position [0, 0]
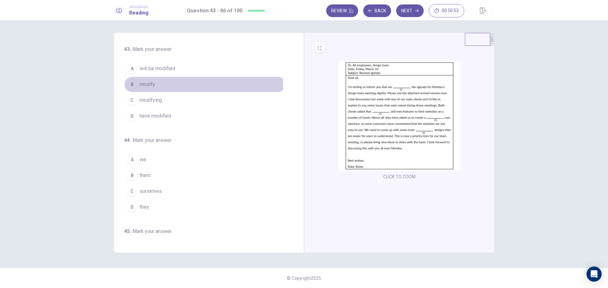
click at [147, 88] on span "modify" at bounding box center [148, 85] width 16 height 8
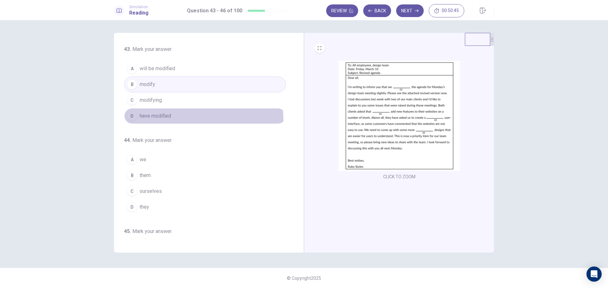
click at [153, 121] on button "D have modified" at bounding box center [205, 116] width 162 height 16
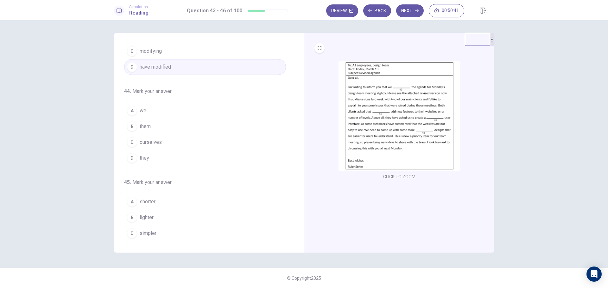
scroll to position [53, 0]
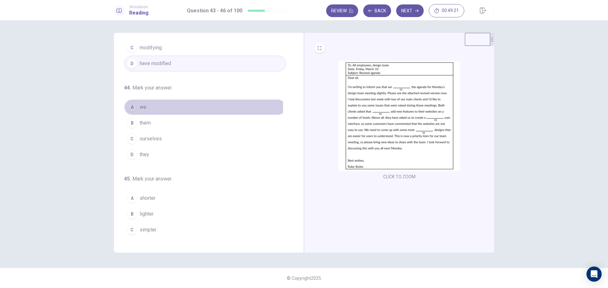
click at [144, 105] on span "we" at bounding box center [143, 107] width 7 height 8
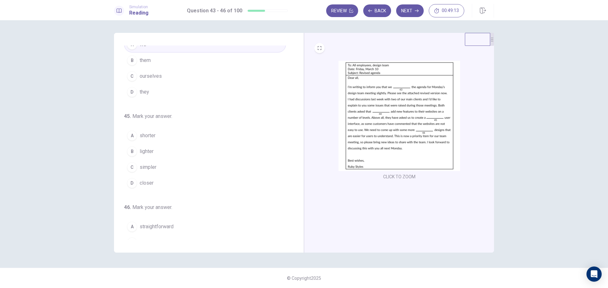
scroll to position [115, 0]
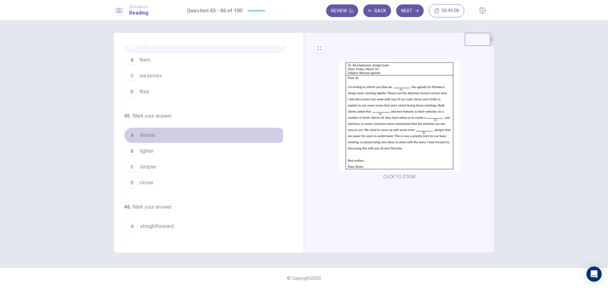
click at [159, 136] on button "A shorter" at bounding box center [205, 136] width 162 height 16
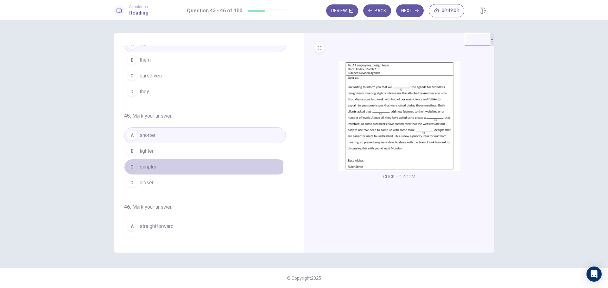
click at [162, 163] on button "C simpler" at bounding box center [205, 167] width 162 height 16
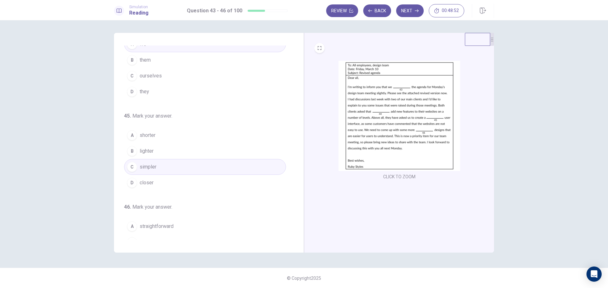
scroll to position [157, 0]
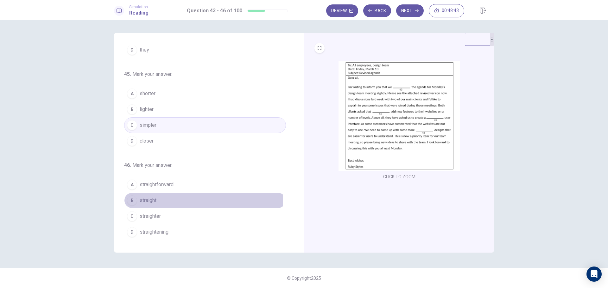
click at [157, 199] on button "B straight" at bounding box center [205, 201] width 162 height 16
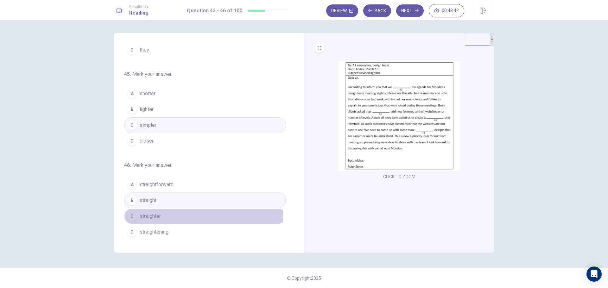
click at [170, 217] on button "C straighter" at bounding box center [205, 217] width 162 height 16
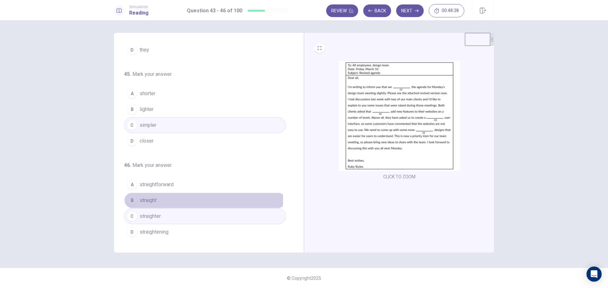
click at [183, 199] on button "B straight" at bounding box center [205, 201] width 162 height 16
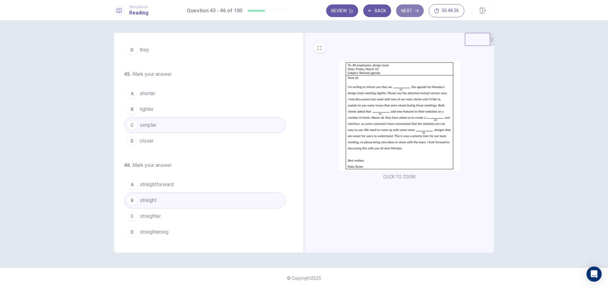
click at [411, 14] on button "Next" at bounding box center [410, 10] width 28 height 13
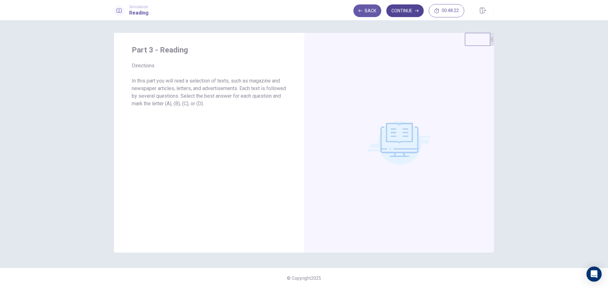
click at [415, 15] on button "Continue" at bounding box center [404, 10] width 37 height 13
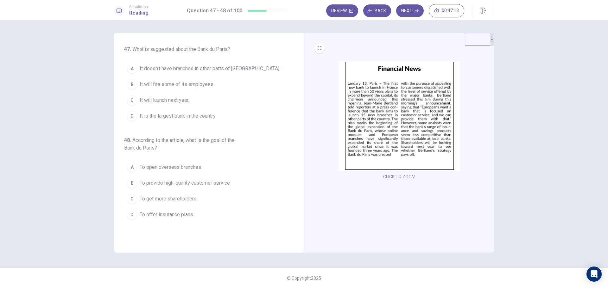
click at [424, 119] on img at bounding box center [399, 116] width 122 height 110
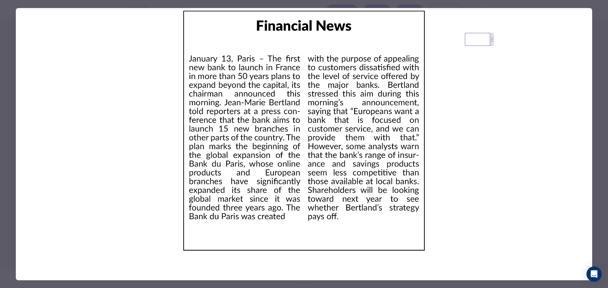
click at [398, 91] on img at bounding box center [304, 131] width 576 height 246
click at [0, 119] on div at bounding box center [304, 144] width 608 height 288
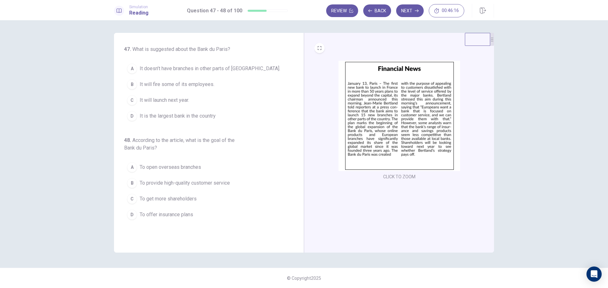
click at [396, 233] on div "CLICK TO ZOOM" at bounding box center [399, 143] width 190 height 220
click at [213, 184] on span "To provide high-quality customer service" at bounding box center [185, 183] width 90 height 8
click at [226, 67] on span "It doesn’t have branches in other parts of [GEOGRAPHIC_DATA]." at bounding box center [210, 69] width 140 height 8
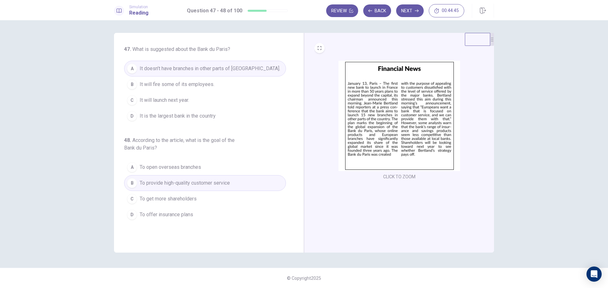
click at [209, 87] on span "It will fire some of its employees." at bounding box center [177, 85] width 75 height 8
click at [245, 80] on button "B It will fire some of its employees." at bounding box center [205, 85] width 162 height 16
click at [254, 66] on button "A It doesn’t have branches in other parts of [GEOGRAPHIC_DATA]." at bounding box center [205, 69] width 162 height 16
click at [412, 16] on button "Next" at bounding box center [410, 10] width 28 height 13
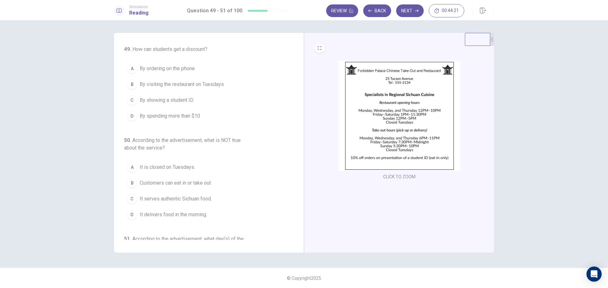
click at [188, 104] on button "C By showing a student ID" at bounding box center [205, 100] width 162 height 16
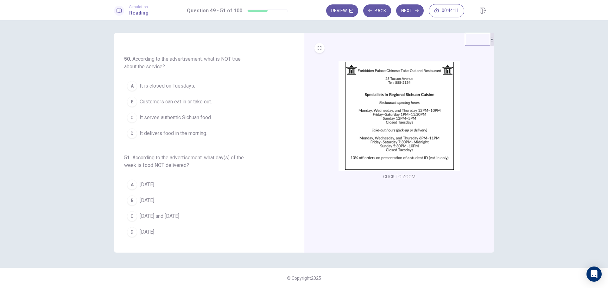
scroll to position [81, 0]
click at [130, 188] on div "A" at bounding box center [132, 185] width 10 height 10
click at [185, 123] on button "C It serves authentic Sichuan food." at bounding box center [205, 118] width 162 height 16
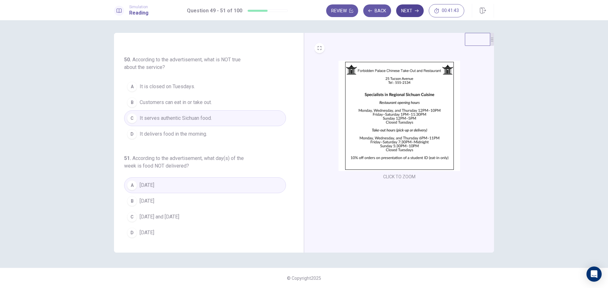
click at [413, 12] on button "Next" at bounding box center [410, 10] width 28 height 13
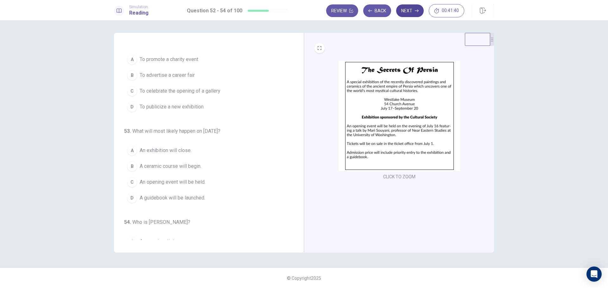
scroll to position [0, 0]
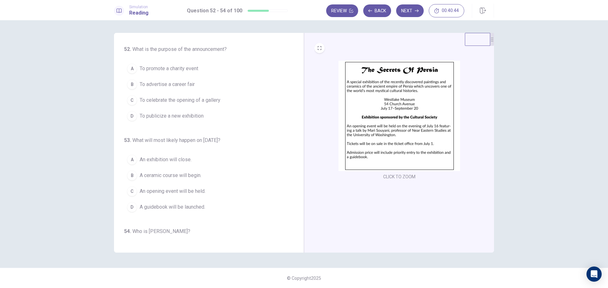
click at [132, 124] on button "D To publicize a new exhibition" at bounding box center [205, 116] width 162 height 16
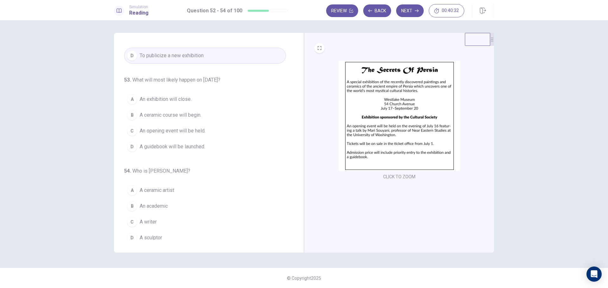
scroll to position [63, 0]
click at [182, 100] on span "An exhibition will close." at bounding box center [166, 97] width 52 height 8
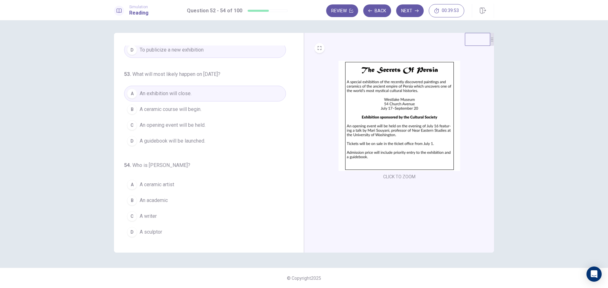
click at [163, 204] on span "An academic" at bounding box center [154, 201] width 28 height 8
click at [415, 10] on icon "button" at bounding box center [417, 11] width 4 height 4
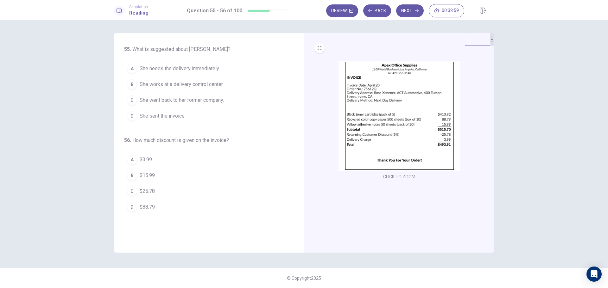
click at [138, 194] on button "C $25.78" at bounding box center [205, 192] width 162 height 16
click at [216, 70] on span "She needs the delivery immediately." at bounding box center [180, 69] width 80 height 8
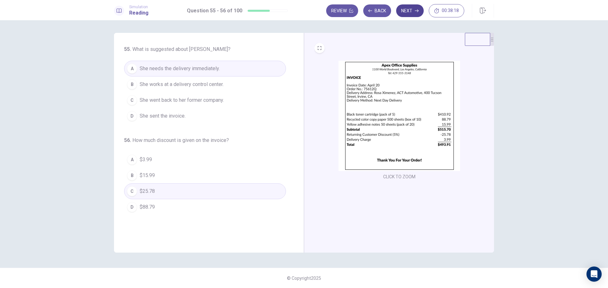
click at [416, 11] on icon "button" at bounding box center [417, 10] width 4 height 3
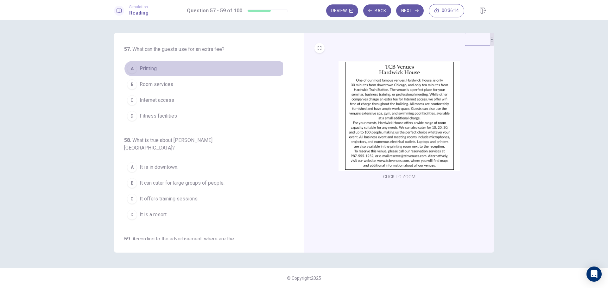
click at [152, 69] on span "Printing" at bounding box center [148, 69] width 17 height 8
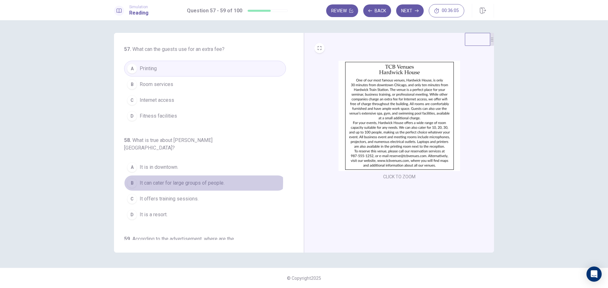
click at [183, 179] on span "It can cater for large groups of people." at bounding box center [182, 183] width 85 height 8
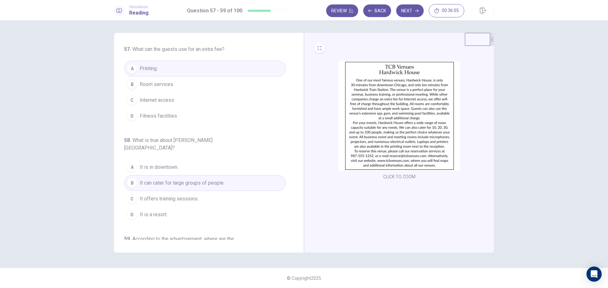
scroll to position [74, 0]
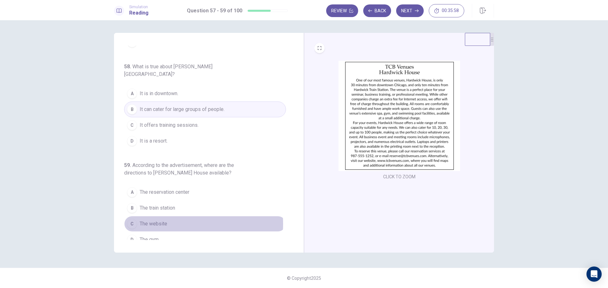
click at [161, 220] on span "The website" at bounding box center [154, 224] width 28 height 8
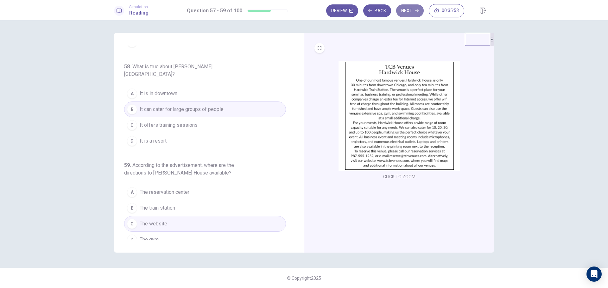
click at [413, 10] on button "Next" at bounding box center [410, 10] width 28 height 13
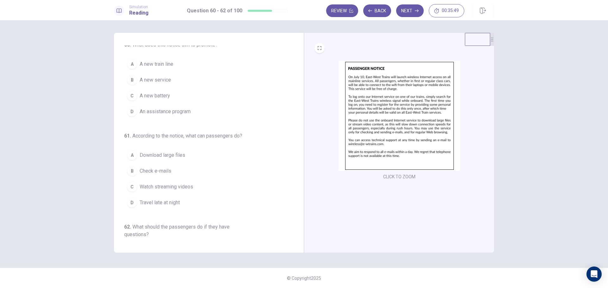
scroll to position [0, 0]
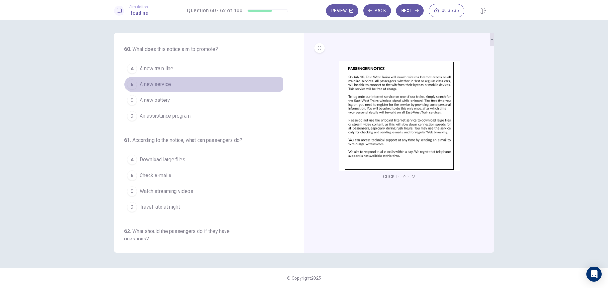
click at [165, 82] on span "A new service" at bounding box center [155, 85] width 31 height 8
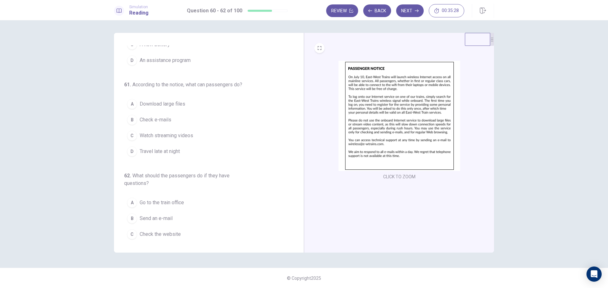
scroll to position [59, 0]
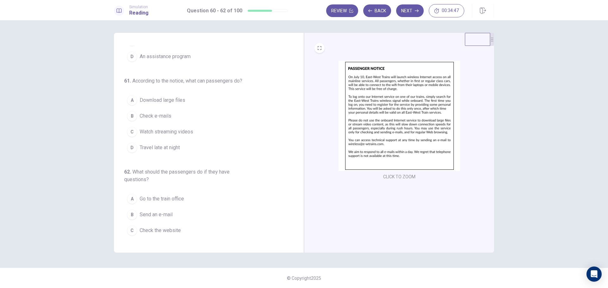
click at [144, 116] on span "Check e-mails" at bounding box center [156, 116] width 32 height 8
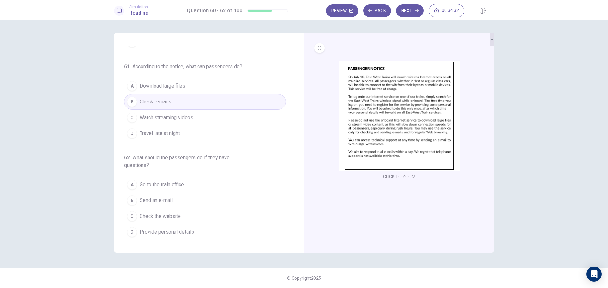
click at [132, 199] on div "B" at bounding box center [132, 201] width 10 height 10
click at [409, 12] on button "Next" at bounding box center [410, 10] width 28 height 13
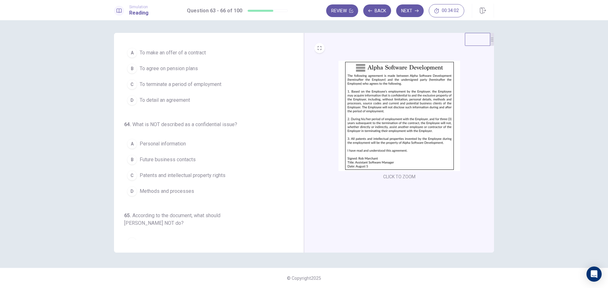
scroll to position [0, 0]
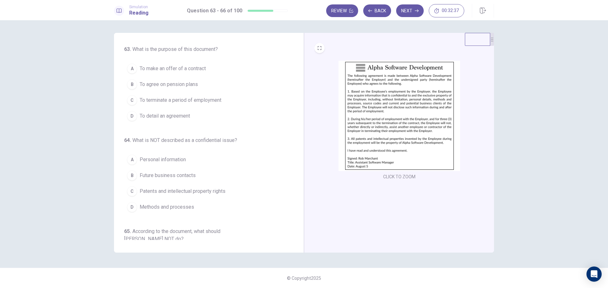
click at [184, 118] on span "To detail an agreement" at bounding box center [165, 116] width 50 height 8
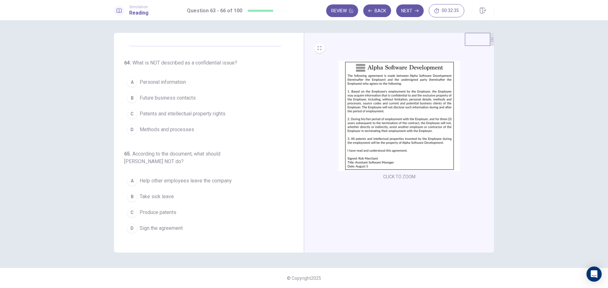
scroll to position [79, 0]
click at [175, 82] on span "Personal information" at bounding box center [163, 81] width 46 height 8
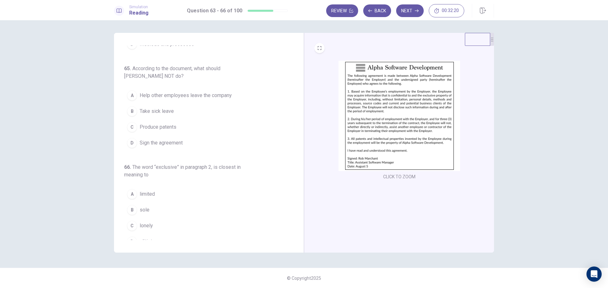
scroll to position [172, 0]
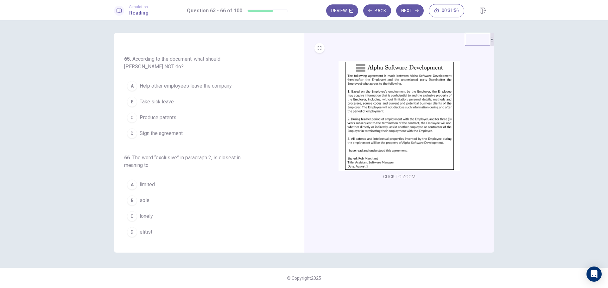
click at [162, 103] on span "Take sick leave" at bounding box center [157, 102] width 34 height 8
click at [137, 206] on button "B sole" at bounding box center [205, 201] width 162 height 16
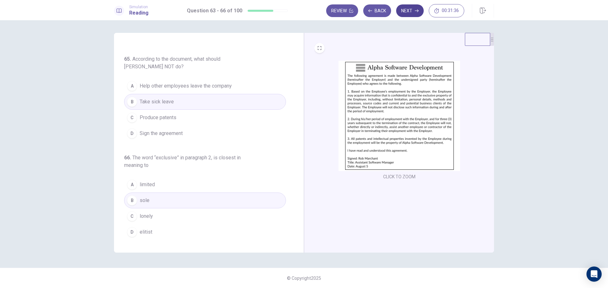
click at [406, 16] on button "Next" at bounding box center [410, 10] width 28 height 13
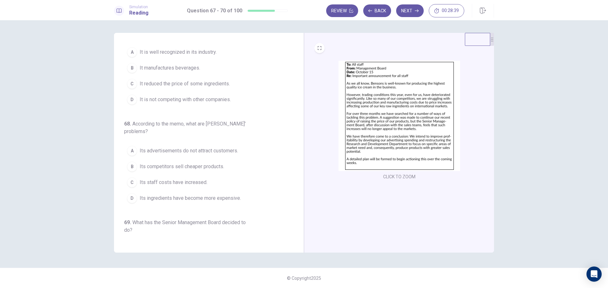
scroll to position [0, 0]
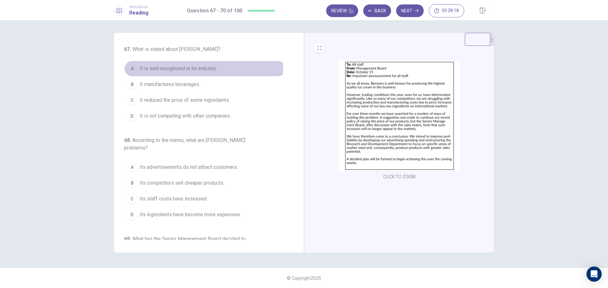
click at [168, 69] on span "It is well recognized in its industry." at bounding box center [178, 69] width 77 height 8
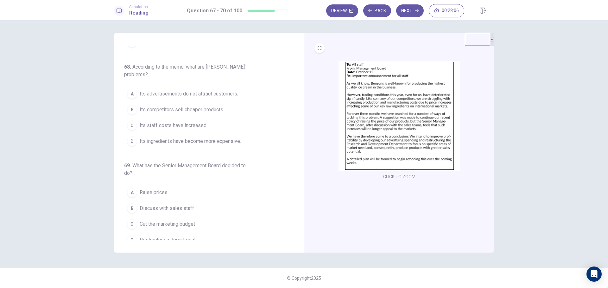
scroll to position [73, 0]
click at [147, 112] on span "Its competitors sell cheaper products." at bounding box center [182, 110] width 84 height 8
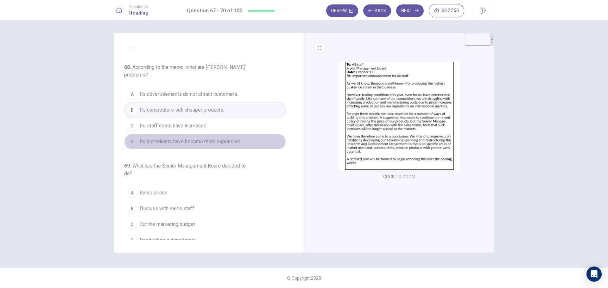
click at [230, 146] on button "D Its ingredients have become more expensive." at bounding box center [205, 142] width 162 height 16
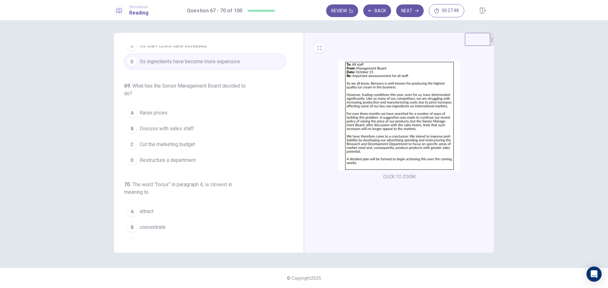
scroll to position [153, 0]
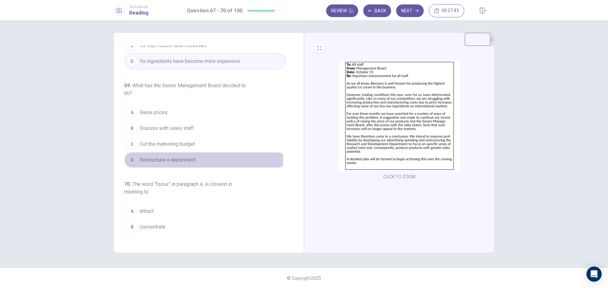
click at [172, 159] on span "Restructure a department" at bounding box center [168, 160] width 56 height 8
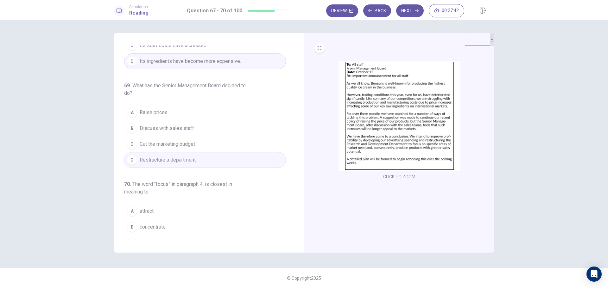
scroll to position [180, 0]
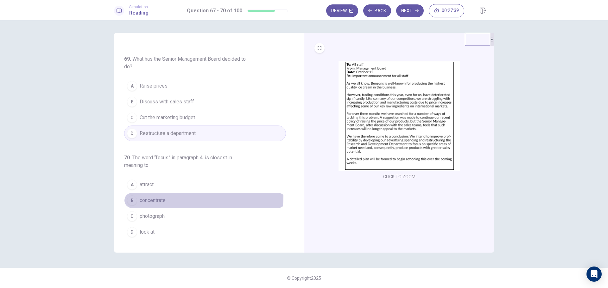
click at [155, 196] on button "B concentrate" at bounding box center [205, 201] width 162 height 16
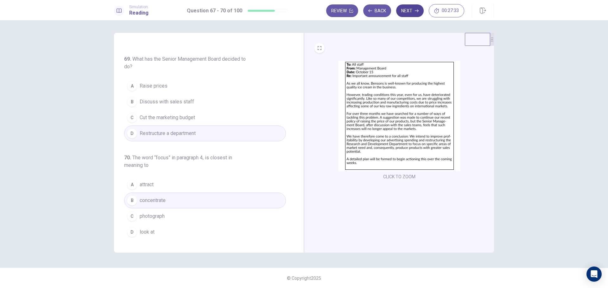
click at [416, 11] on icon "button" at bounding box center [417, 10] width 4 height 3
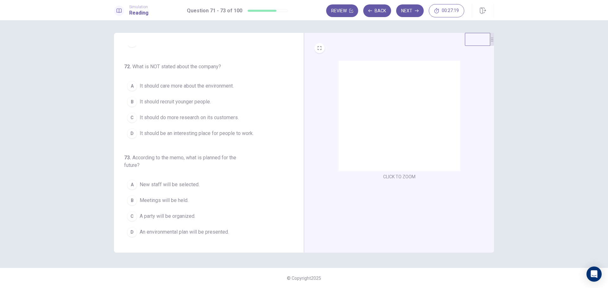
scroll to position [0, 0]
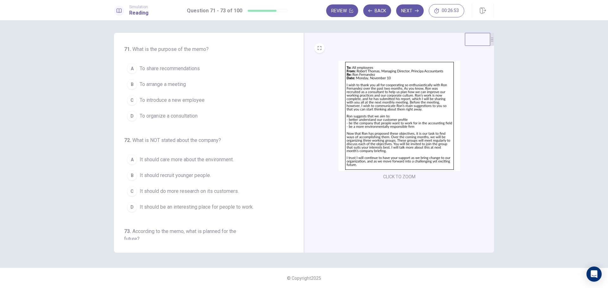
click at [139, 73] on button "A To share recommendations" at bounding box center [205, 69] width 162 height 16
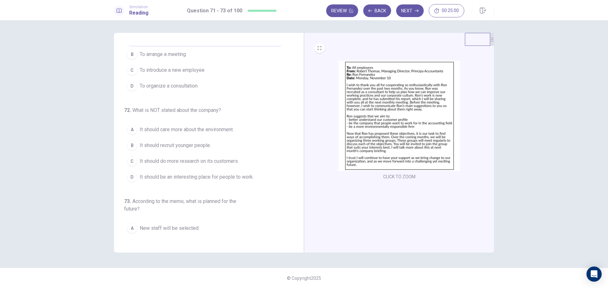
scroll to position [34, 0]
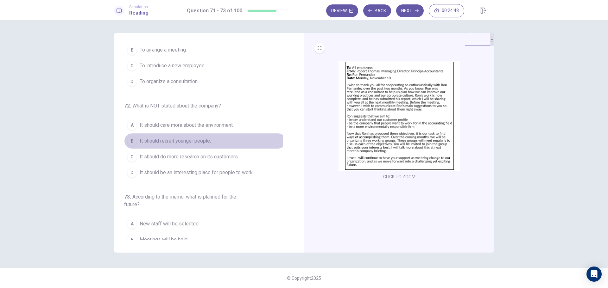
click at [179, 143] on span "It should recruit younger people." at bounding box center [175, 141] width 71 height 8
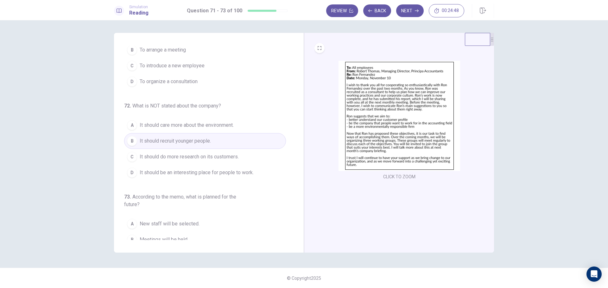
scroll to position [74, 0]
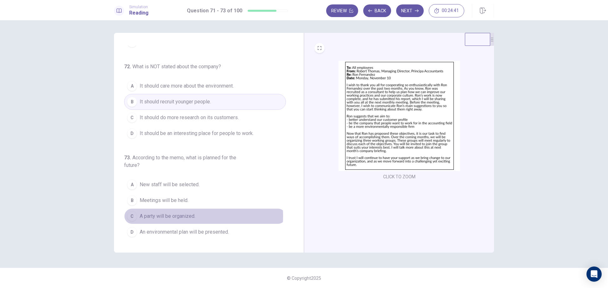
click at [190, 216] on span "A party will be organized." at bounding box center [168, 217] width 56 height 8
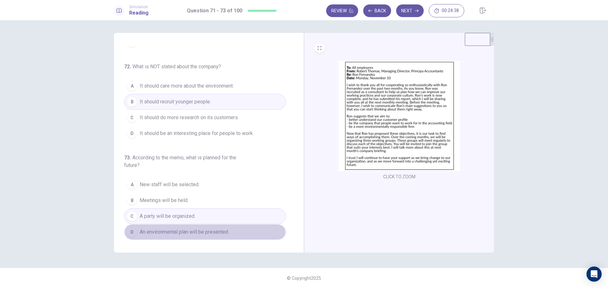
click at [254, 232] on button "D An environmental plan will be presented." at bounding box center [205, 232] width 162 height 16
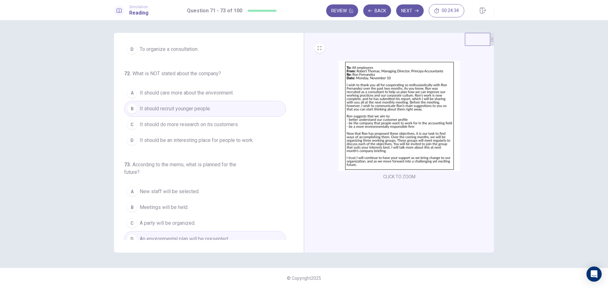
scroll to position [0, 0]
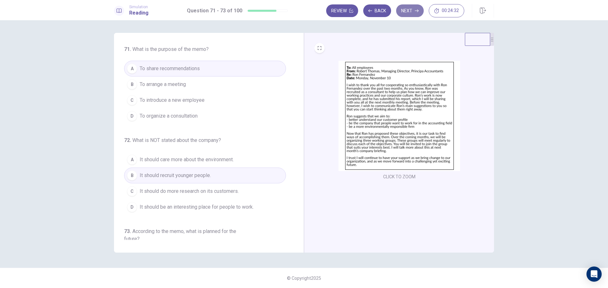
click at [407, 13] on button "Next" at bounding box center [410, 10] width 28 height 13
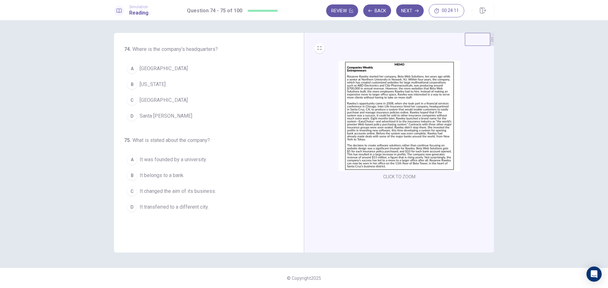
click at [413, 104] on img at bounding box center [399, 116] width 122 height 110
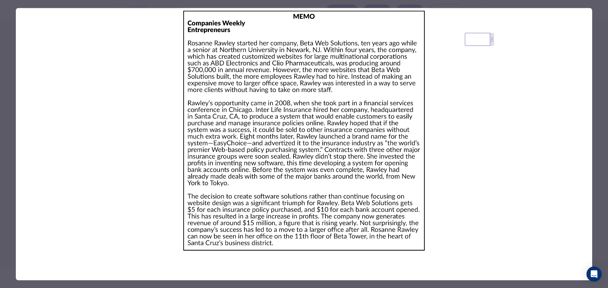
click at [13, 173] on div at bounding box center [304, 144] width 608 height 288
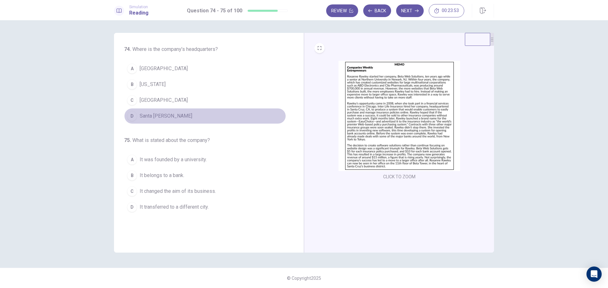
click at [151, 114] on span "Santa [PERSON_NAME]" at bounding box center [166, 116] width 53 height 8
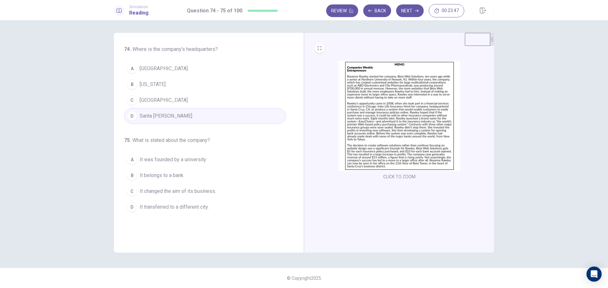
click at [359, 134] on img at bounding box center [399, 116] width 122 height 110
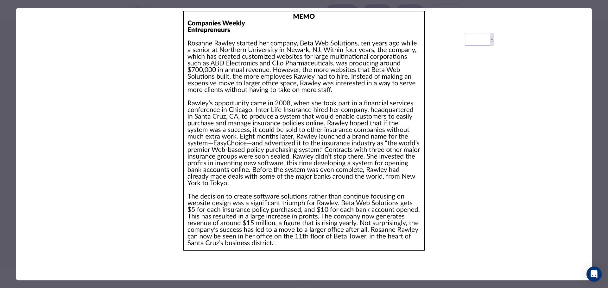
click at [1, 212] on div at bounding box center [304, 144] width 608 height 288
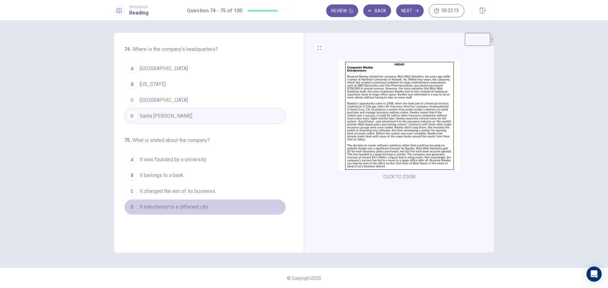
click at [202, 202] on button "D It transferred to a different city." at bounding box center [205, 207] width 162 height 16
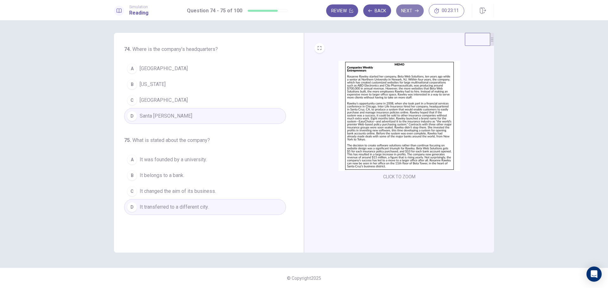
click at [410, 15] on button "Next" at bounding box center [410, 10] width 28 height 13
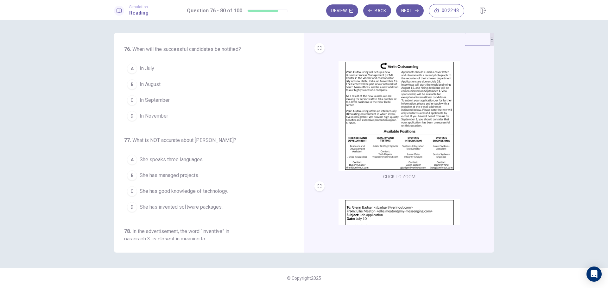
click at [389, 101] on img at bounding box center [399, 116] width 122 height 110
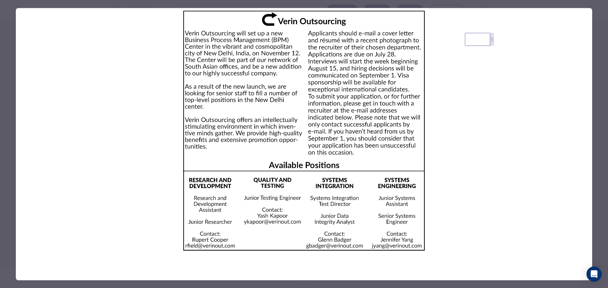
click at [0, 121] on div at bounding box center [304, 144] width 608 height 288
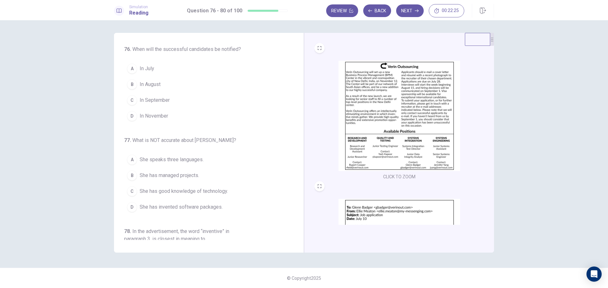
click at [152, 102] on span "In September" at bounding box center [155, 101] width 30 height 8
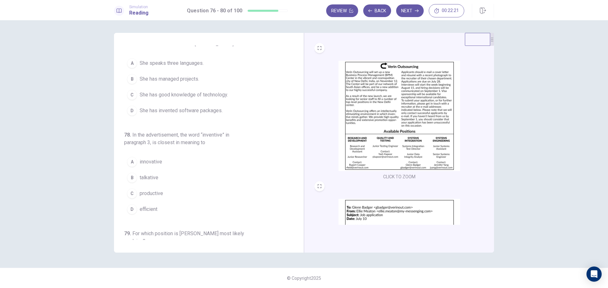
scroll to position [97, 0]
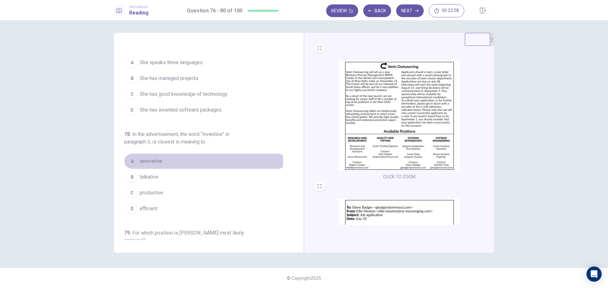
click at [158, 162] on span "innovative" at bounding box center [151, 162] width 22 height 8
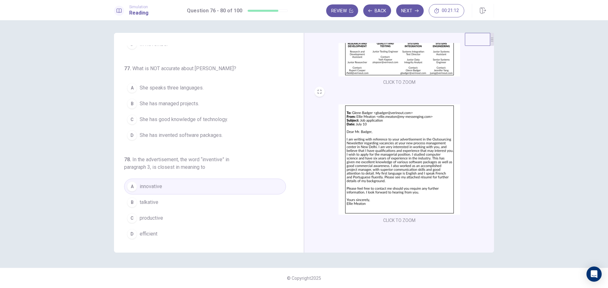
scroll to position [72, 0]
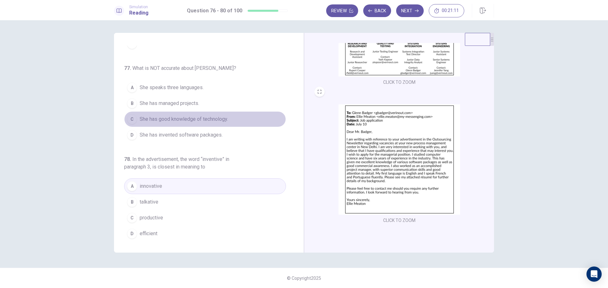
click at [220, 119] on span "She has good knowledge of technology." at bounding box center [184, 119] width 88 height 8
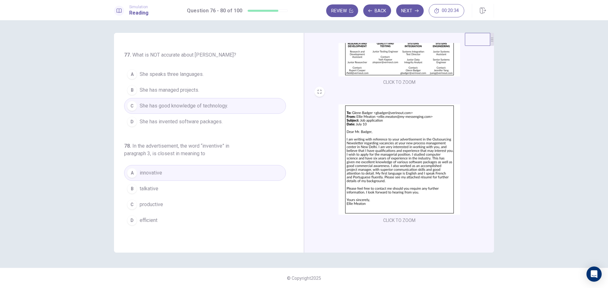
scroll to position [90, 0]
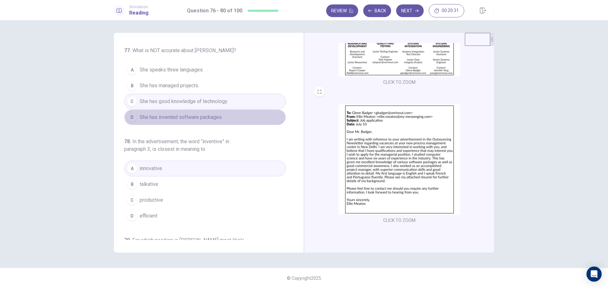
click at [216, 117] on span "She has invented software packages." at bounding box center [181, 118] width 83 height 8
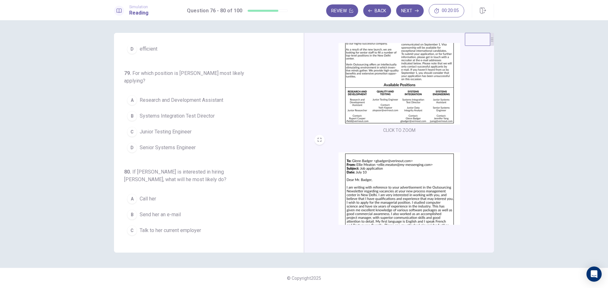
scroll to position [271, 0]
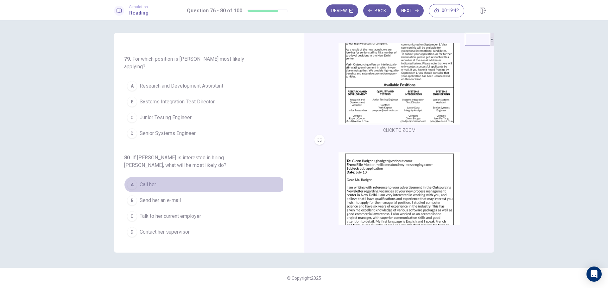
click at [137, 189] on button "A Call her" at bounding box center [205, 185] width 162 height 16
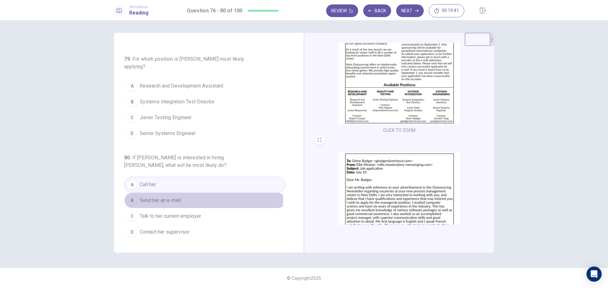
click at [138, 199] on button "B Send her an e-mail" at bounding box center [205, 201] width 162 height 16
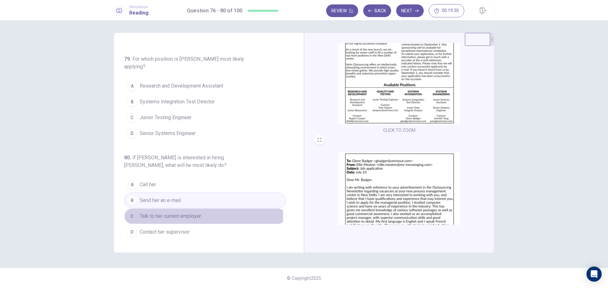
click at [145, 216] on span "Talk to her current employer" at bounding box center [170, 217] width 61 height 8
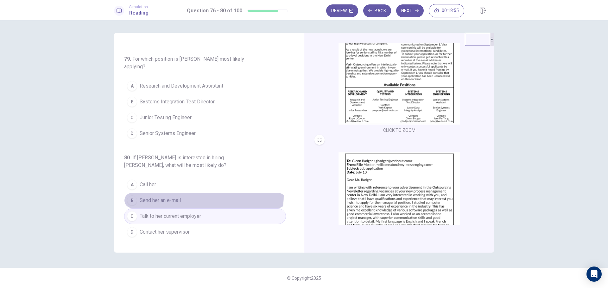
click at [179, 195] on button "B Send her an e-mail" at bounding box center [205, 201] width 162 height 16
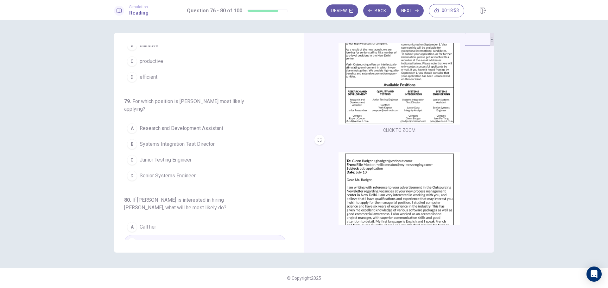
scroll to position [228, 0]
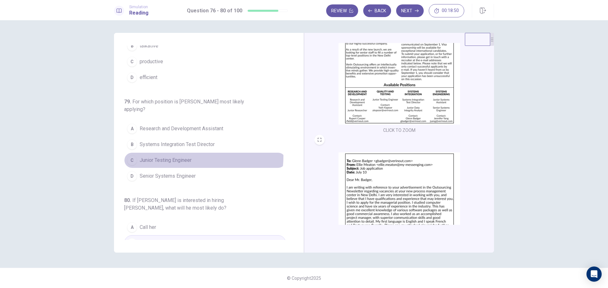
click at [190, 157] on span "Junior Testing Engineer" at bounding box center [166, 161] width 52 height 8
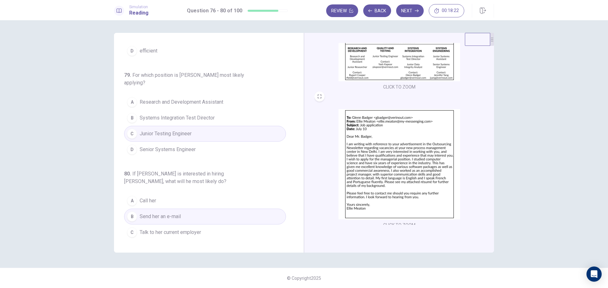
scroll to position [258, 0]
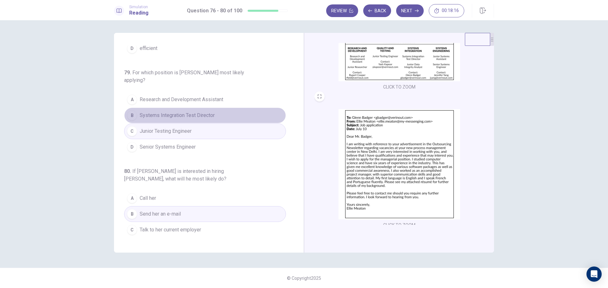
click at [222, 117] on button "B Systems Integration Test Director" at bounding box center [205, 116] width 162 height 16
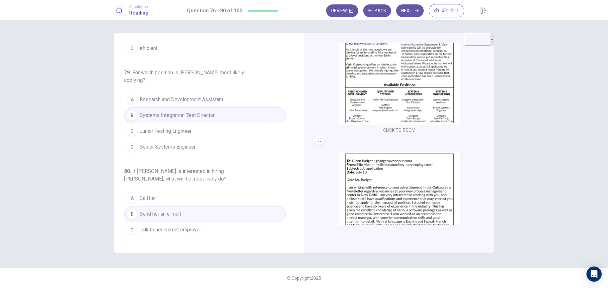
scroll to position [46, 0]
click at [412, 13] on button "Next" at bounding box center [410, 10] width 28 height 13
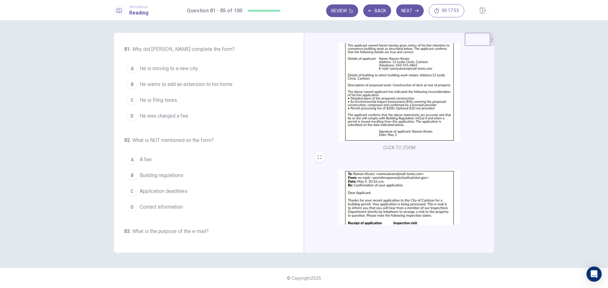
scroll to position [33, 0]
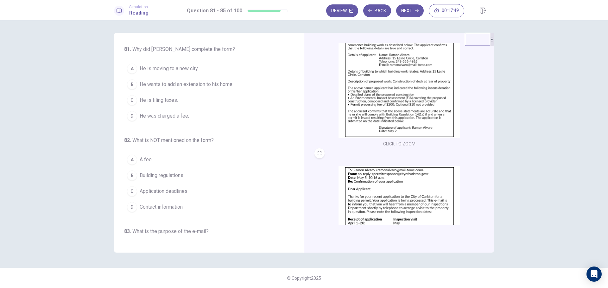
click at [427, 185] on img at bounding box center [399, 221] width 122 height 110
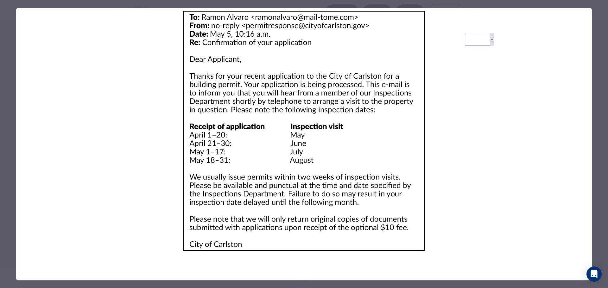
click at [7, 121] on div at bounding box center [304, 144] width 608 height 288
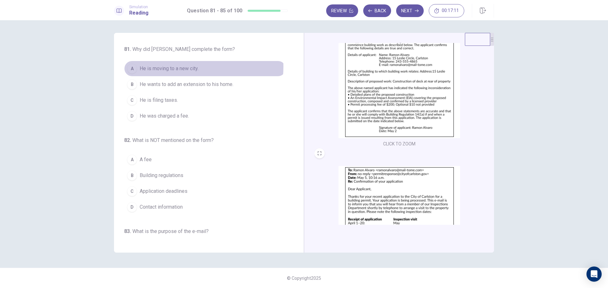
click at [183, 67] on span "He is moving to a new city." at bounding box center [169, 69] width 59 height 8
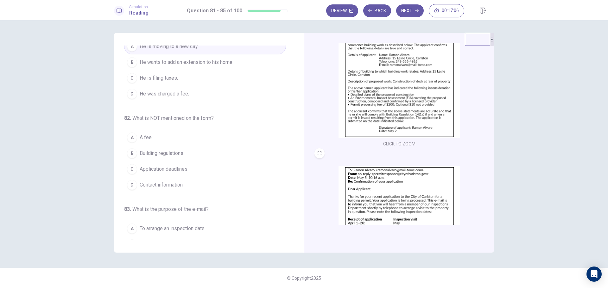
scroll to position [22, 0]
click at [365, 85] on img at bounding box center [399, 83] width 122 height 110
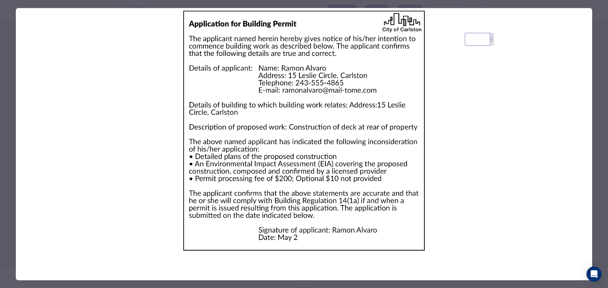
click at [11, 93] on div at bounding box center [304, 144] width 608 height 288
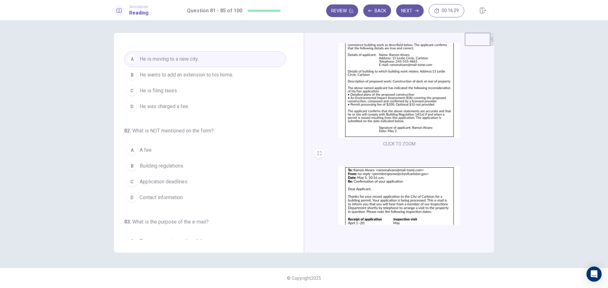
scroll to position [10, 0]
click at [355, 91] on img at bounding box center [399, 83] width 122 height 110
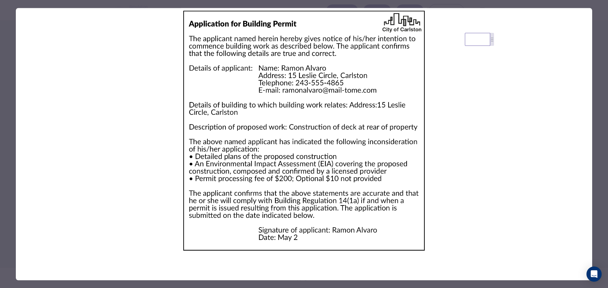
click at [0, 106] on div at bounding box center [304, 144] width 608 height 288
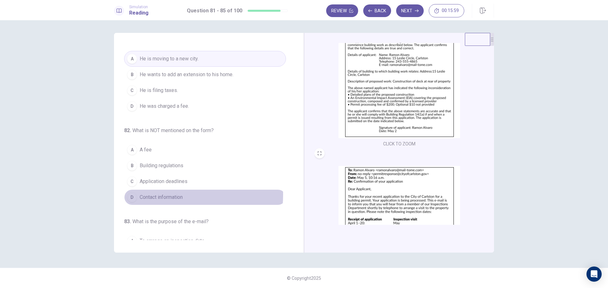
click at [159, 195] on span "Contact information" at bounding box center [161, 198] width 43 height 8
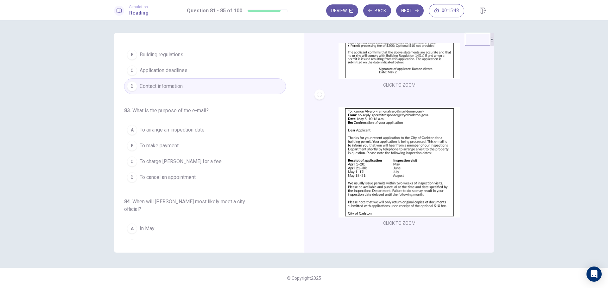
scroll to position [95, 0]
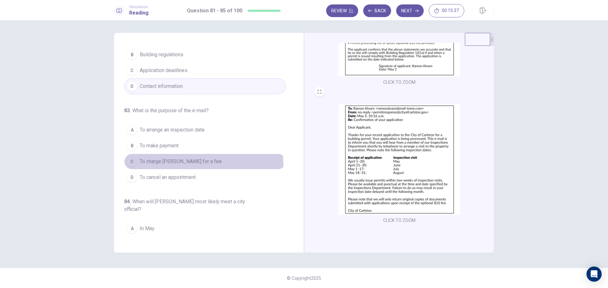
click at [200, 165] on span "To charge [PERSON_NAME] for a fee" at bounding box center [181, 162] width 82 height 8
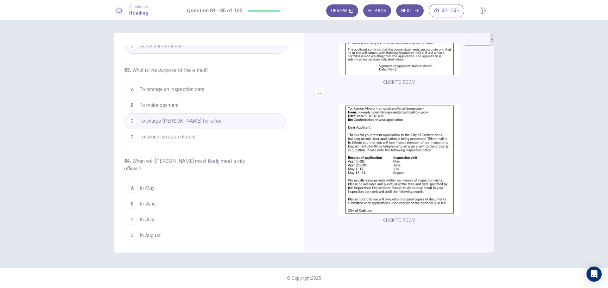
scroll to position [162, 0]
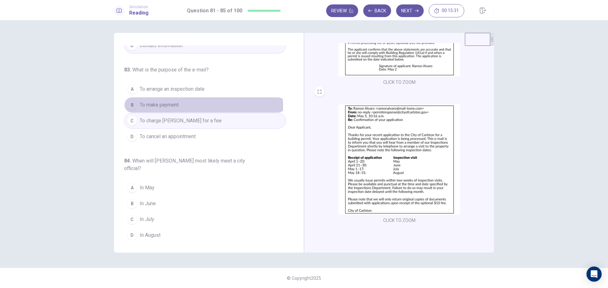
click at [198, 105] on button "B To make payment" at bounding box center [205, 105] width 162 height 16
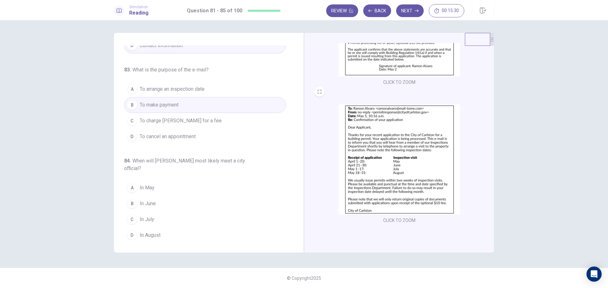
click at [209, 94] on button "A To arrange an inspection date" at bounding box center [205, 89] width 162 height 16
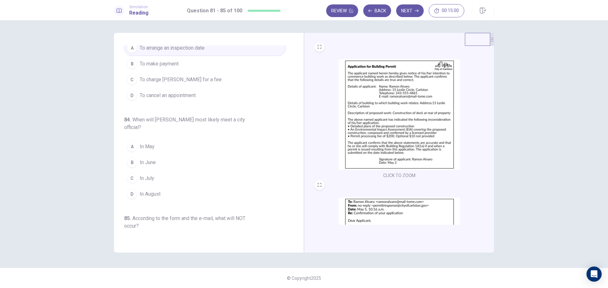
scroll to position [95, 0]
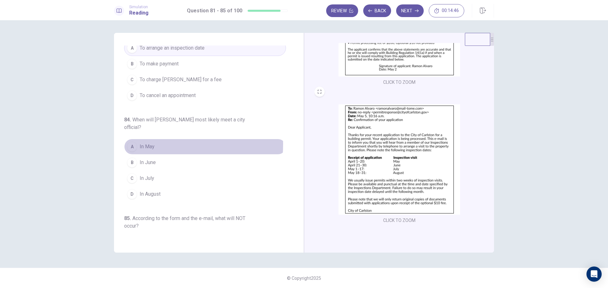
click at [135, 144] on div "A" at bounding box center [132, 147] width 10 height 10
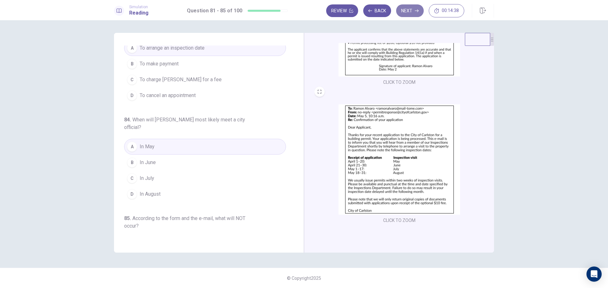
click at [414, 13] on button "Next" at bounding box center [410, 10] width 28 height 13
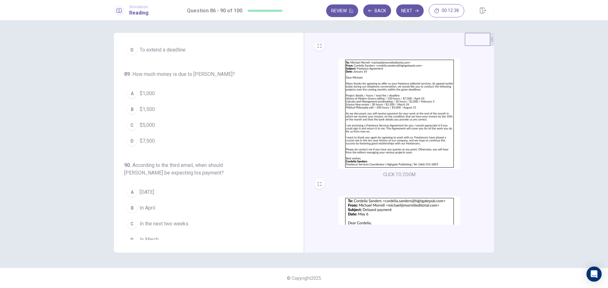
scroll to position [2, 0]
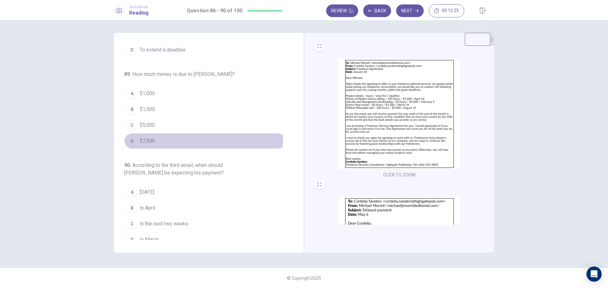
click at [148, 137] on span "$7,500" at bounding box center [147, 141] width 15 height 8
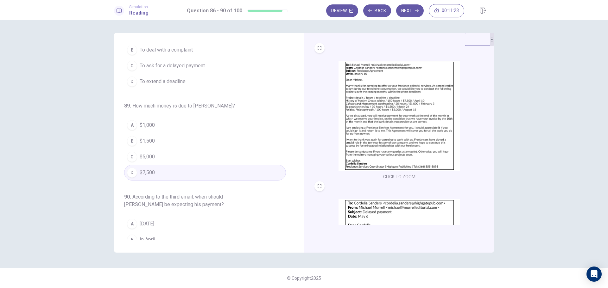
scroll to position [256, 0]
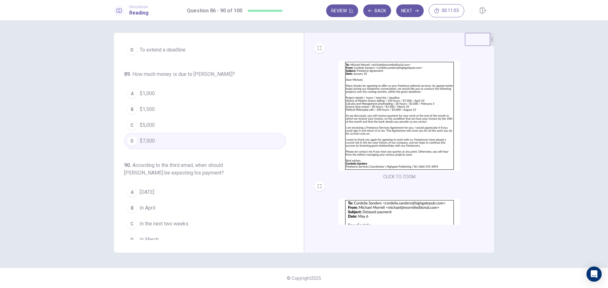
click at [163, 220] on span "In the next two weeks" at bounding box center [164, 224] width 49 height 8
click at [149, 236] on span "In March" at bounding box center [149, 240] width 19 height 8
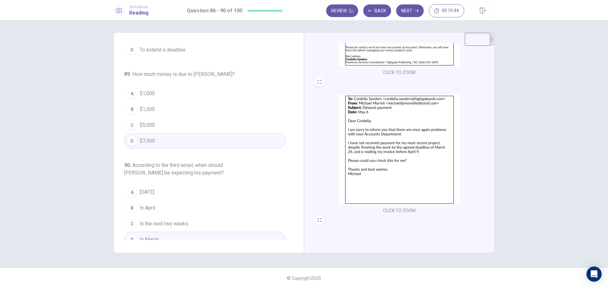
scroll to position [104, 0]
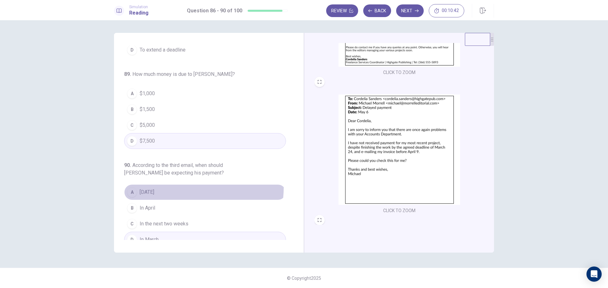
click at [176, 184] on button "A [DATE]" at bounding box center [205, 192] width 162 height 16
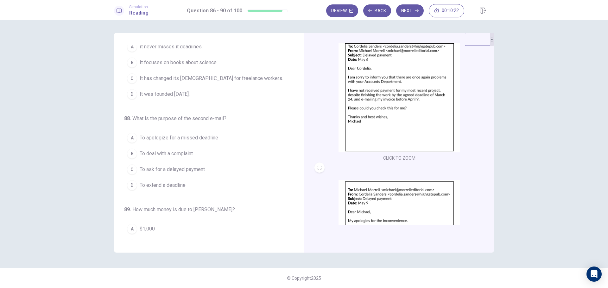
scroll to position [157, 0]
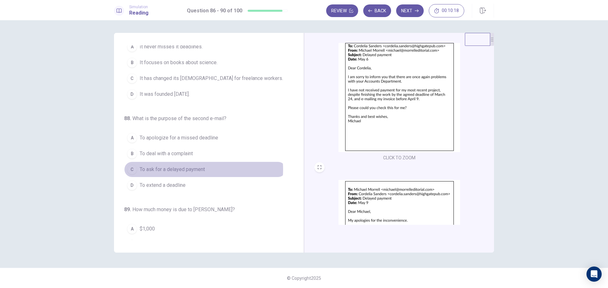
click at [193, 166] on span "To ask for a delayed payment" at bounding box center [172, 170] width 65 height 8
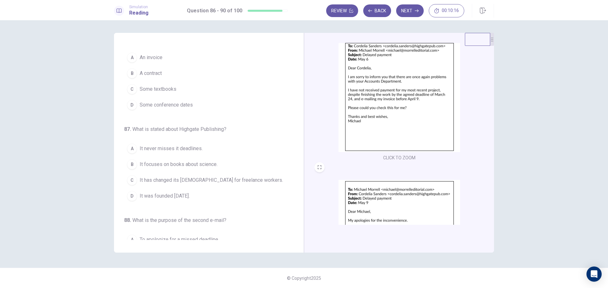
scroll to position [18, 0]
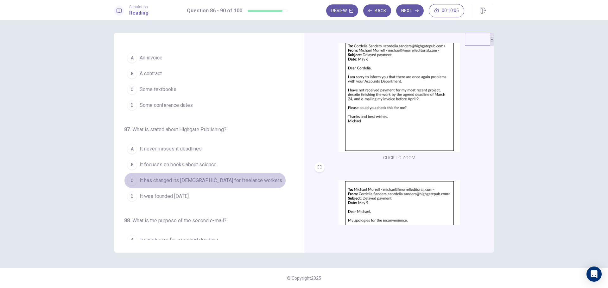
click at [209, 173] on button "C It has changed its [DEMOGRAPHIC_DATA] for freelance workers." at bounding box center [205, 181] width 162 height 16
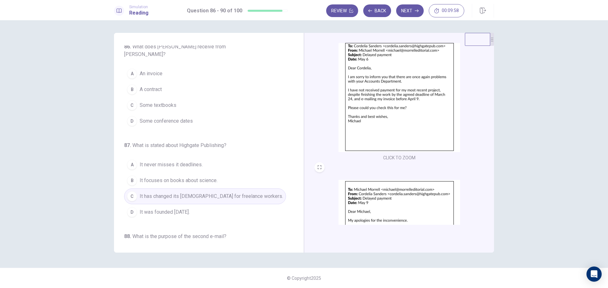
scroll to position [0, 0]
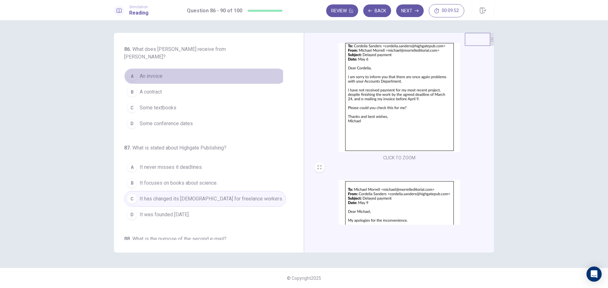
click at [156, 72] on span "An invoice" at bounding box center [151, 76] width 23 height 8
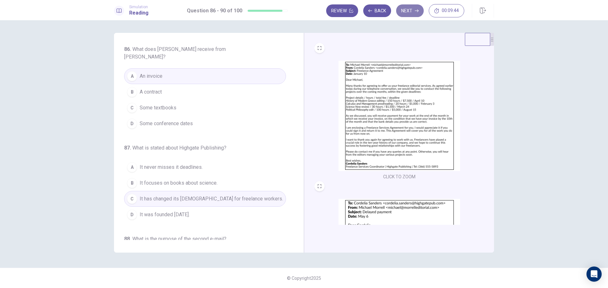
click at [416, 9] on icon "button" at bounding box center [417, 11] width 4 height 4
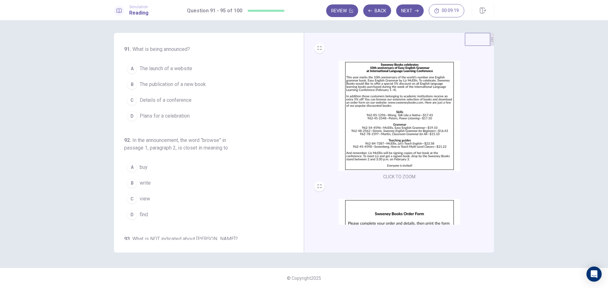
click at [379, 102] on img at bounding box center [399, 116] width 122 height 110
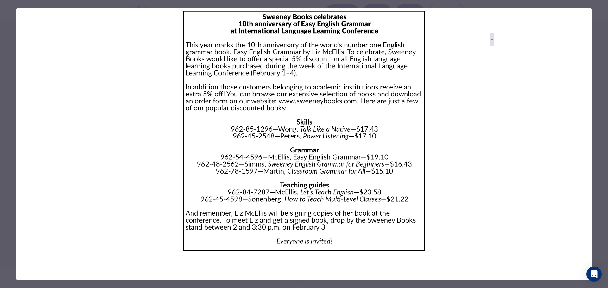
click at [0, 142] on div at bounding box center [304, 144] width 608 height 288
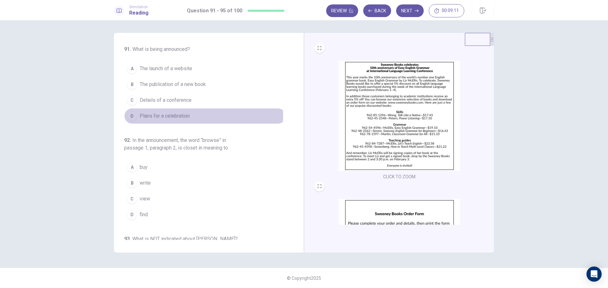
click at [174, 116] on span "Plans for a celebration" at bounding box center [165, 116] width 50 height 8
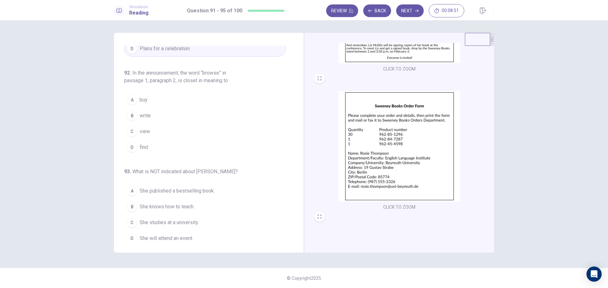
scroll to position [108, 0]
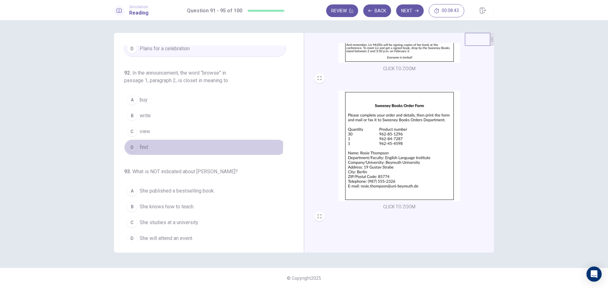
click at [148, 145] on span "find" at bounding box center [144, 148] width 8 height 8
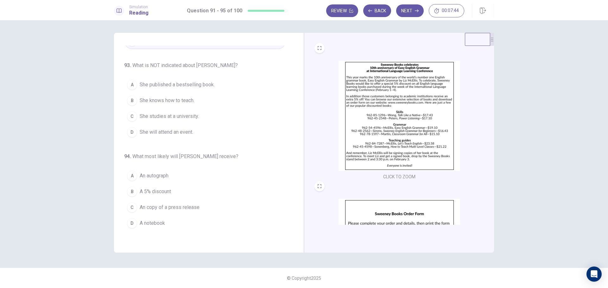
scroll to position [233, 0]
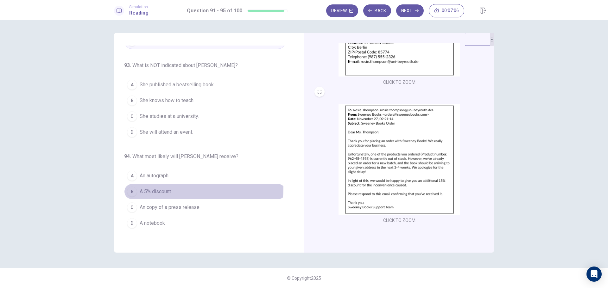
click at [168, 188] on span "A 5% discount" at bounding box center [155, 192] width 31 height 8
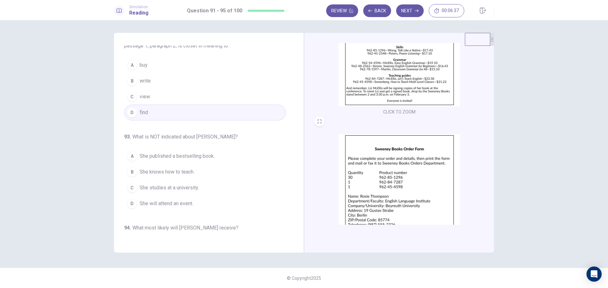
scroll to position [0, 0]
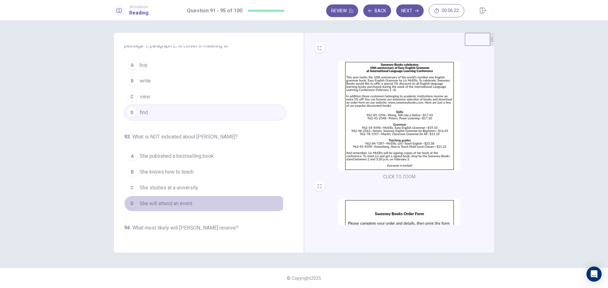
click at [183, 204] on span "She will attend an event." at bounding box center [166, 204] width 53 height 8
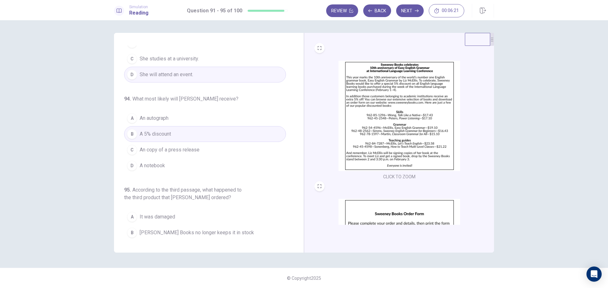
scroll to position [264, 0]
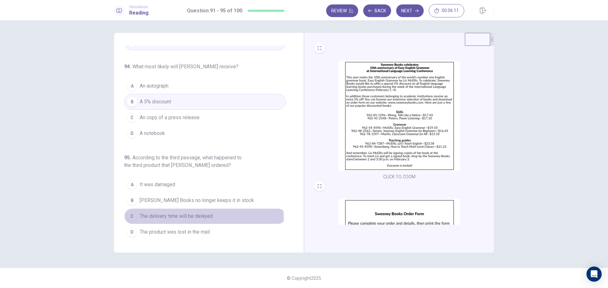
click at [203, 218] on span "The delivery time will be delayed" at bounding box center [176, 217] width 73 height 8
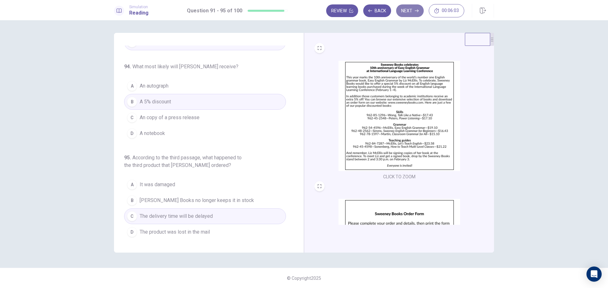
click at [409, 16] on button "Next" at bounding box center [410, 10] width 28 height 13
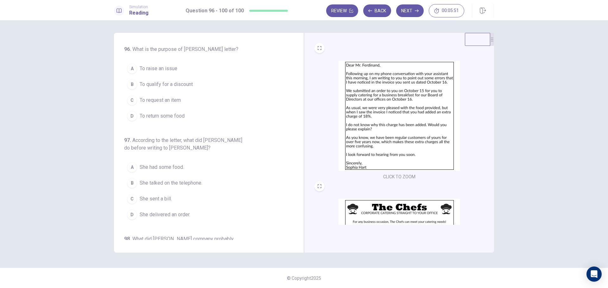
scroll to position [233, 0]
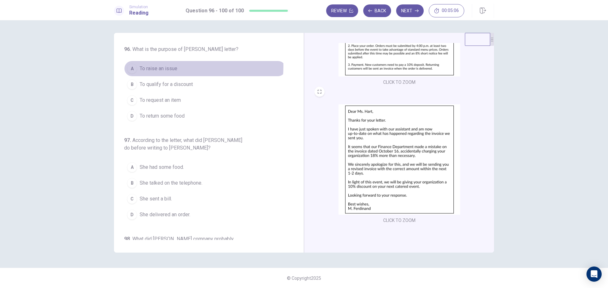
click at [163, 66] on span "To raise an issue" at bounding box center [159, 69] width 38 height 8
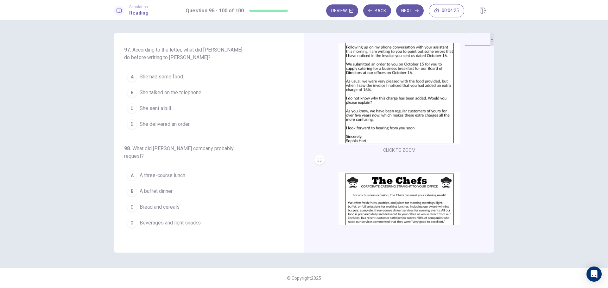
scroll to position [91, 0]
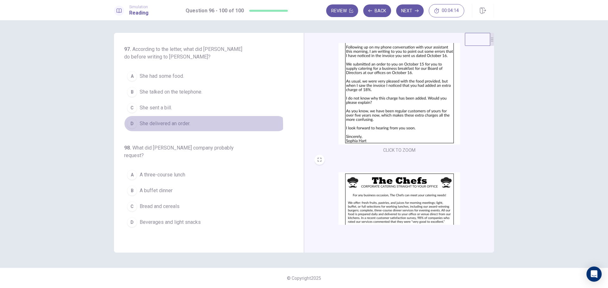
click at [184, 125] on span "She delivered an order." at bounding box center [165, 124] width 51 height 8
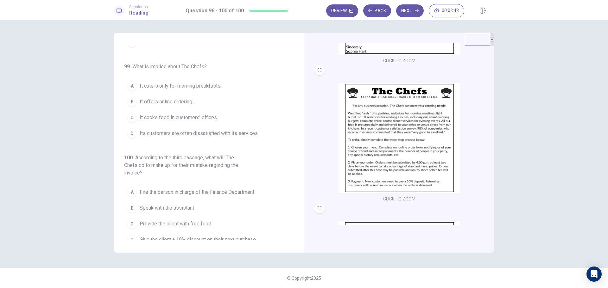
scroll to position [116, 0]
click at [242, 236] on span "Give the client a 10% discount on their next purchase" at bounding box center [198, 240] width 116 height 8
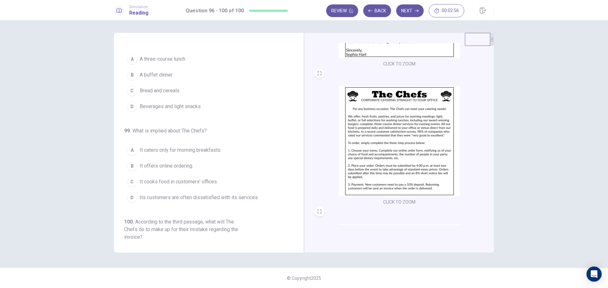
scroll to position [128, 0]
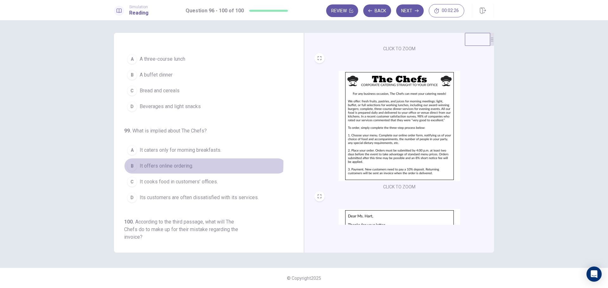
click at [170, 162] on span "It offers online ordering." at bounding box center [166, 166] width 53 height 8
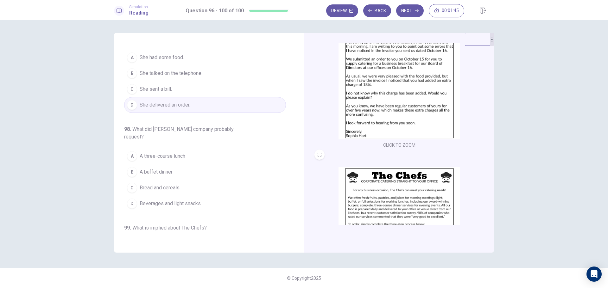
scroll to position [32, 0]
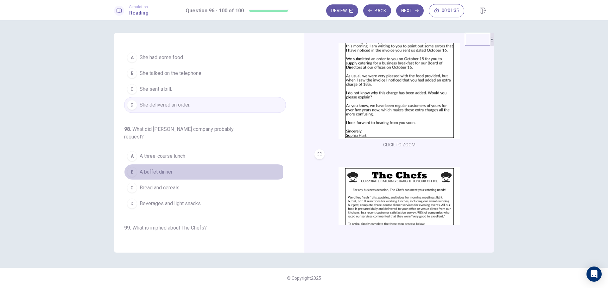
click at [177, 164] on button "B A buffet dinner" at bounding box center [205, 172] width 162 height 16
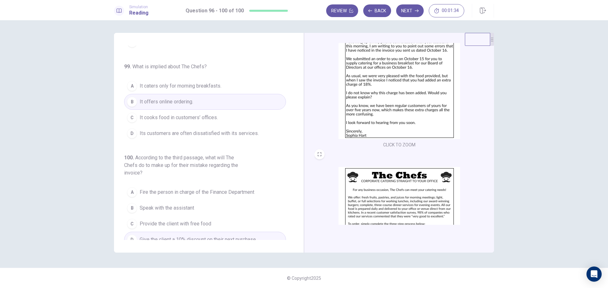
scroll to position [0, 0]
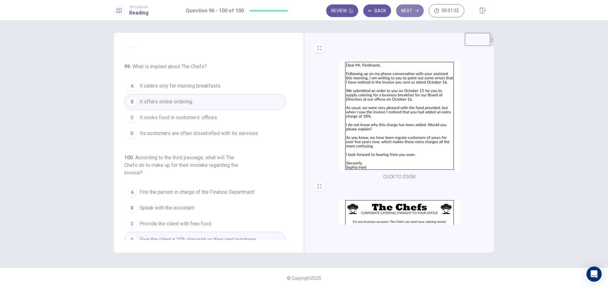
click at [410, 12] on button "Next" at bounding box center [410, 10] width 28 height 13
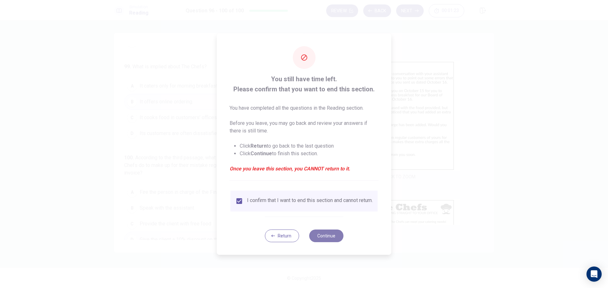
click at [337, 236] on button "Continue" at bounding box center [326, 236] width 34 height 13
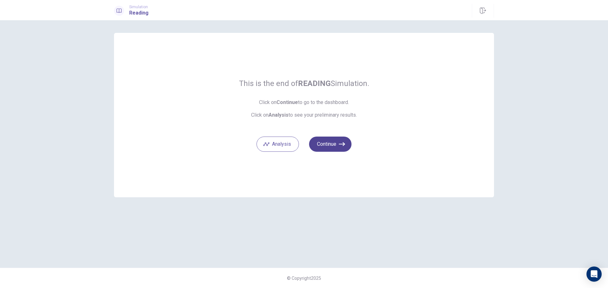
click at [336, 146] on button "Continue" at bounding box center [330, 144] width 42 height 15
